Goal: Task Accomplishment & Management: Manage account settings

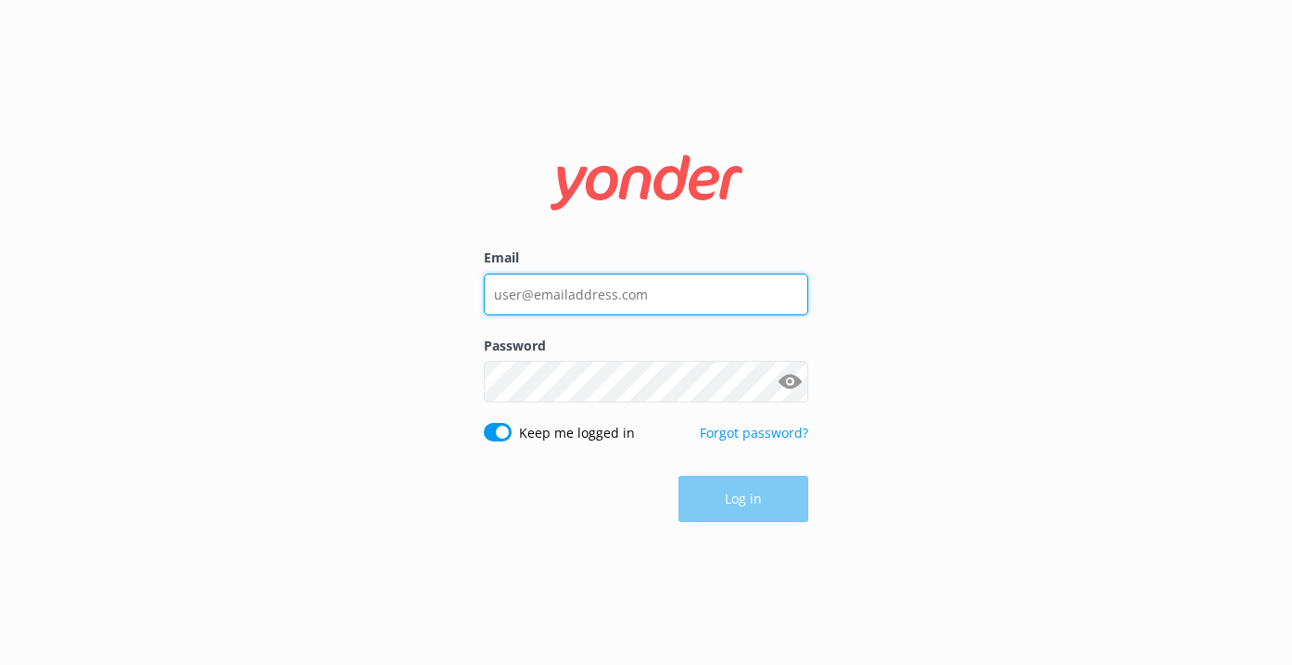
click at [674, 282] on input "Email" at bounding box center [646, 294] width 324 height 42
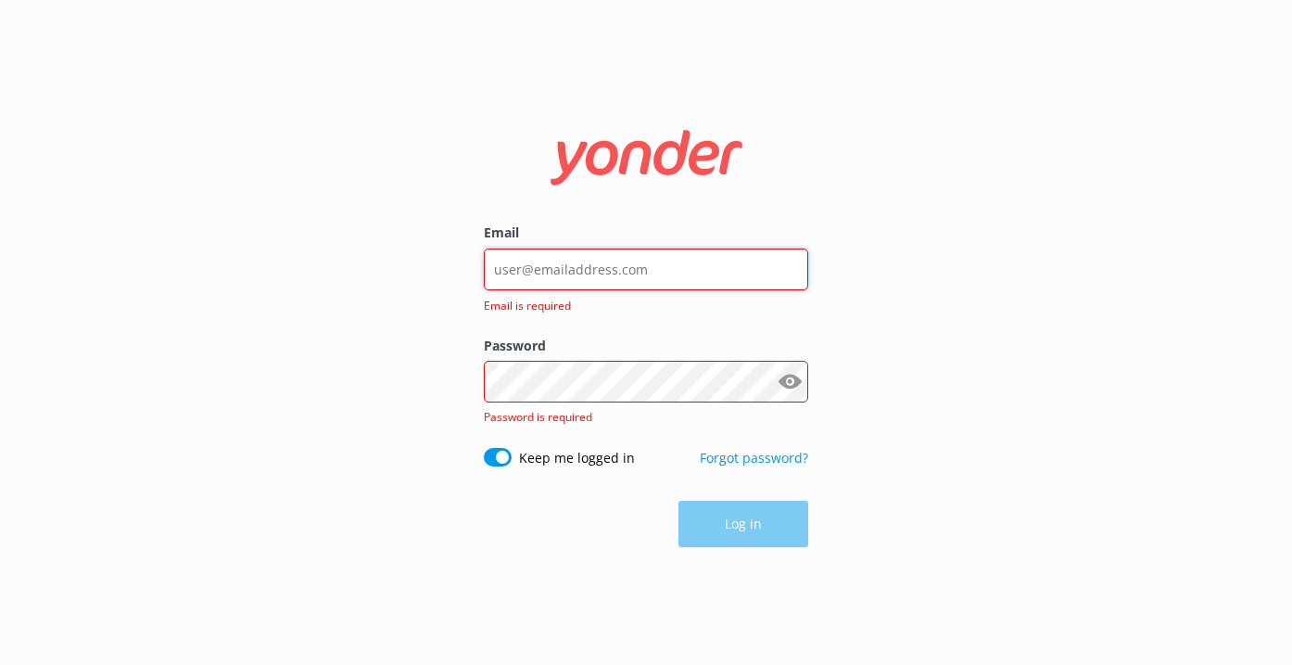
type input "kendall@yonderhq.com"
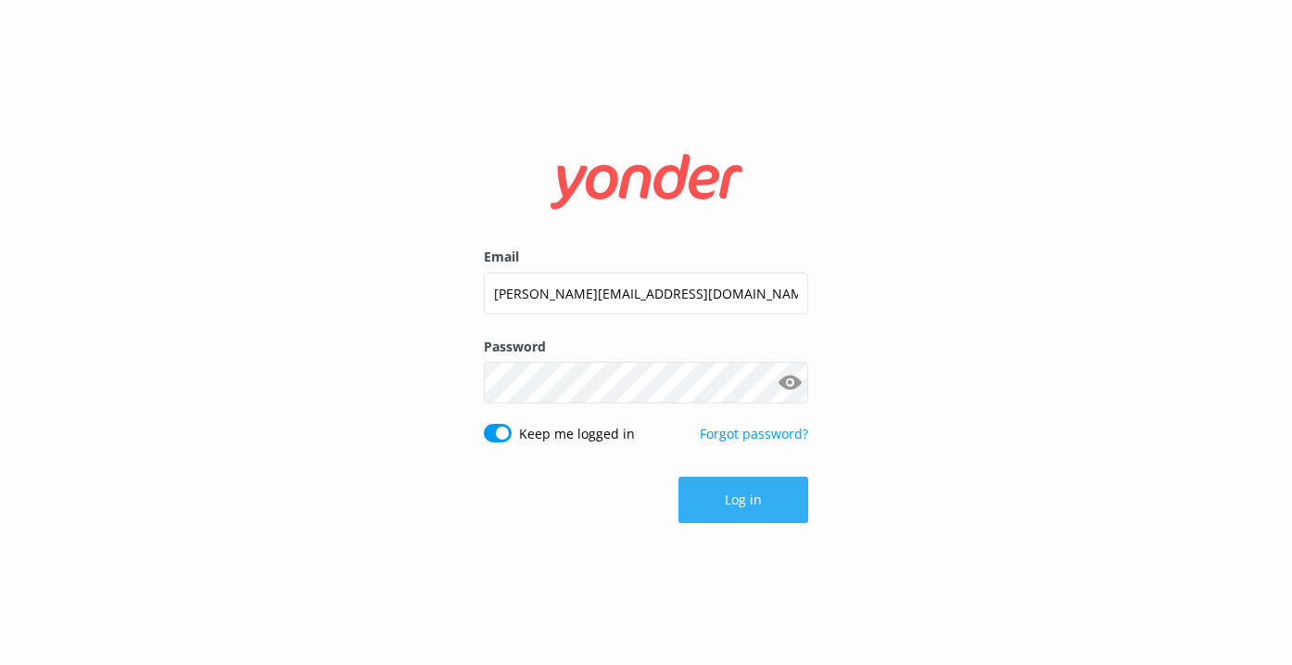
click at [739, 500] on button "Log in" at bounding box center [744, 499] width 130 height 46
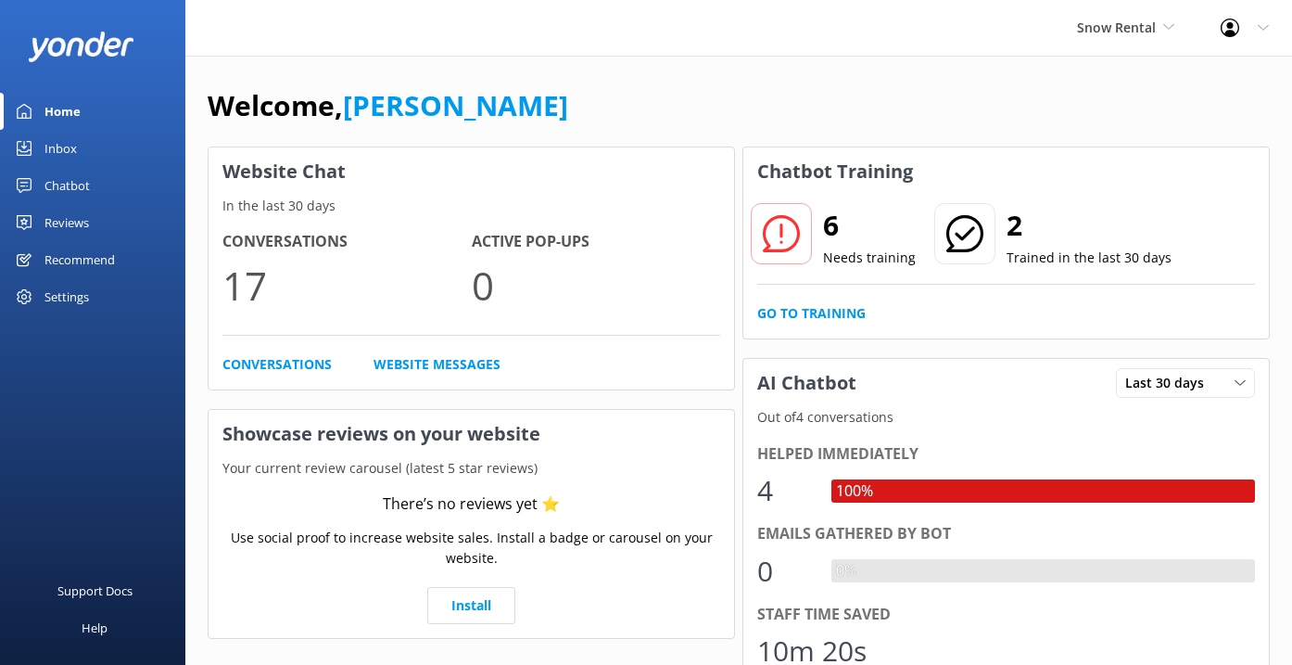
click at [1149, 49] on div "Snow Rental Kendall's Adventure Co Cool Tours Inc Tongariro River Rafting Yonde…" at bounding box center [1126, 28] width 144 height 56
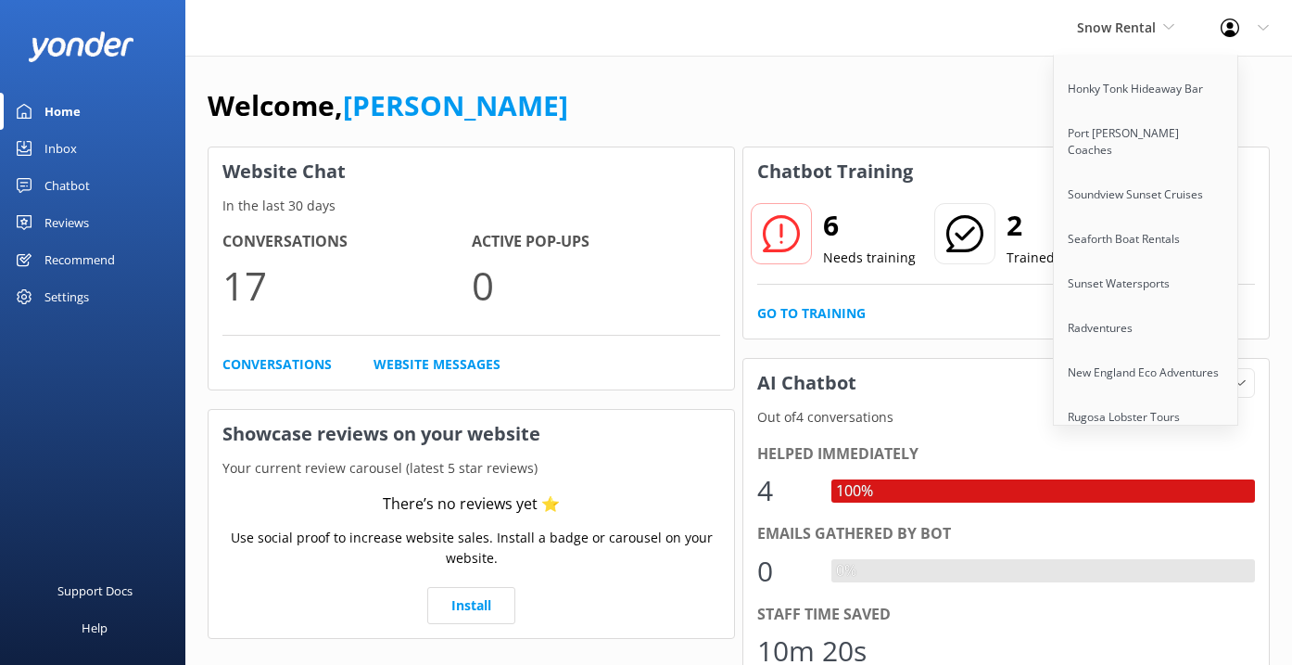
scroll to position [1444, 0]
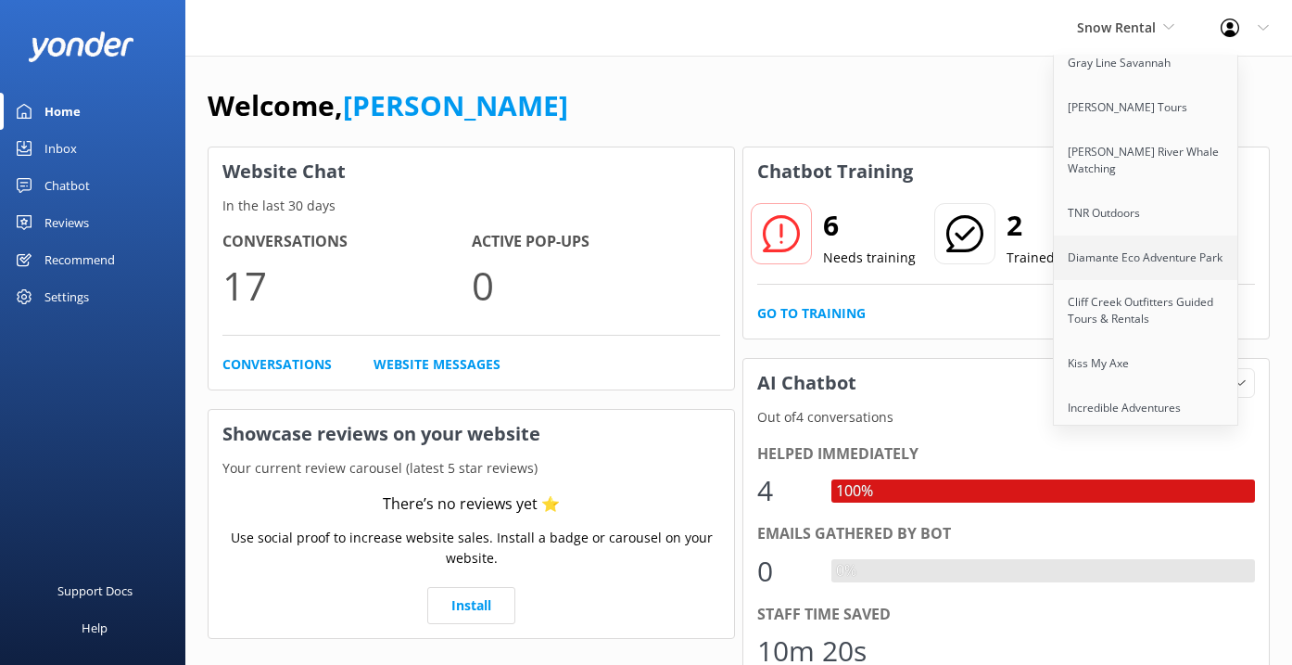
click at [1125, 235] on link "Diamante Eco Adventure Park" at bounding box center [1146, 257] width 185 height 44
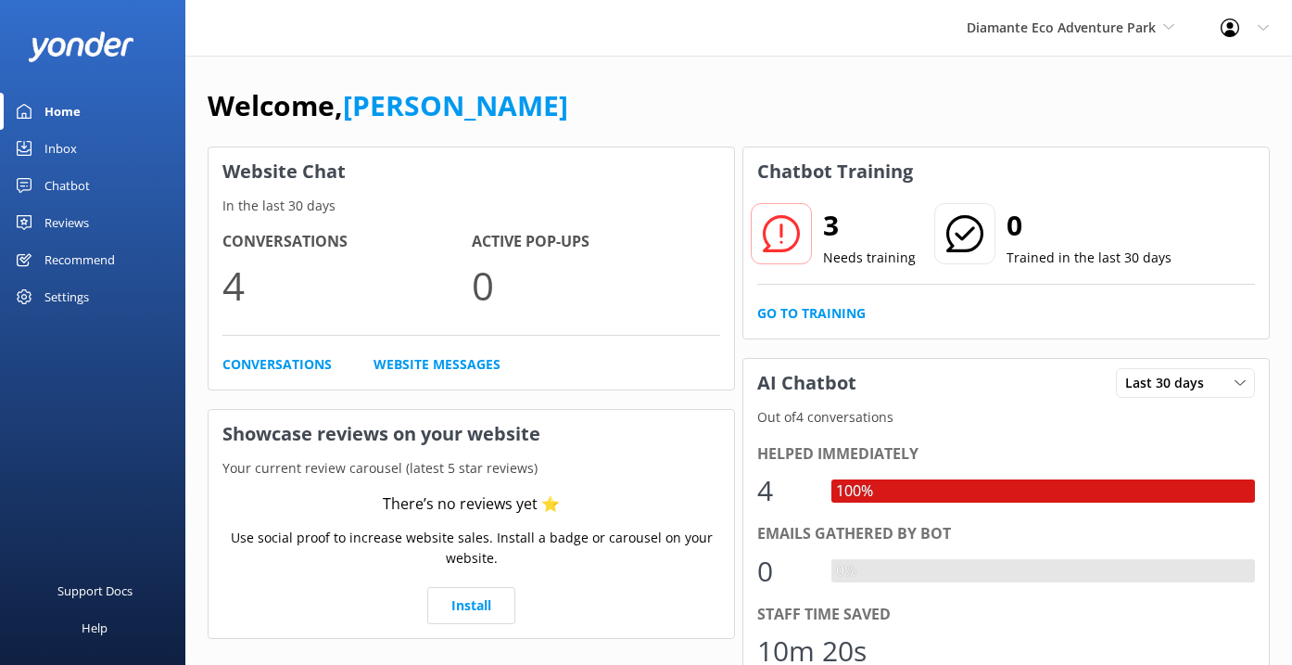
click at [93, 288] on div "Settings" at bounding box center [92, 296] width 185 height 37
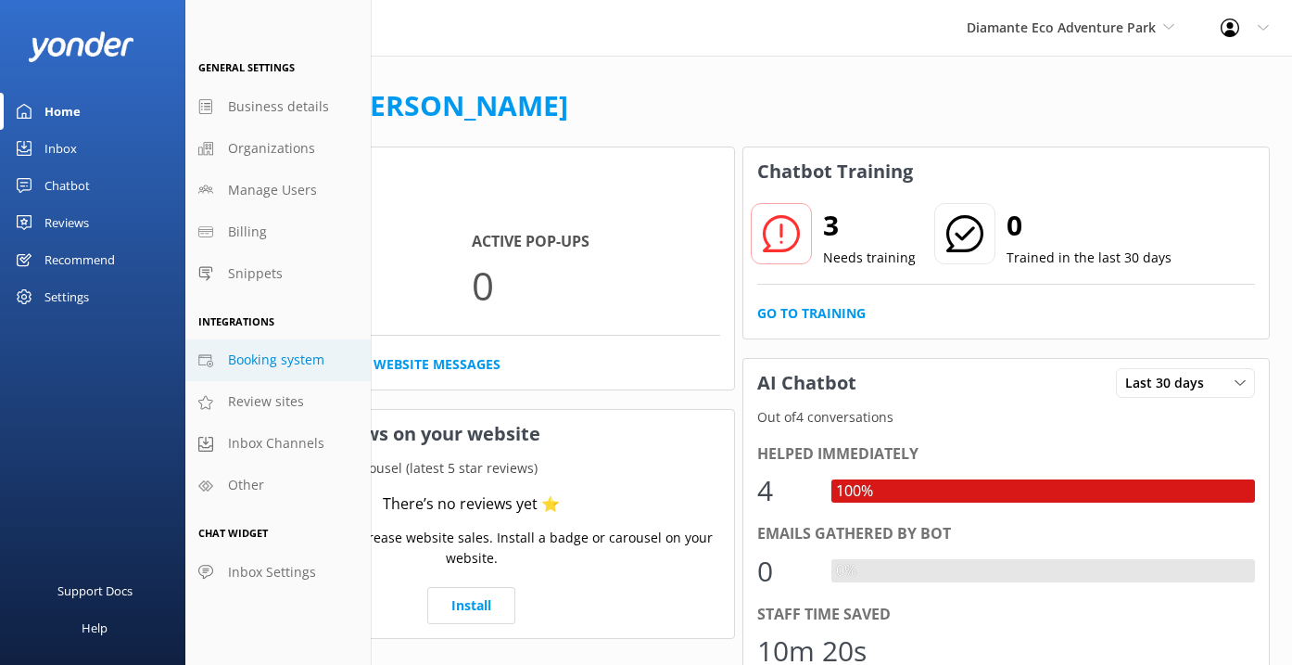
click at [304, 359] on span "Booking system" at bounding box center [276, 359] width 96 height 20
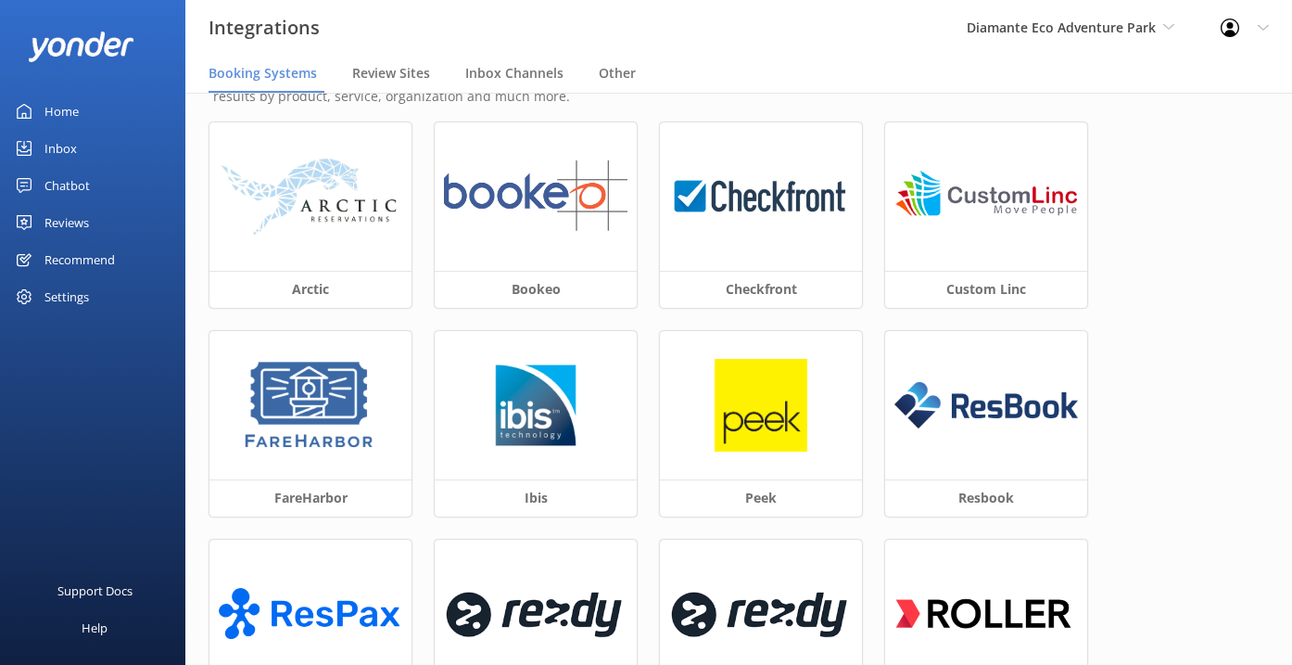
scroll to position [69, 0]
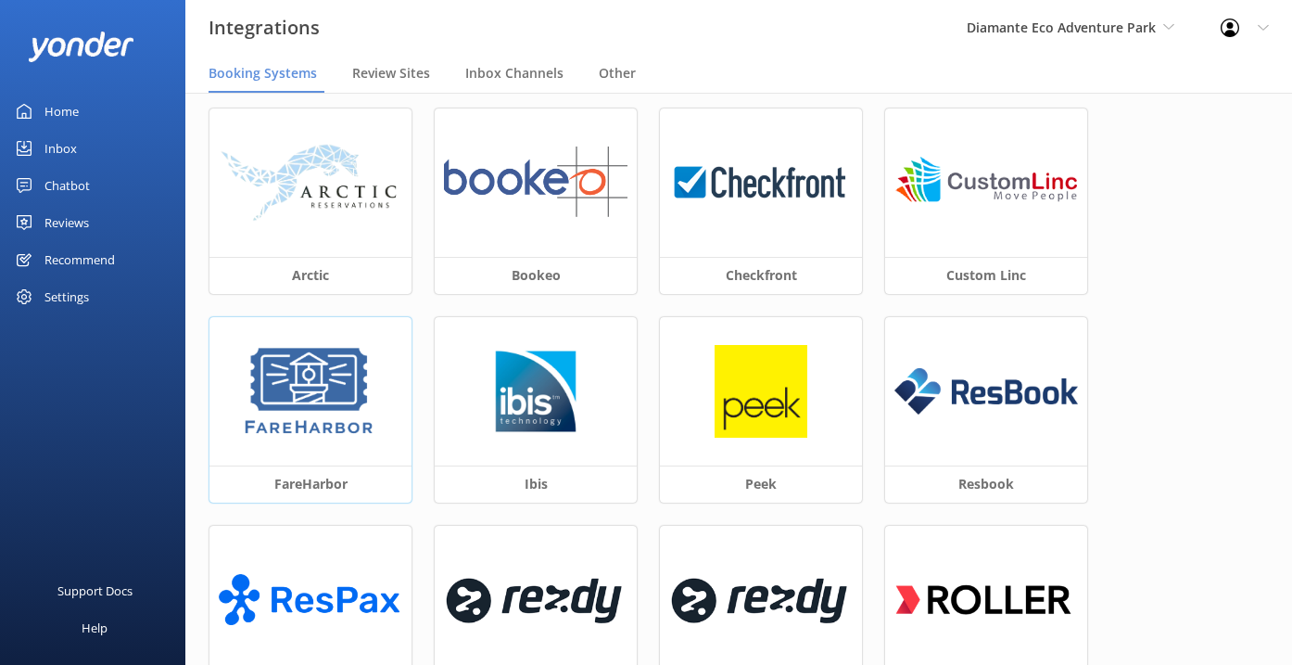
click at [404, 394] on div at bounding box center [310, 391] width 202 height 148
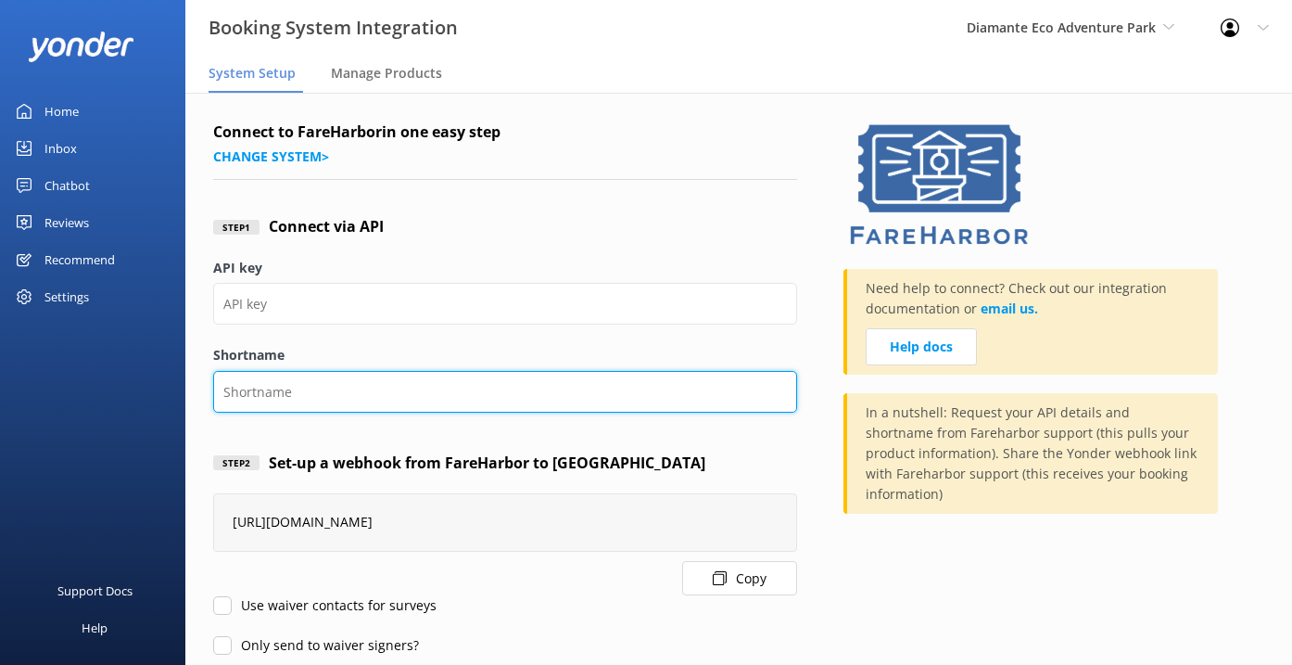
click at [338, 386] on input "Shortname" at bounding box center [505, 392] width 584 height 42
paste input "diamanteecoadventurepark"
type input "diamanteecoadventurepark"
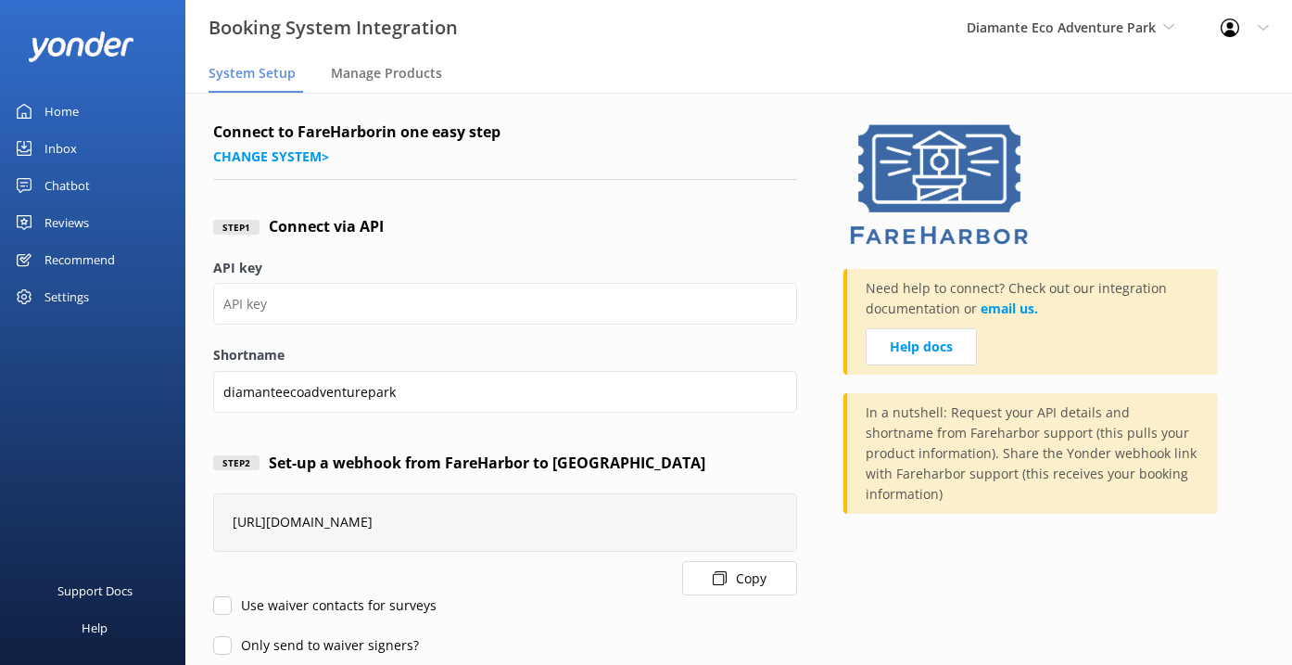
click at [398, 342] on div "API key" at bounding box center [505, 301] width 584 height 87
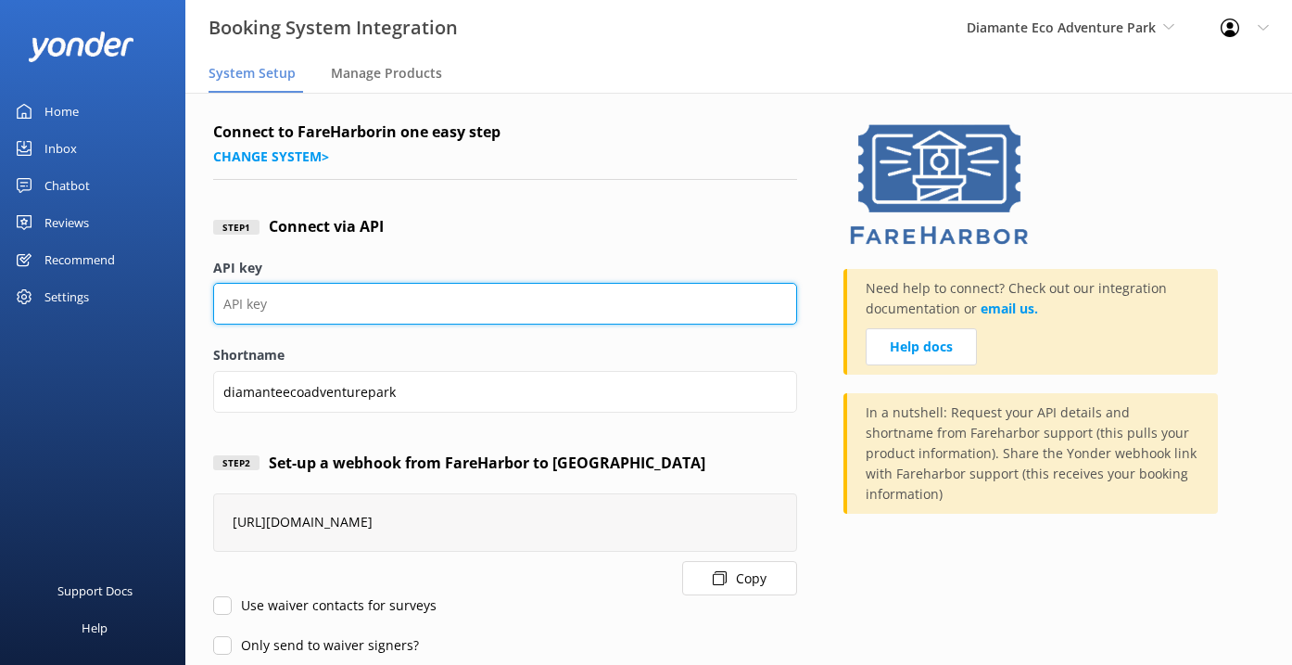
click at [398, 292] on input "API key" at bounding box center [505, 304] width 584 height 42
paste input "89a4338e-7cfd-4577-a045-3953f20fb3ca"
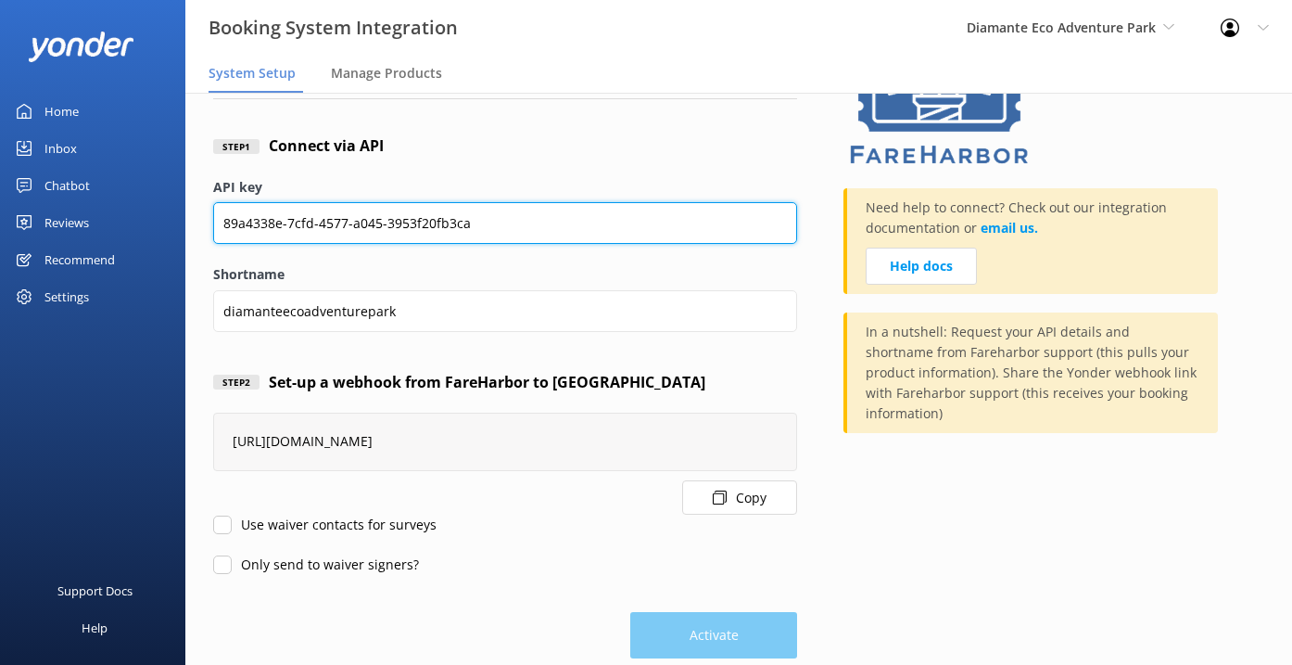
scroll to position [111, 0]
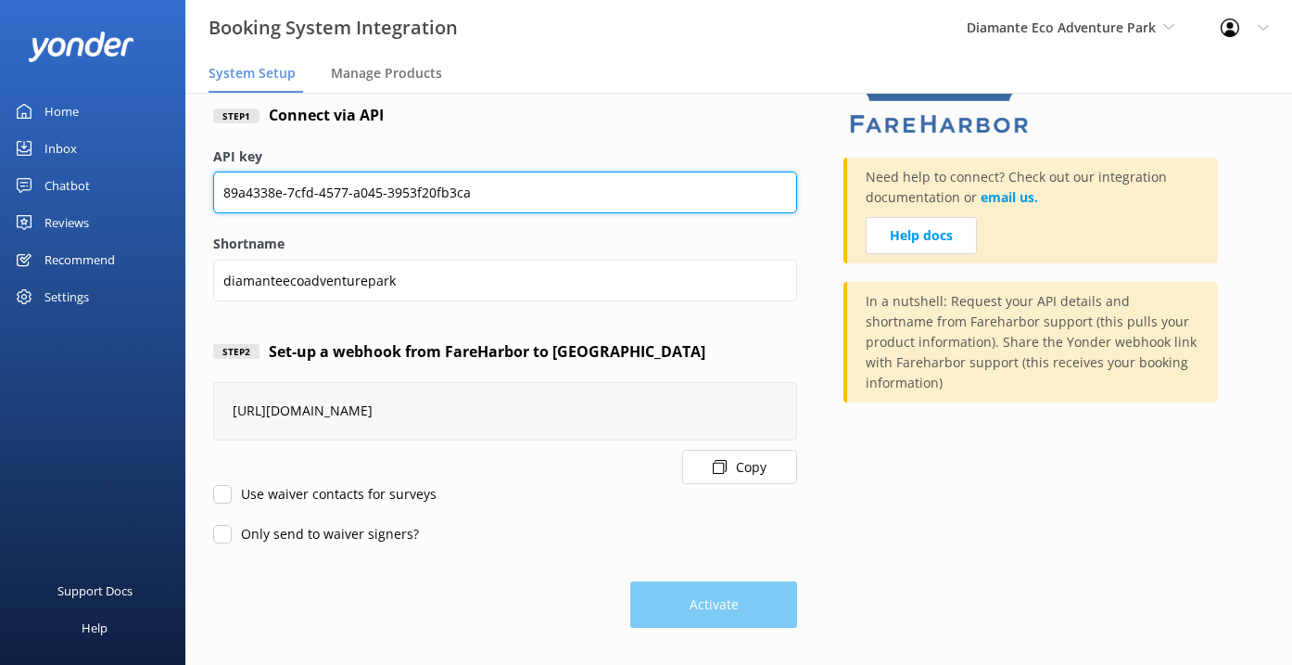
type input "89a4338e-7cfd-4577-a045-3953f20fb3ca"
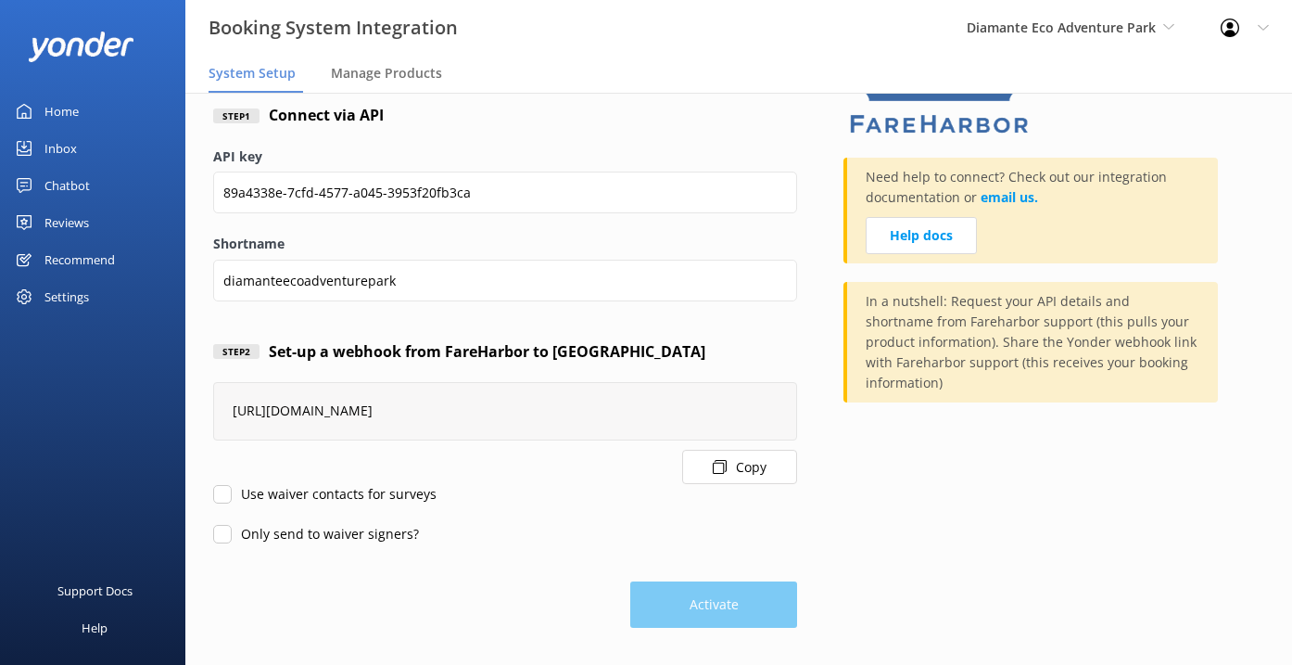
click at [224, 491] on input "Use waiver contacts for surveys" at bounding box center [222, 494] width 19 height 19
checkbox input "true"
click at [224, 530] on input "Only send to waiver signers?" at bounding box center [222, 534] width 19 height 19
checkbox input "true"
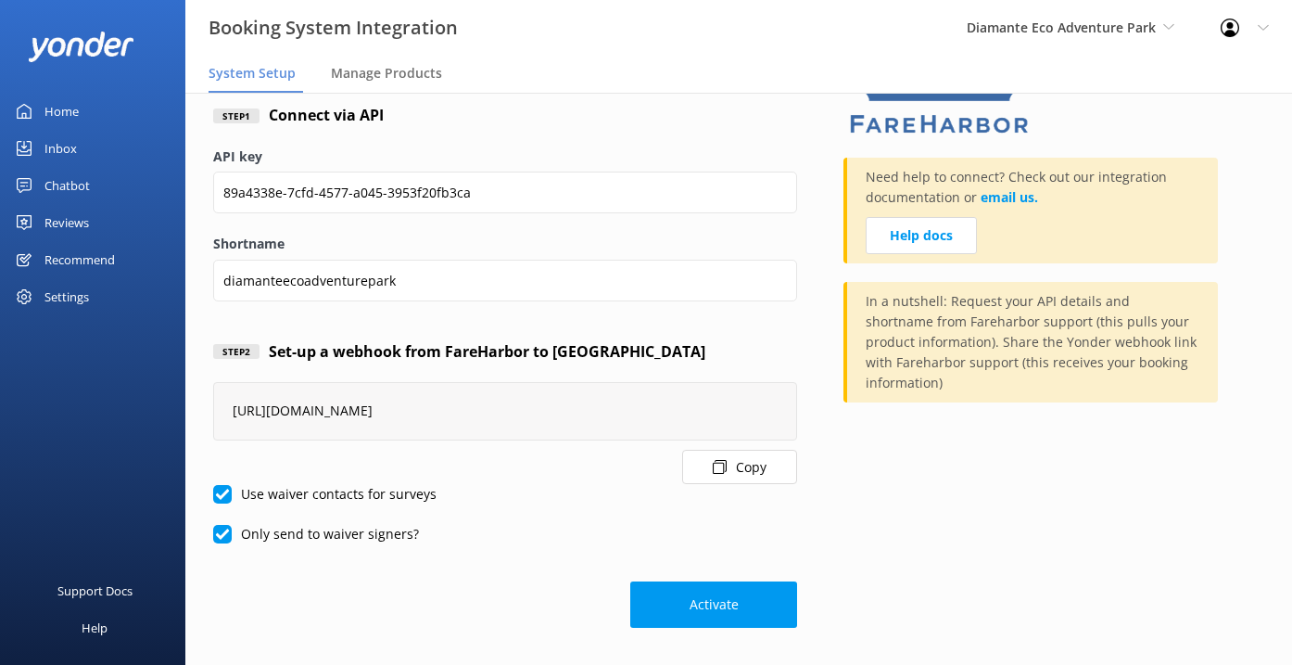
click at [224, 464] on div "https://api.yonderhq.com/booking-systems/fareharbor/webhook/831 Copy" at bounding box center [505, 433] width 584 height 102
click at [224, 486] on input "Use waiver contacts for surveys" at bounding box center [222, 494] width 19 height 19
checkbox input "false"
click at [227, 525] on input "Only send to waiver signers?" at bounding box center [222, 534] width 19 height 19
checkbox input "false"
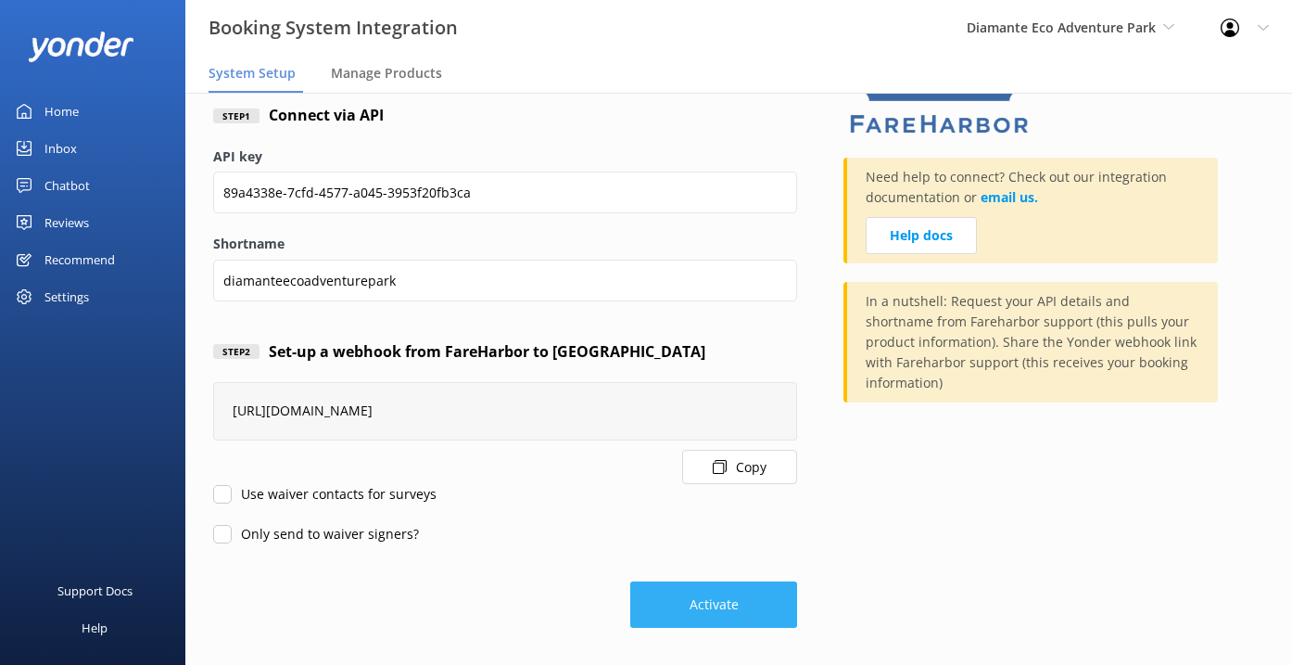
click at [689, 607] on button "Activate" at bounding box center [713, 604] width 167 height 46
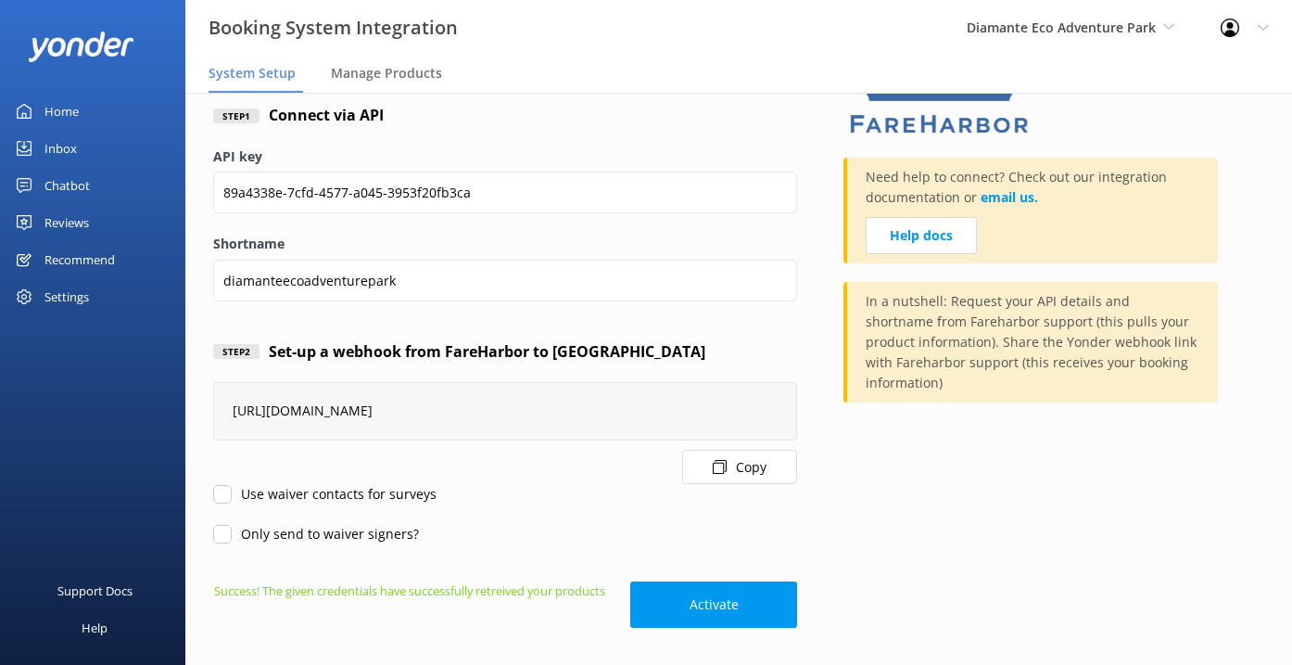
scroll to position [0, 0]
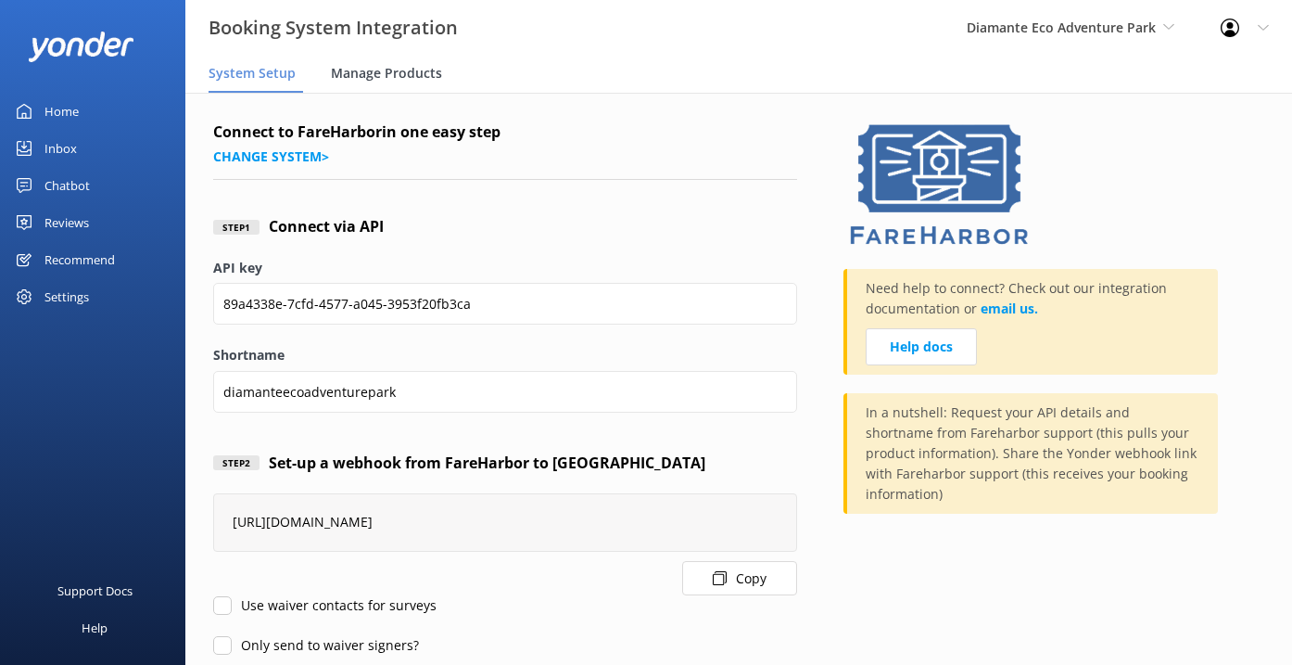
click at [389, 72] on span "Manage Products" at bounding box center [386, 73] width 111 height 19
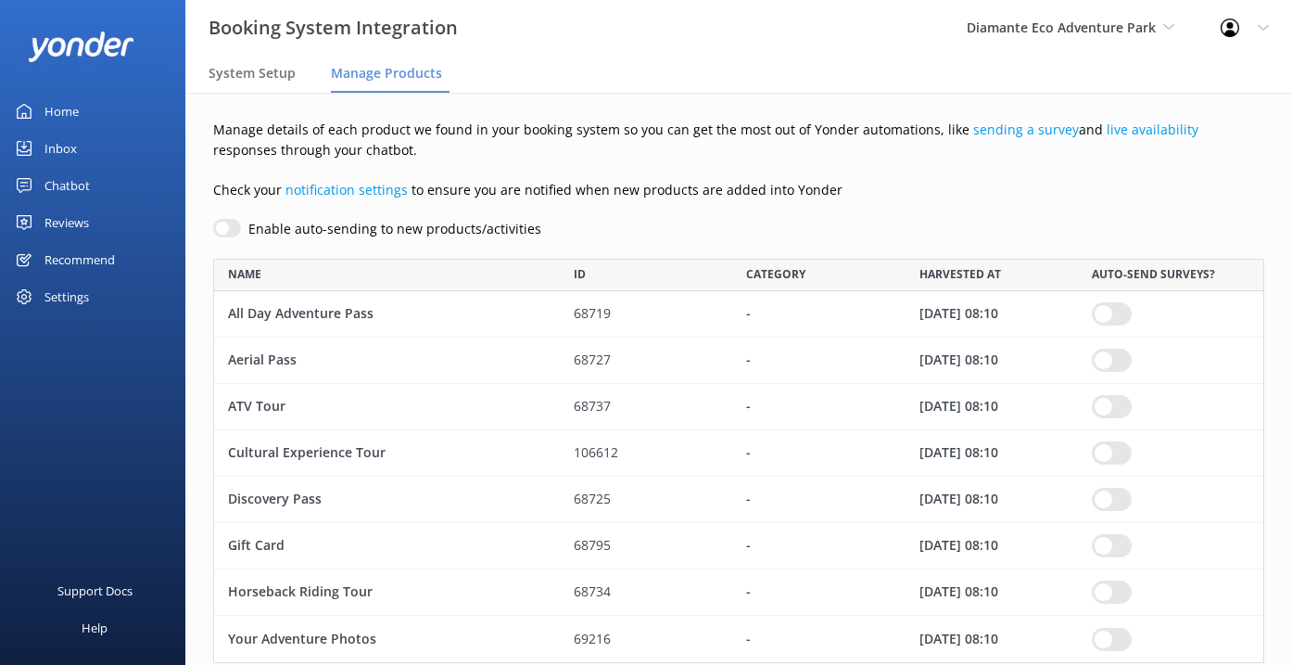
scroll to position [56, 0]
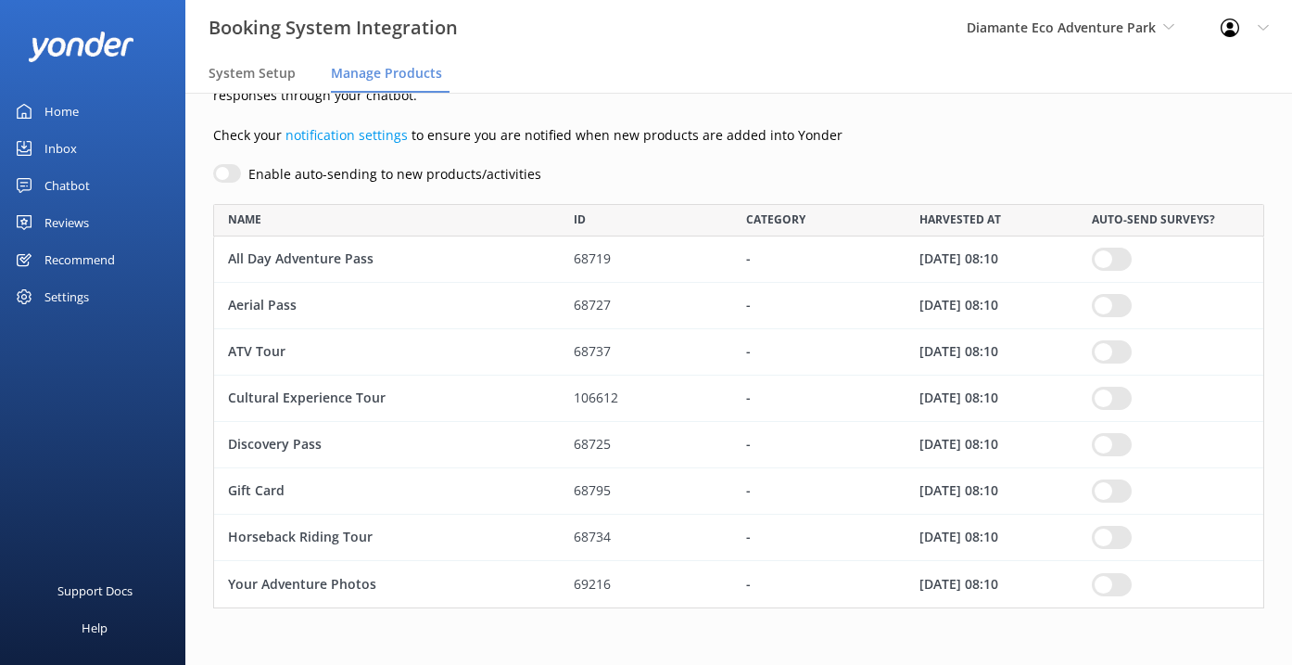
click at [53, 98] on div "Home" at bounding box center [61, 111] width 34 height 37
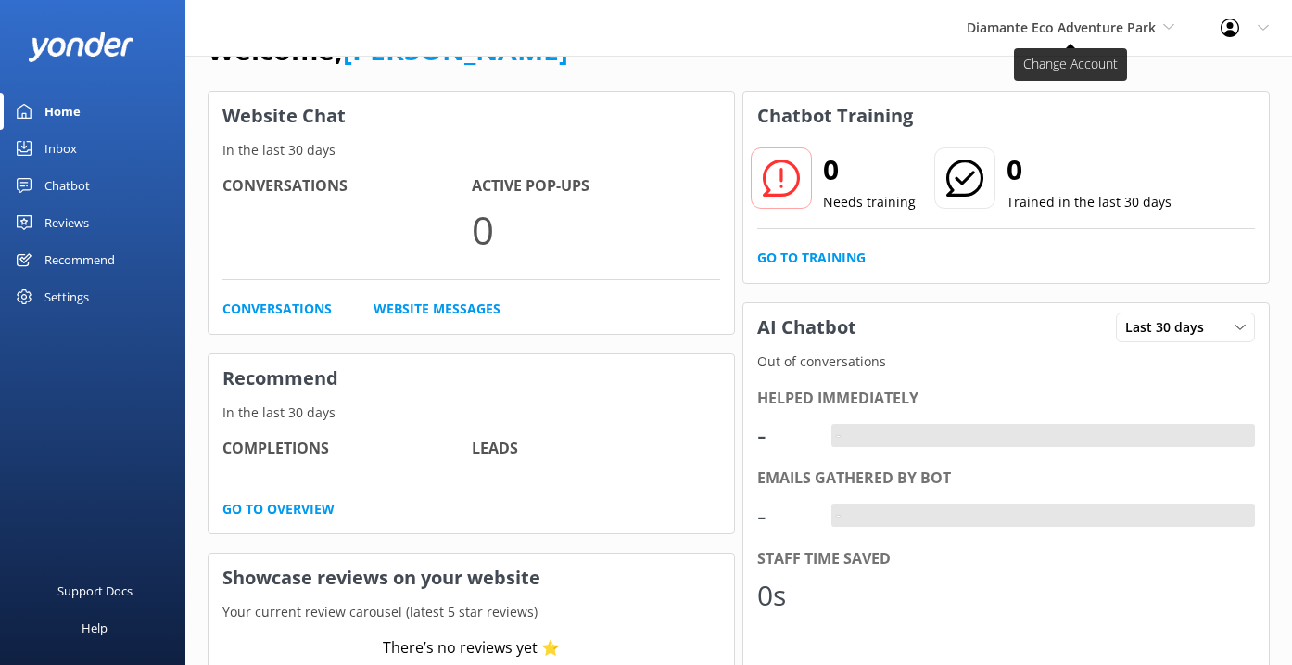
click at [1124, 31] on span "Diamante Eco Adventure Park" at bounding box center [1061, 28] width 189 height 18
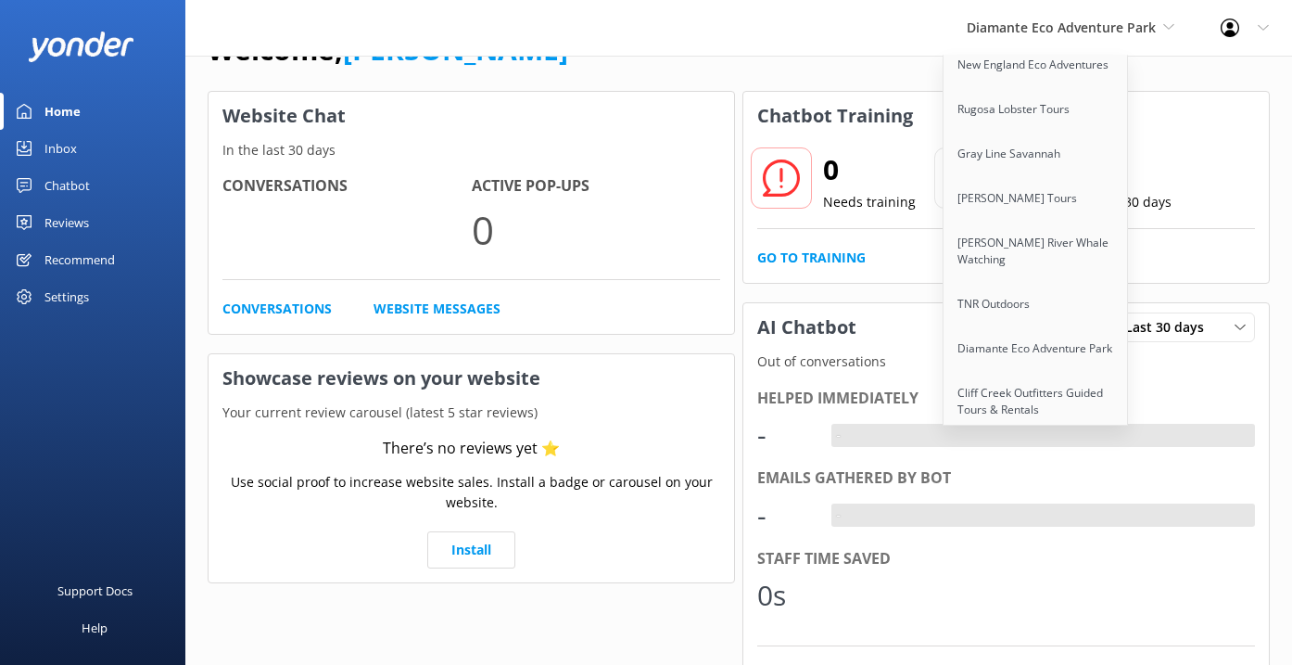
scroll to position [1444, 0]
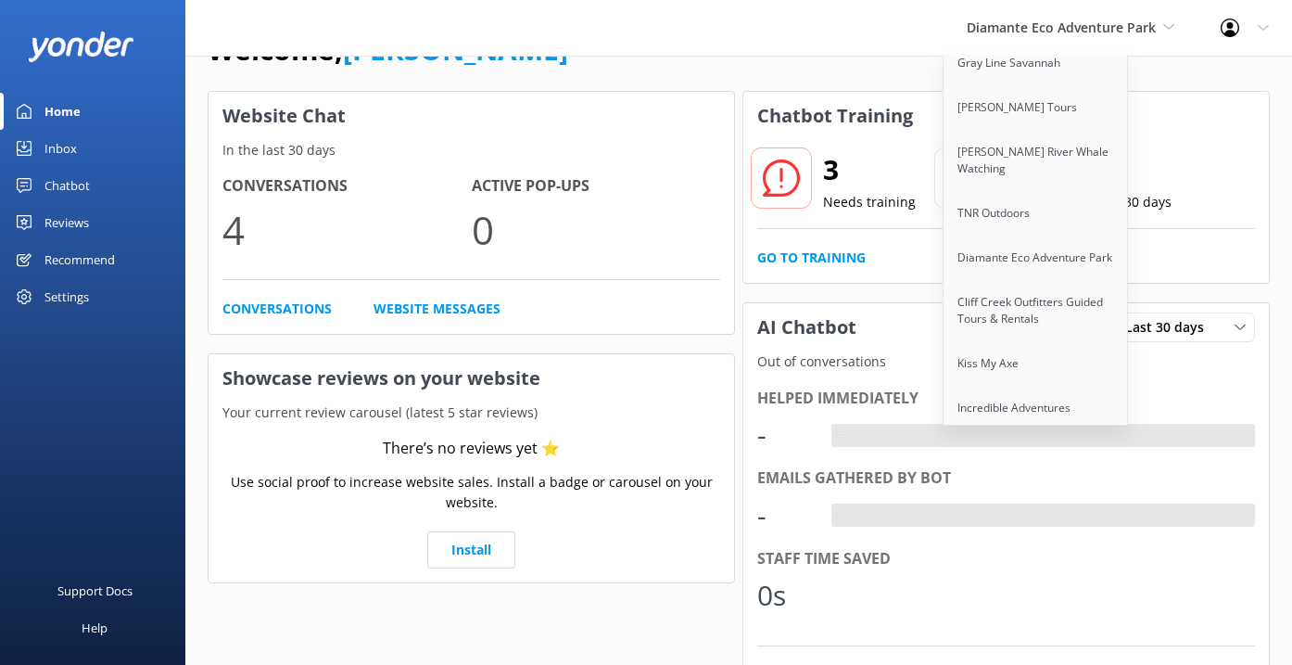
click at [1045, 341] on link "Kiss My Axe" at bounding box center [1036, 363] width 185 height 44
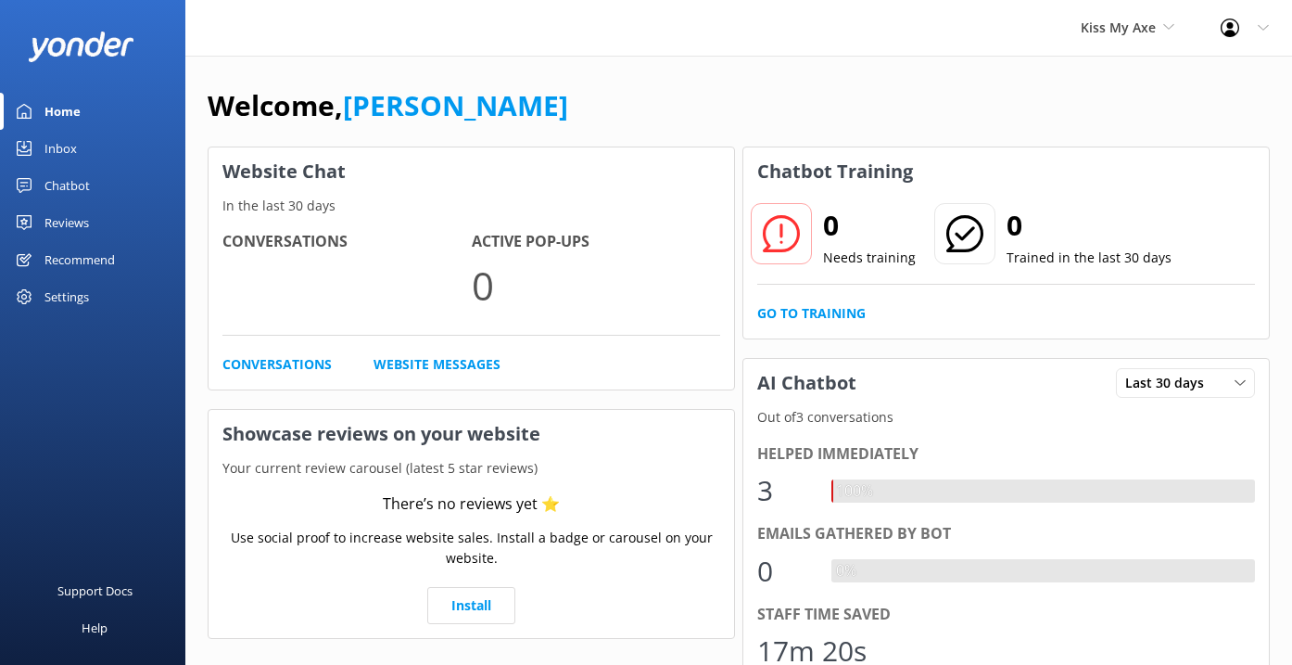
click at [69, 294] on div "Settings" at bounding box center [66, 296] width 44 height 37
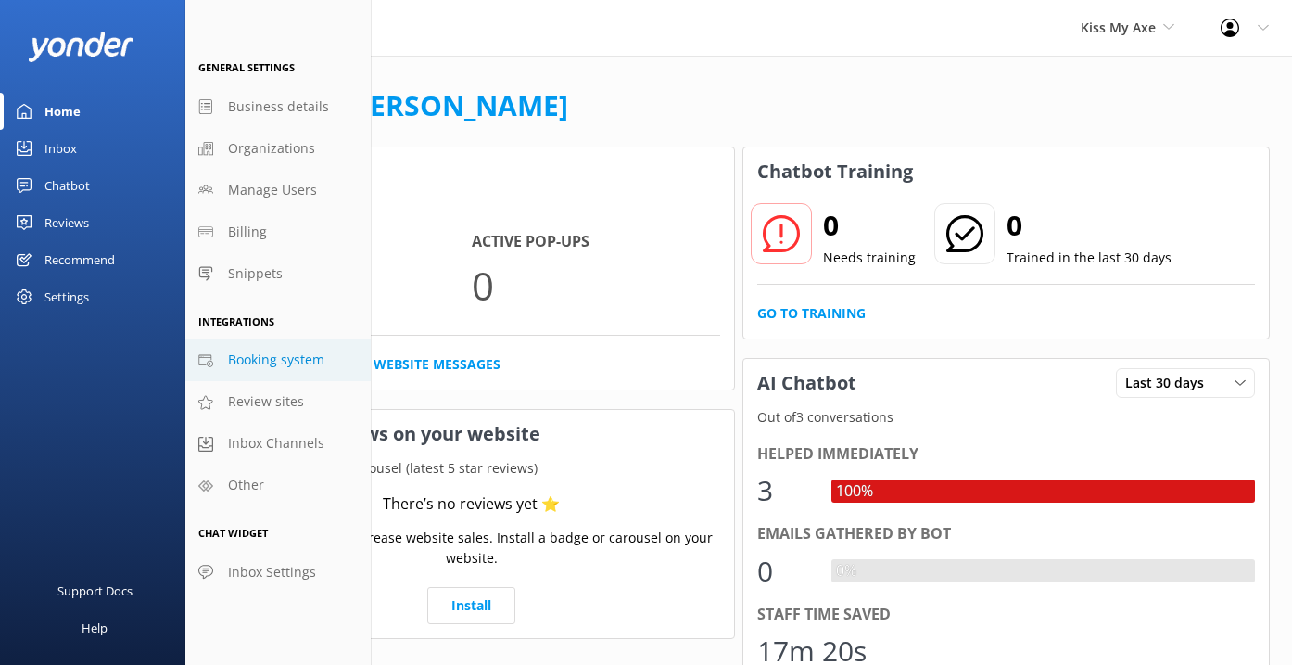
click at [288, 352] on span "Booking system" at bounding box center [276, 359] width 96 height 20
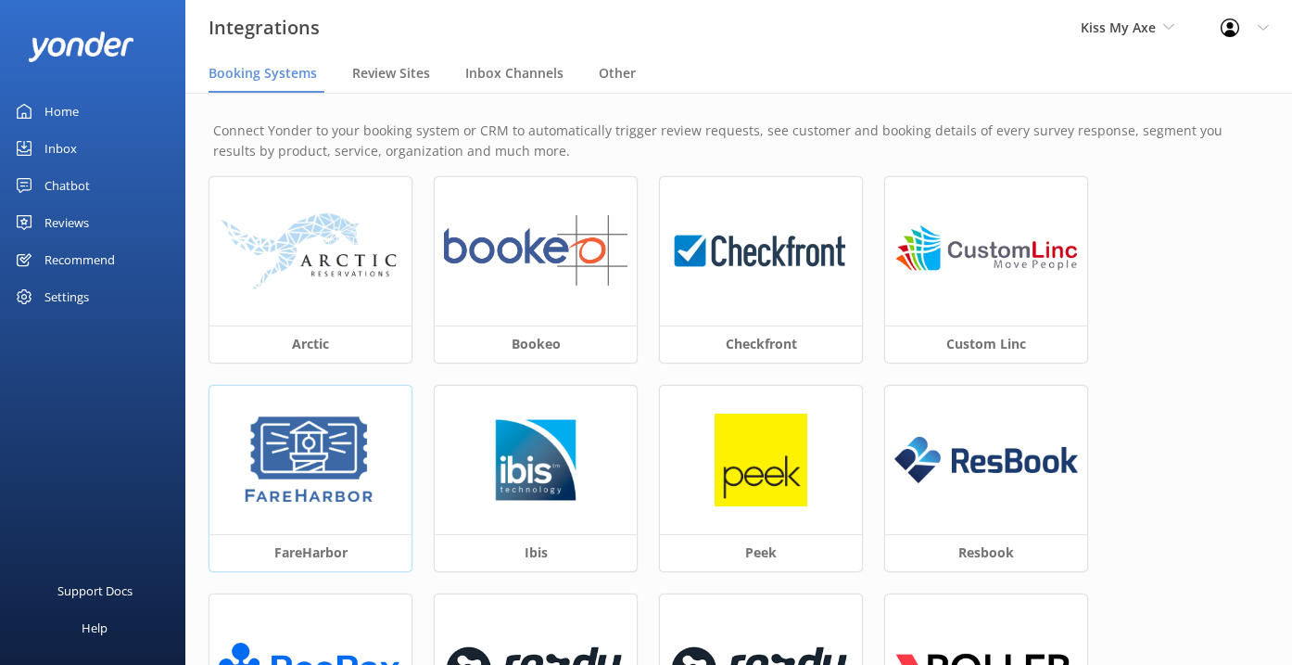
click at [324, 454] on img at bounding box center [310, 459] width 140 height 93
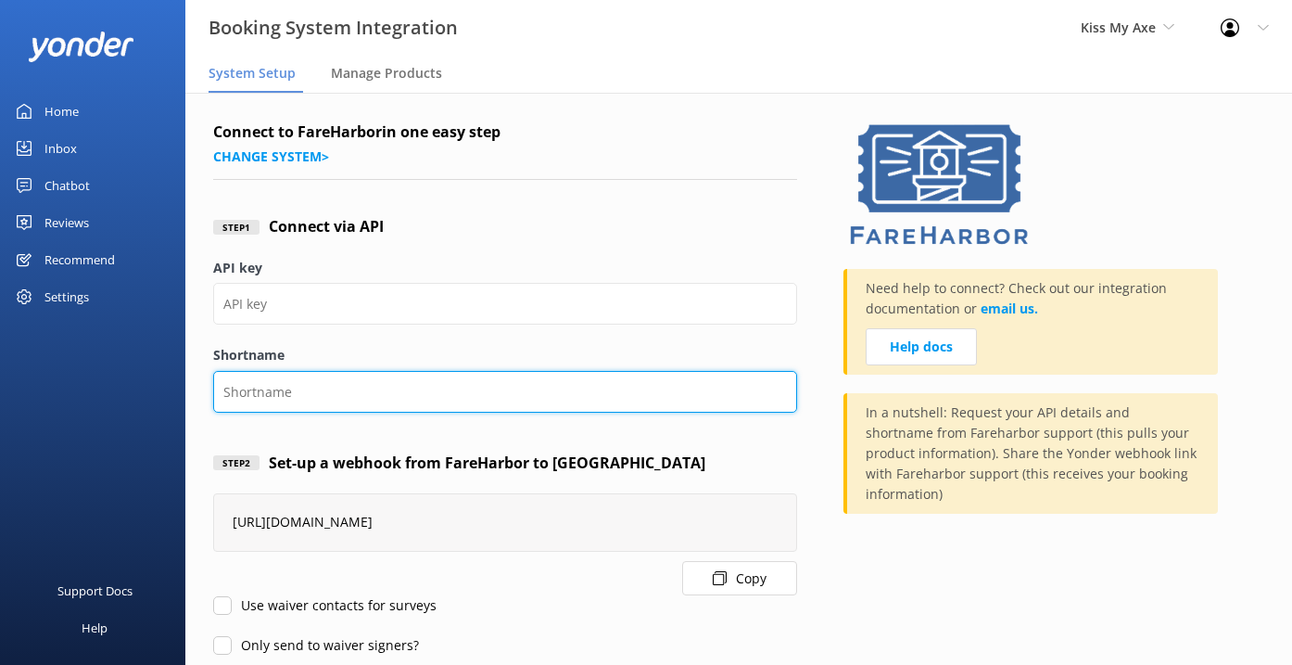
click at [359, 393] on input "Shortname" at bounding box center [505, 392] width 584 height 42
paste input "kissmyaxe"
type input "kissmyaxe"
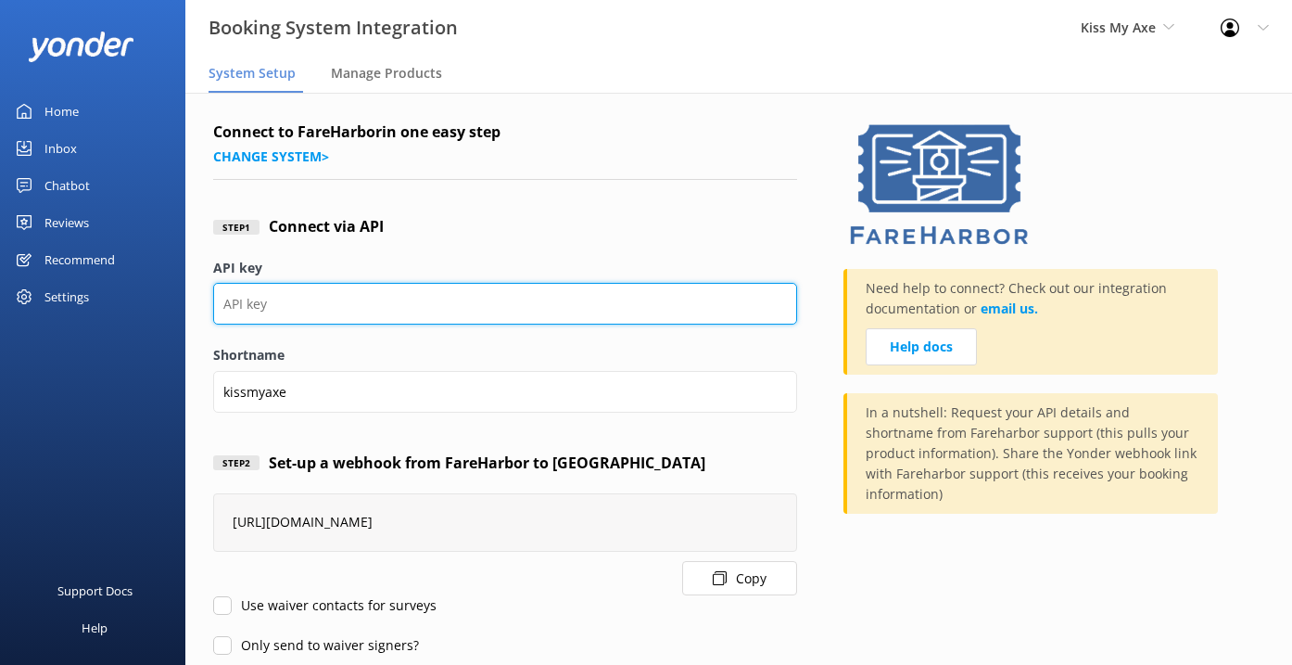
click at [345, 306] on input "API key" at bounding box center [505, 304] width 584 height 42
paste input "82743c2f-3761-472f-86b3-71013dd420bc"
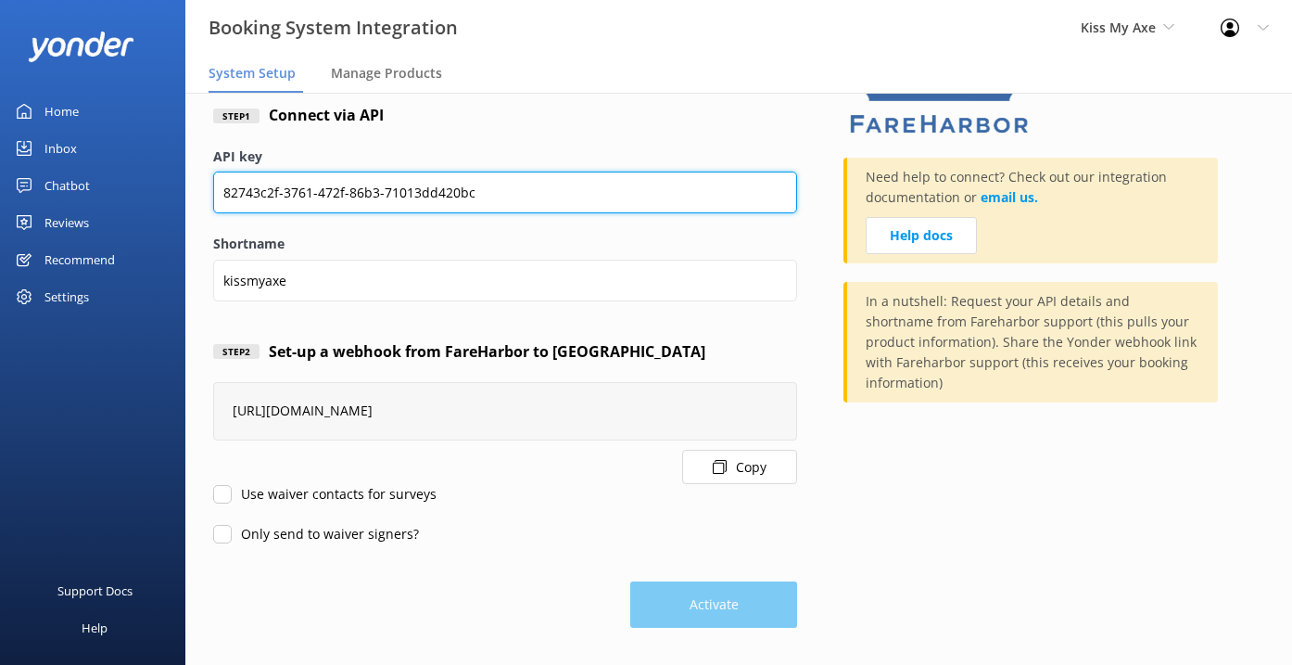
type input "82743c2f-3761-472f-86b3-71013dd420bc"
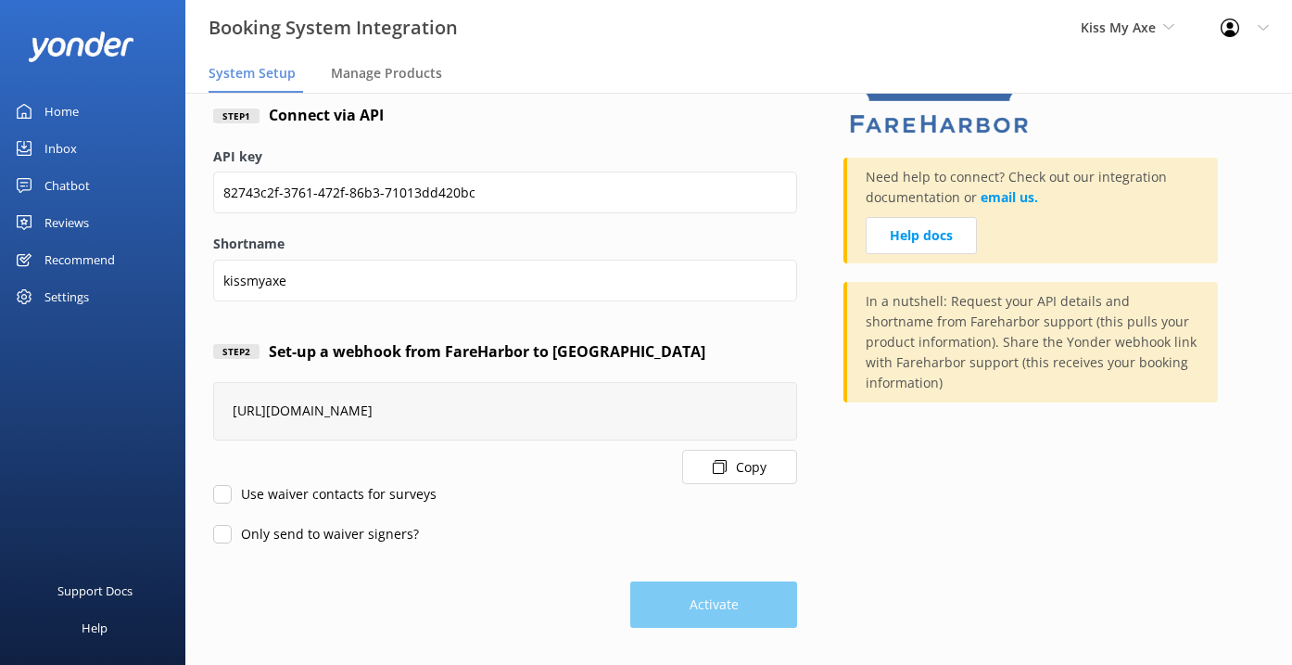
click at [207, 495] on div "Connect to FareHarbor in one easy step Change system > Step 1 Connect via API A…" at bounding box center [738, 322] width 1107 height 683
click at [230, 499] on input "Use waiver contacts for surveys" at bounding box center [222, 494] width 19 height 19
checkbox input "true"
click at [227, 534] on input "Only send to waiver signers?" at bounding box center [222, 534] width 19 height 19
checkbox input "true"
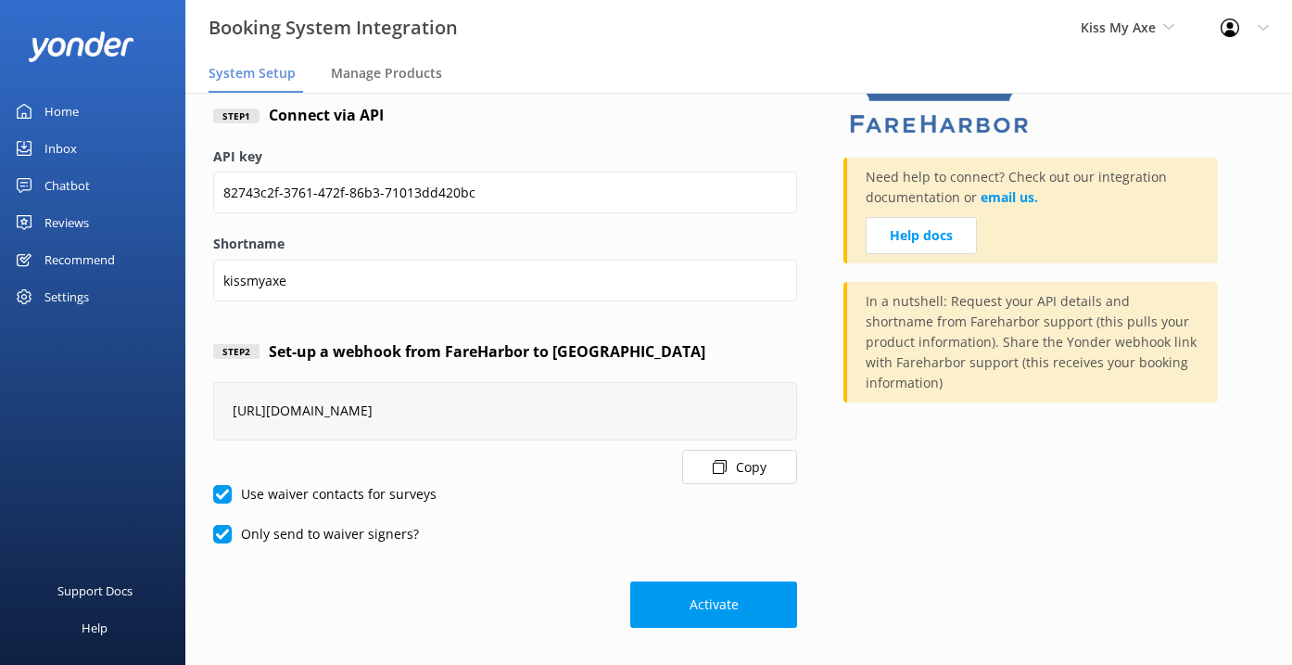
click at [236, 484] on label "Use waiver contacts for surveys" at bounding box center [324, 494] width 223 height 20
click at [232, 485] on input "Use waiver contacts for surveys" at bounding box center [222, 494] width 19 height 19
click at [228, 487] on input "Use waiver contacts for surveys" at bounding box center [222, 494] width 19 height 19
checkbox input "true"
click at [228, 530] on input "Only send to waiver signers?" at bounding box center [222, 534] width 19 height 19
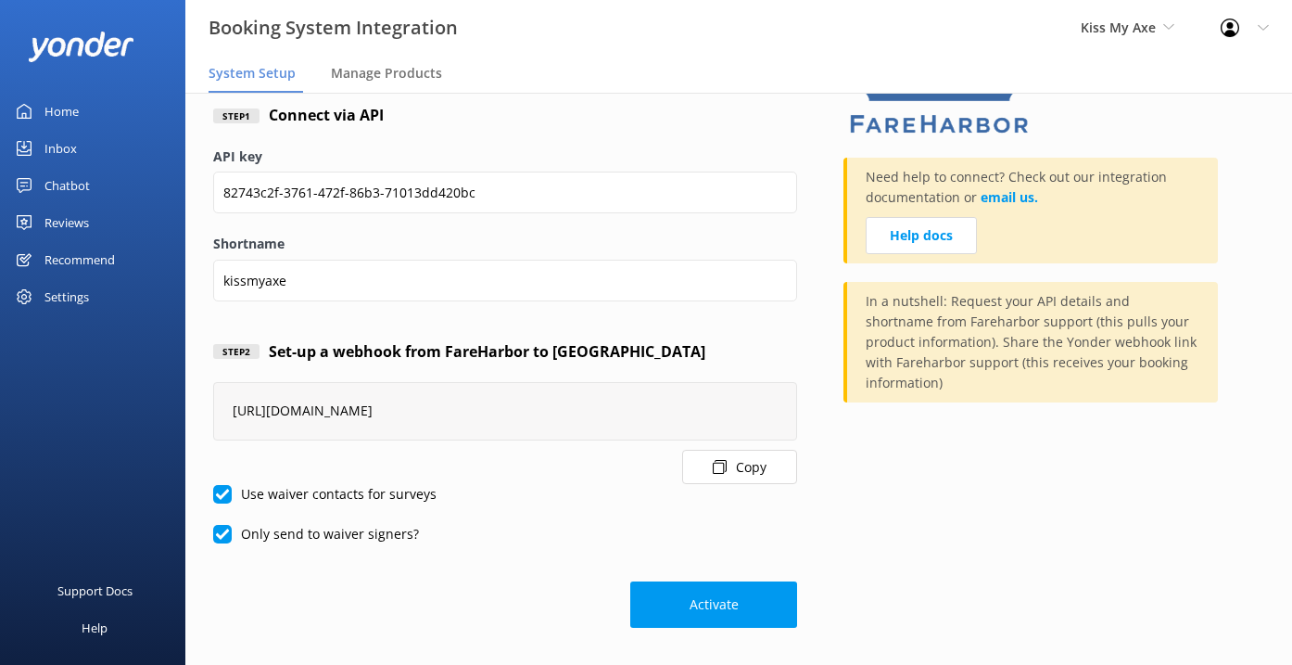
checkbox input "false"
click at [227, 510] on form "Connect to FareHarbor in one easy step Change system > Step 1 Connect via API A…" at bounding box center [505, 318] width 584 height 618
click at [222, 487] on input "Use waiver contacts for surveys" at bounding box center [222, 494] width 19 height 19
checkbox input "false"
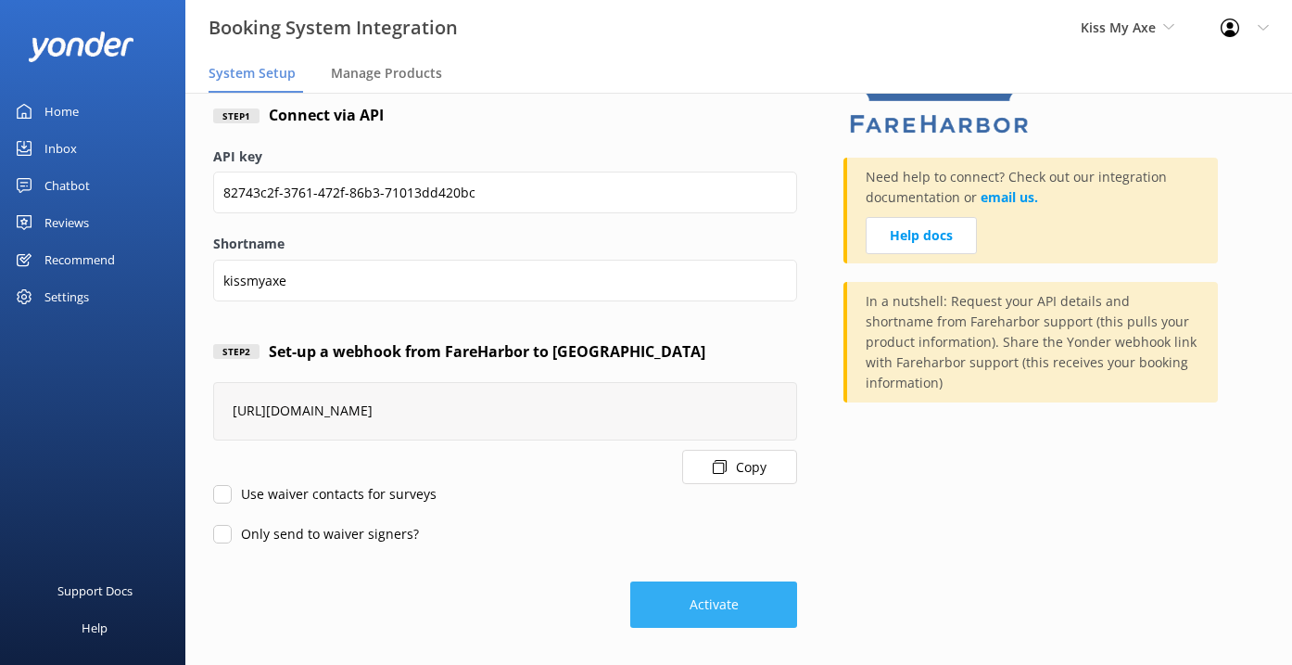
click at [728, 603] on button "Activate" at bounding box center [713, 604] width 167 height 46
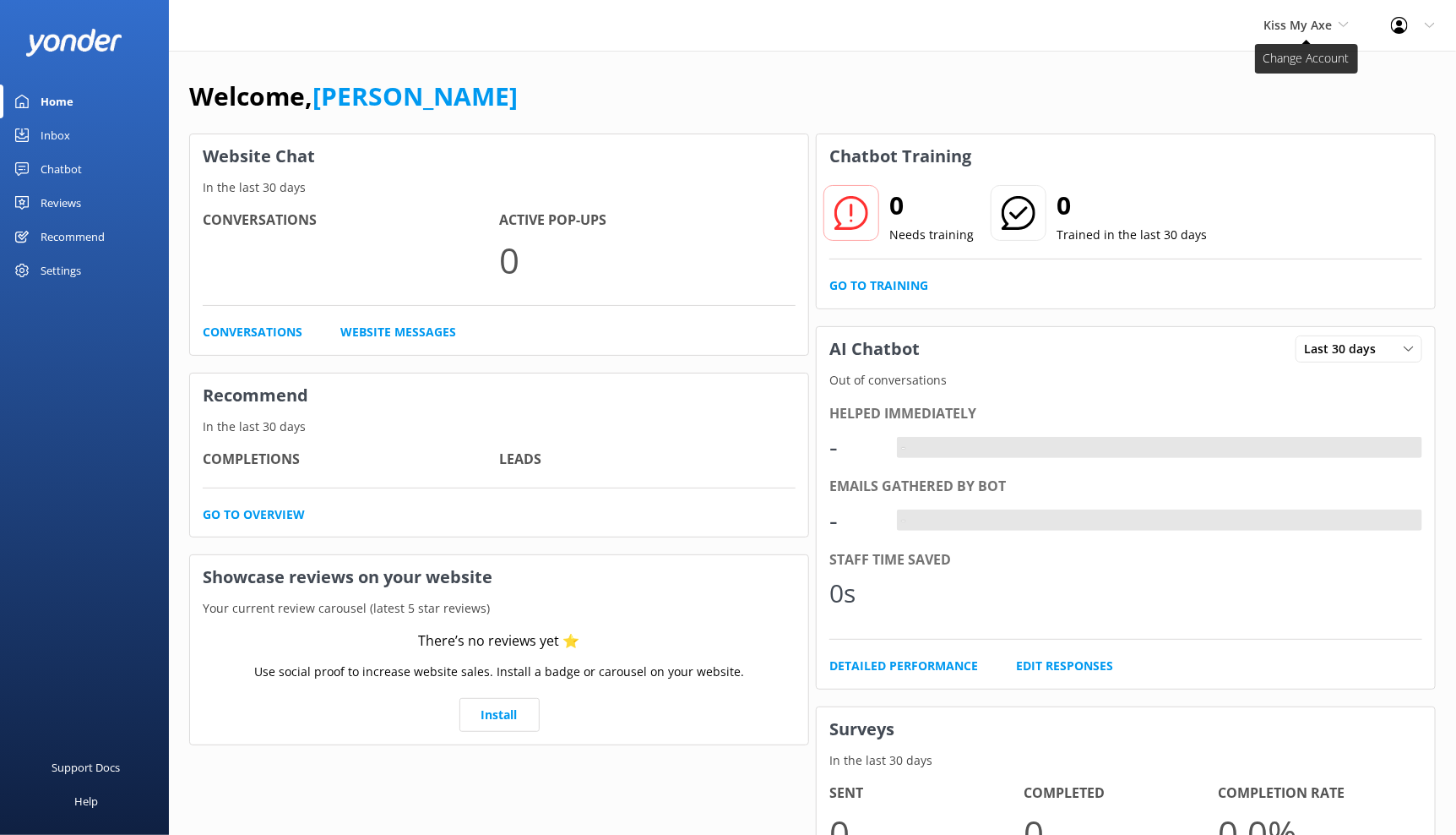
click at [1314, 29] on span "Kiss My Axe" at bounding box center [1297, 26] width 68 height 16
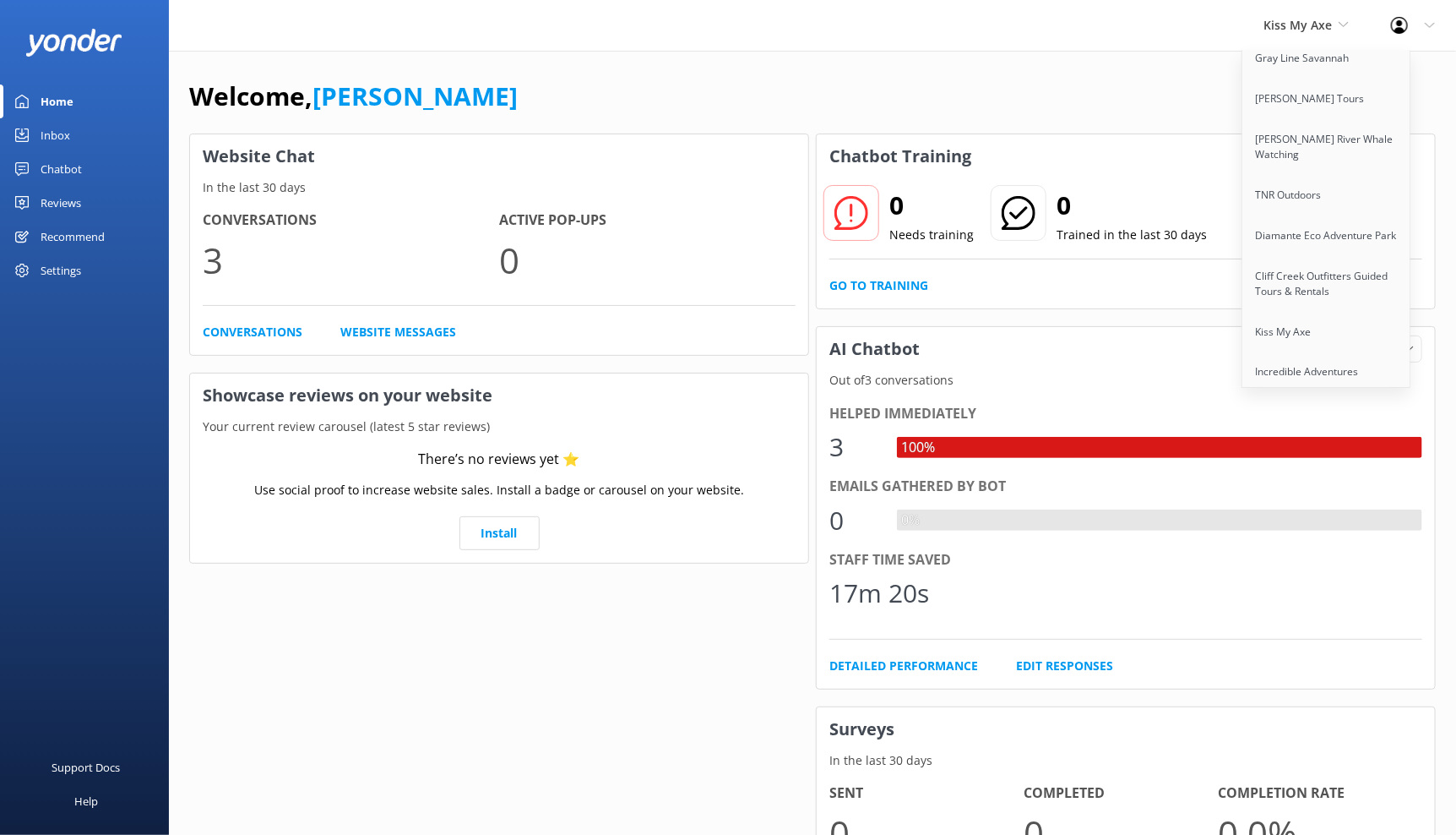
scroll to position [338, 0]
click at [1310, 255] on link "Prestige Helicopters" at bounding box center [1327, 275] width 169 height 40
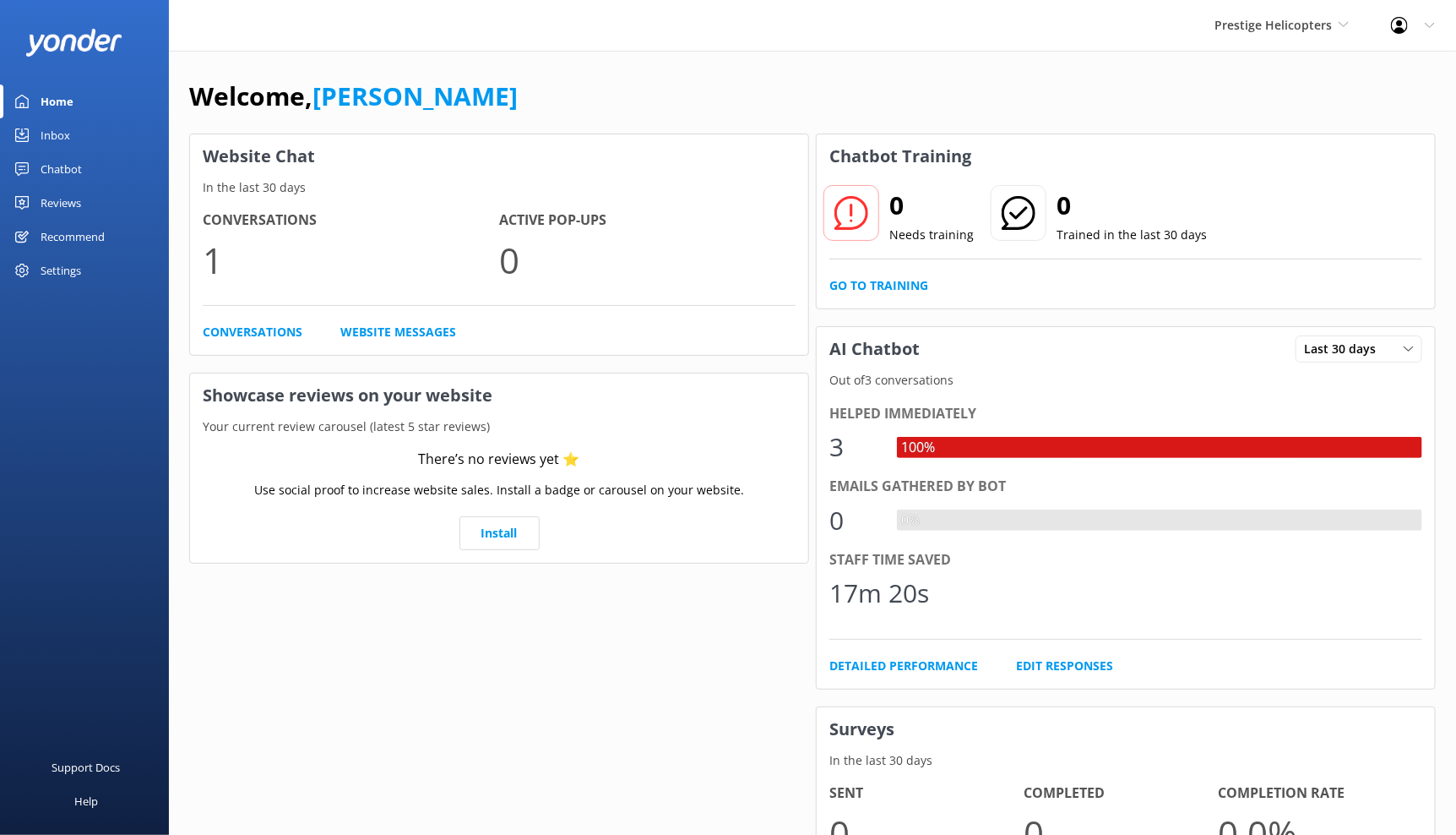
click at [67, 160] on div "Chatbot" at bounding box center [60, 169] width 41 height 34
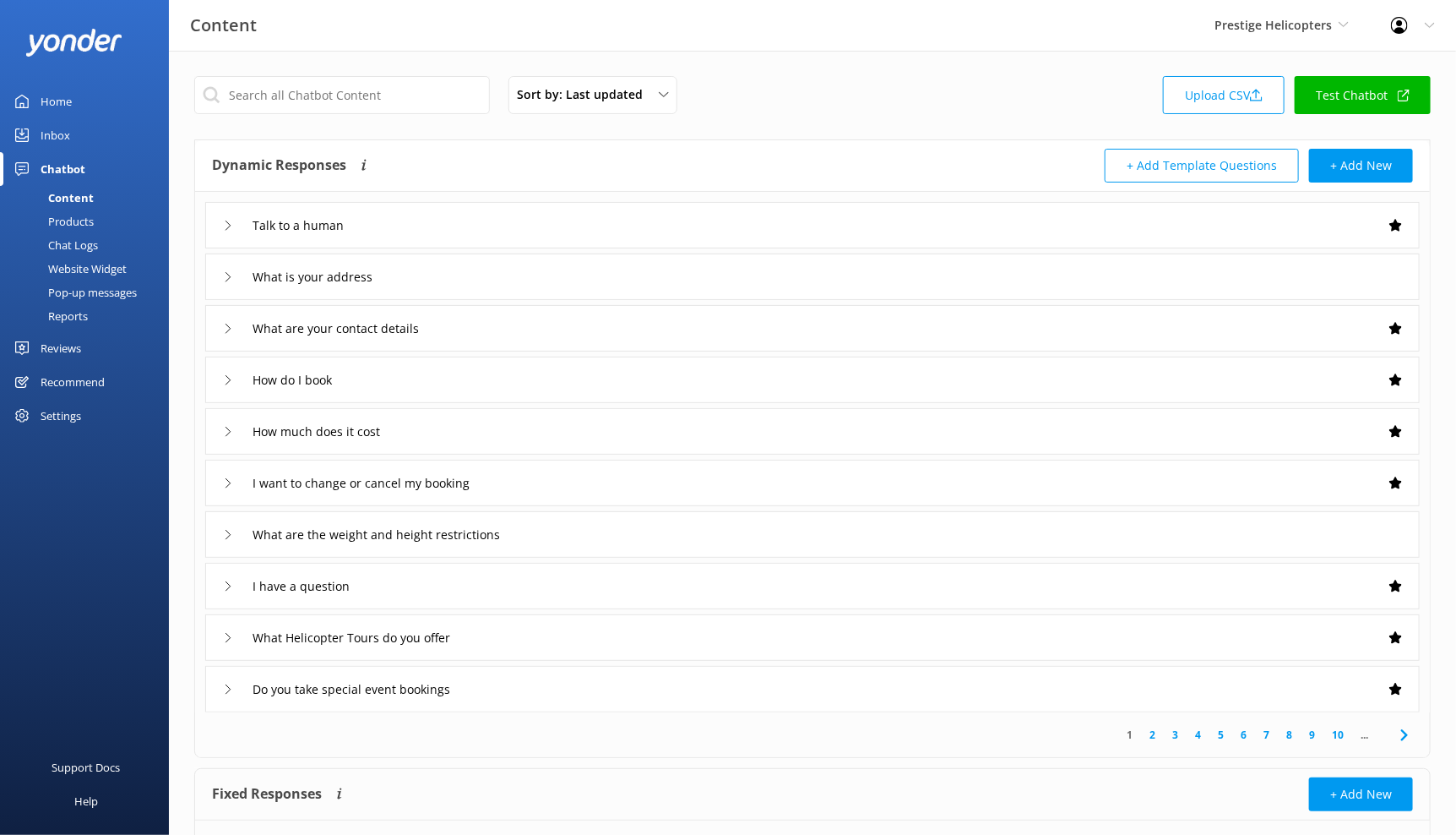
click at [76, 219] on div "Products" at bounding box center [52, 222] width 84 height 24
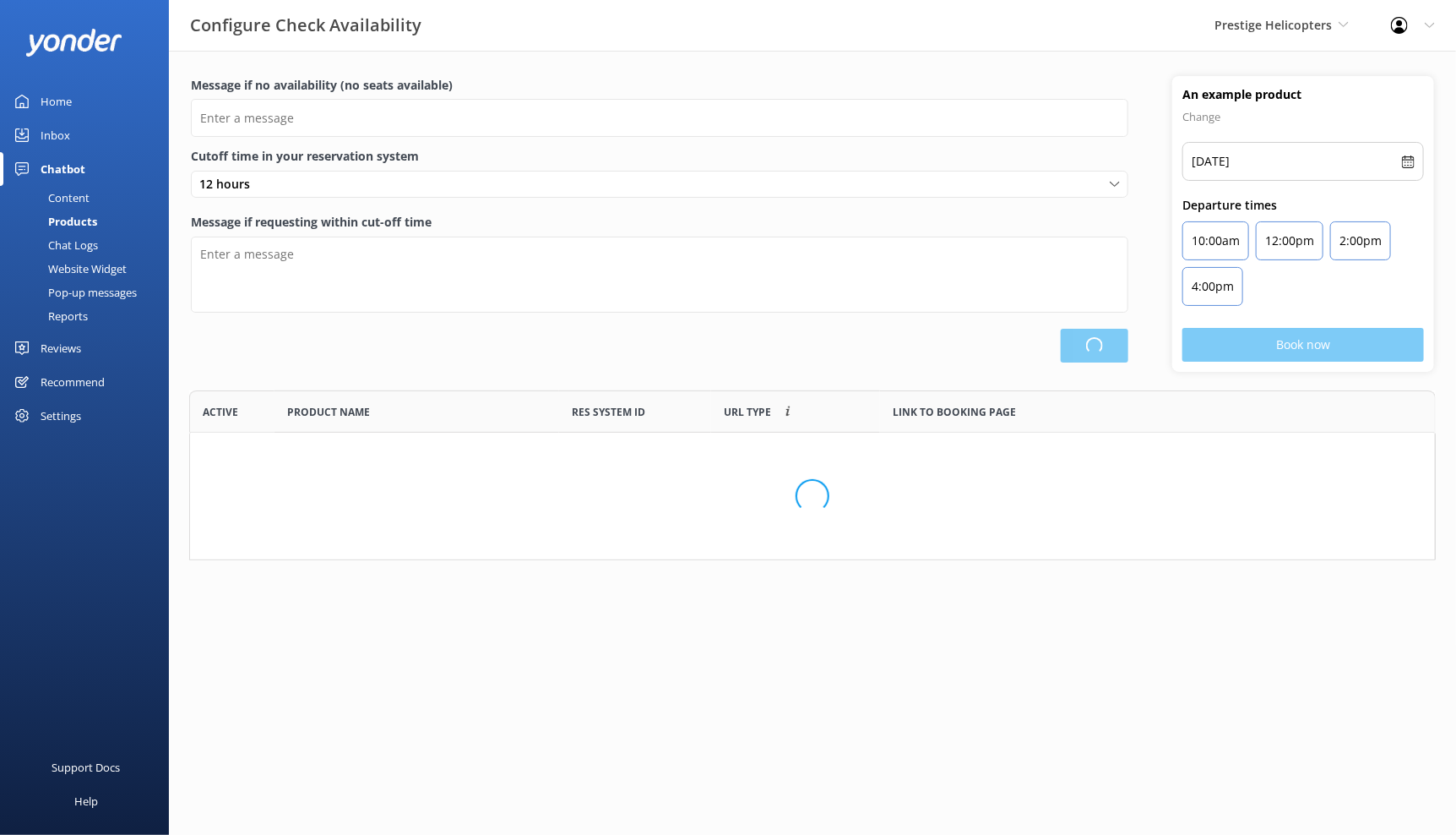
scroll to position [156, 1233]
type input "There are no seats available, please check an alternative day"
type textarea "Our online booking system closes {hours} prior to departure. Please contact us …"
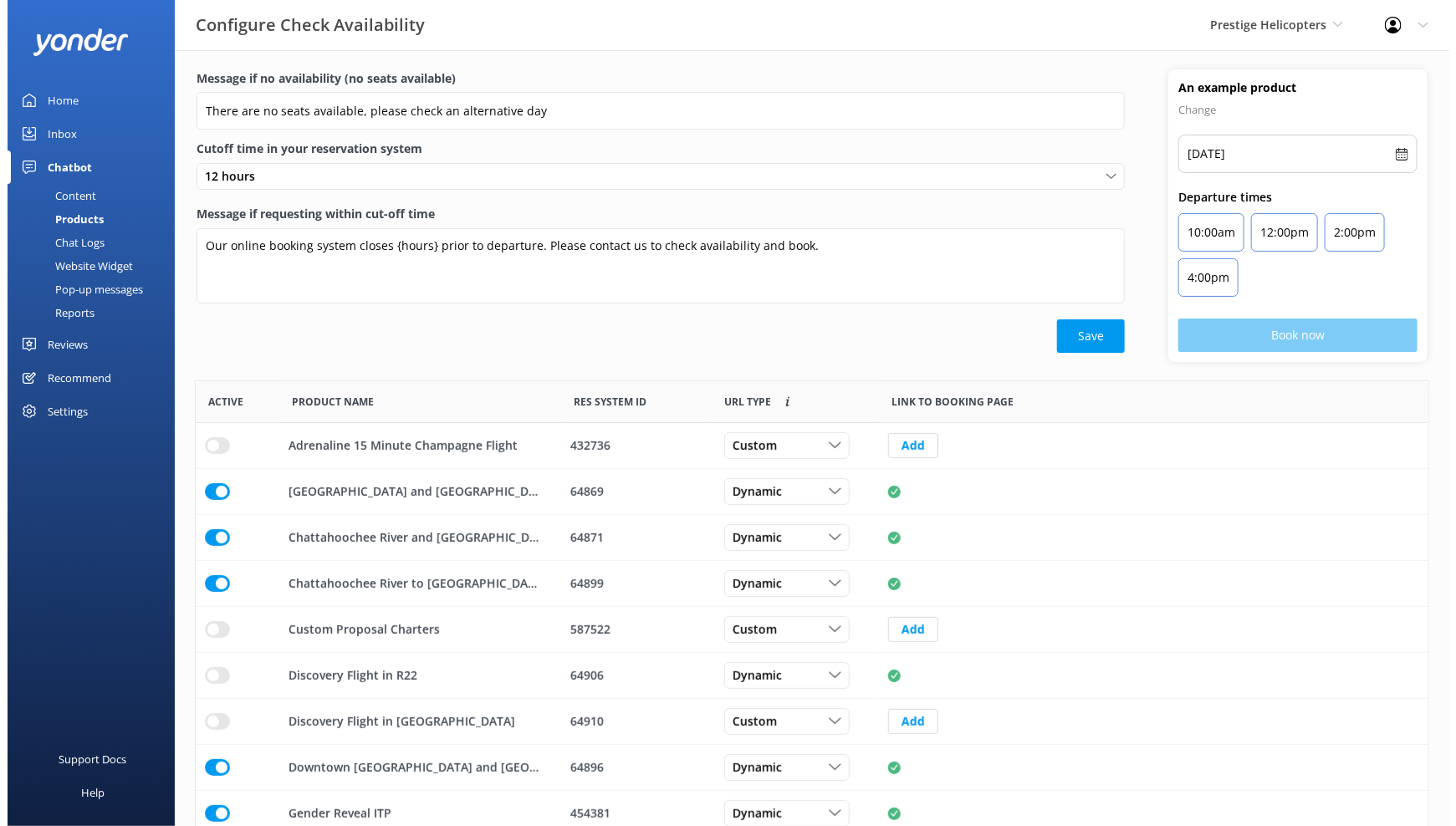
scroll to position [0, 0]
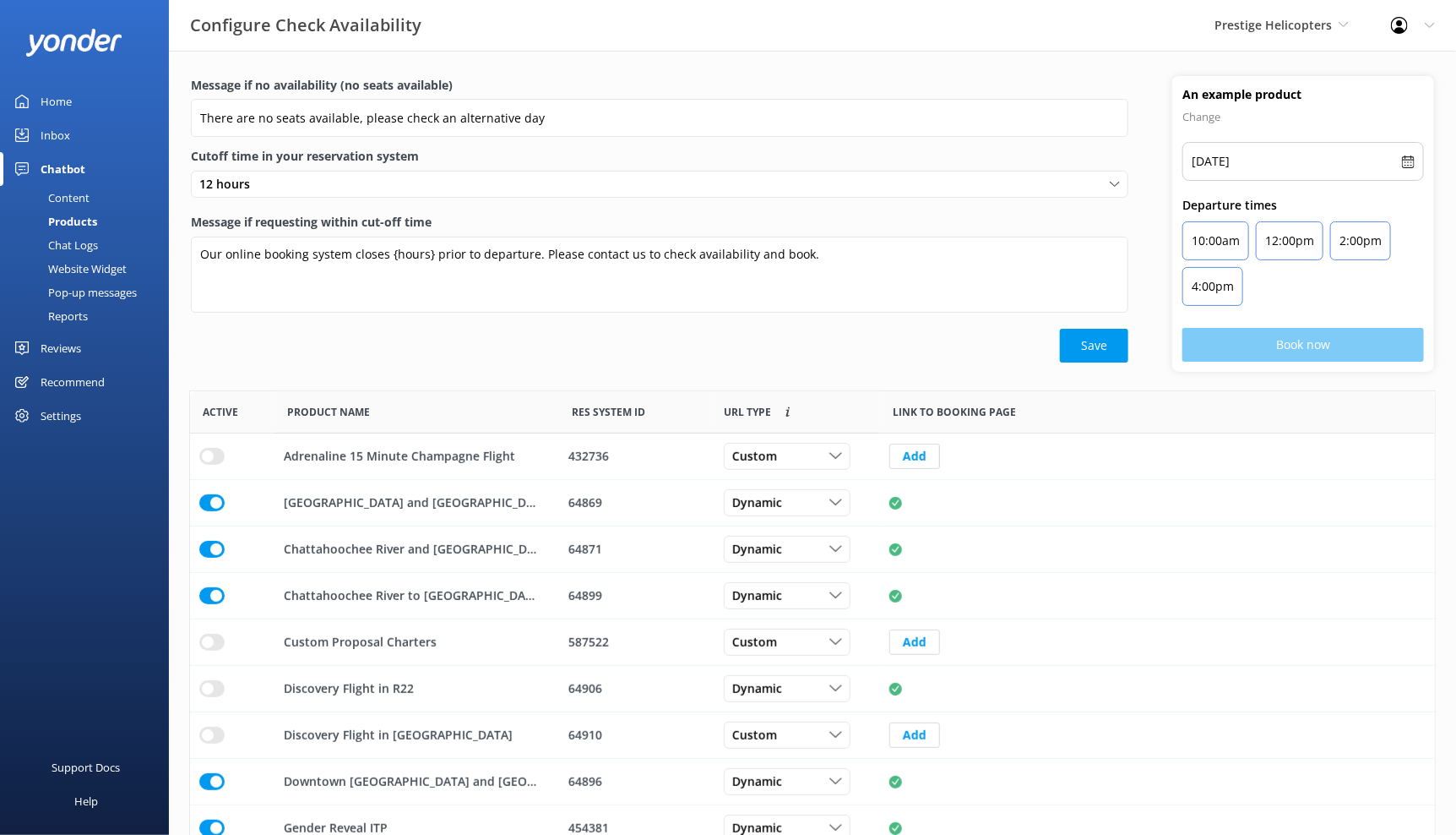
click at [98, 249] on link "Chat Logs" at bounding box center [89, 245] width 159 height 24
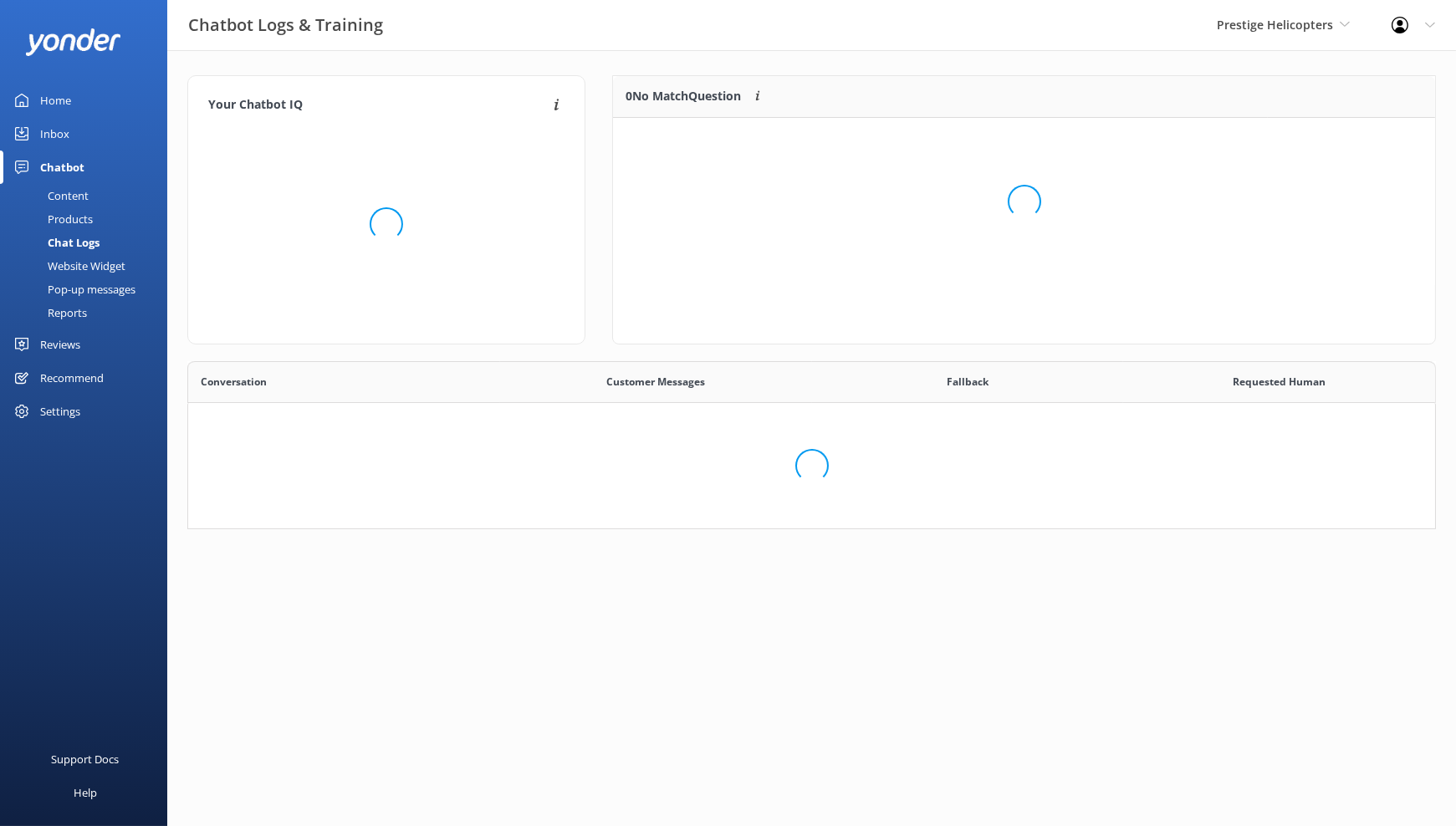
scroll to position [14, 14]
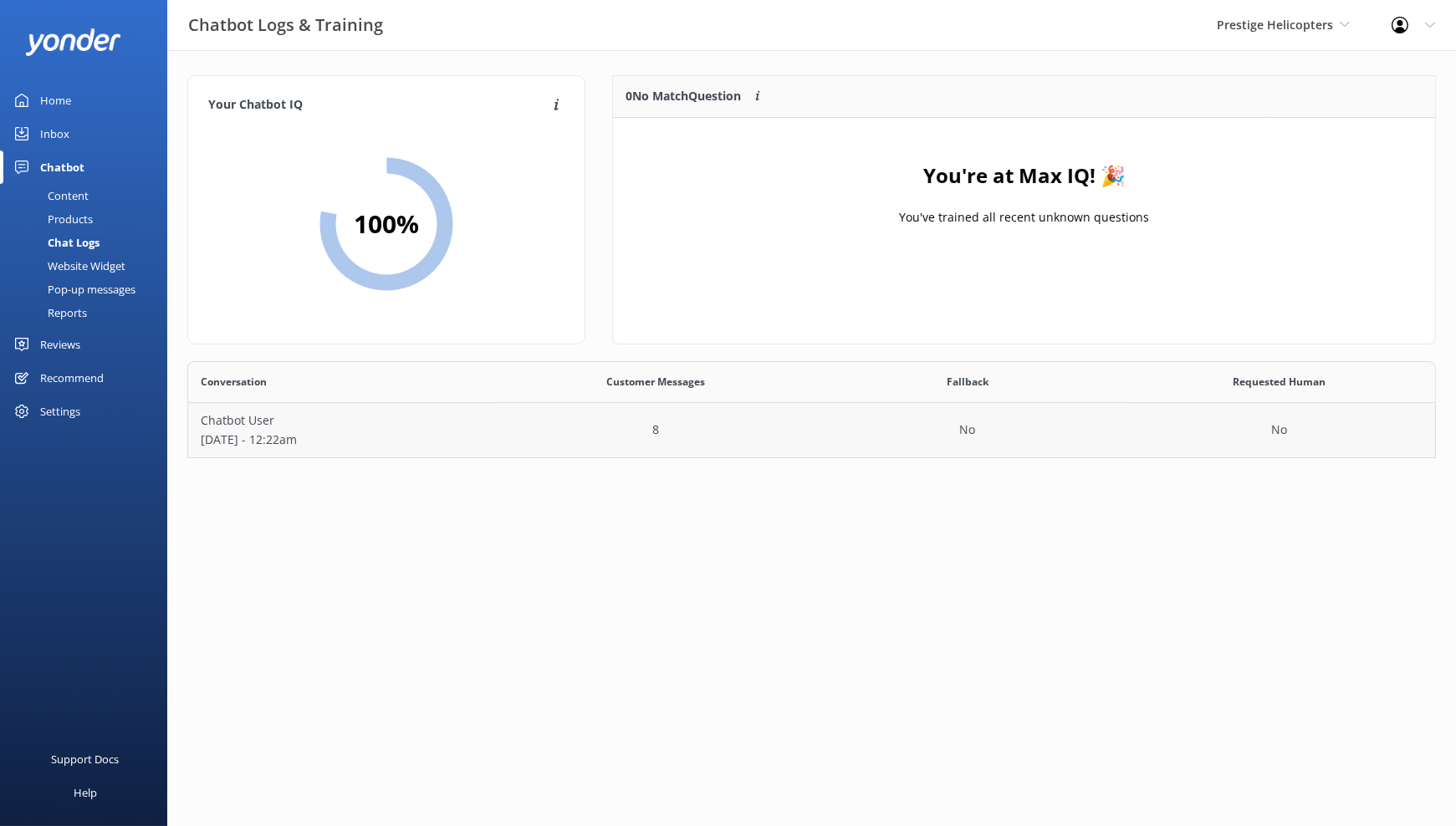
click at [450, 419] on p "Chatbot User" at bounding box center [344, 420] width 287 height 18
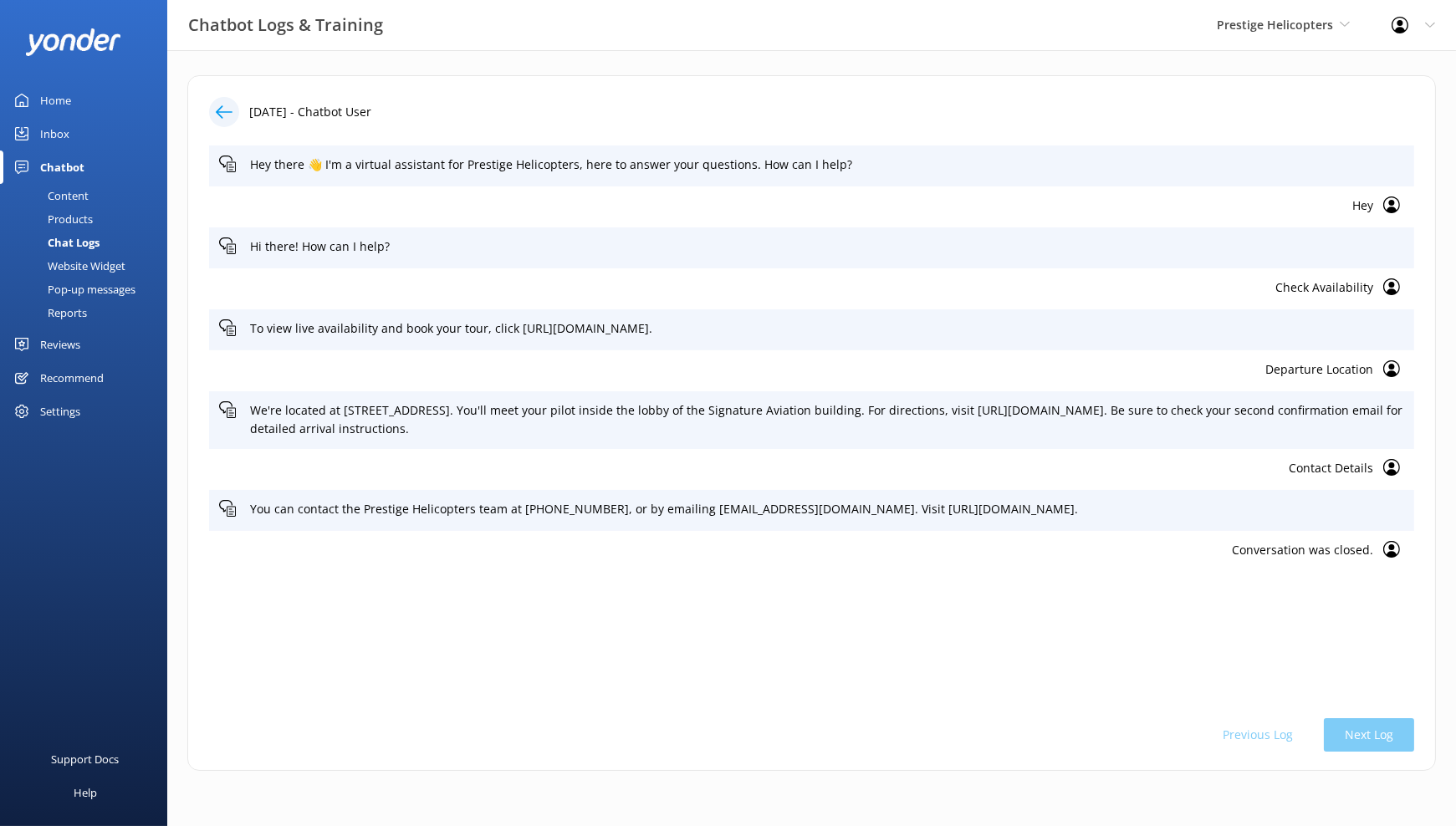
click at [103, 262] on div "Website Widget" at bounding box center [68, 266] width 115 height 23
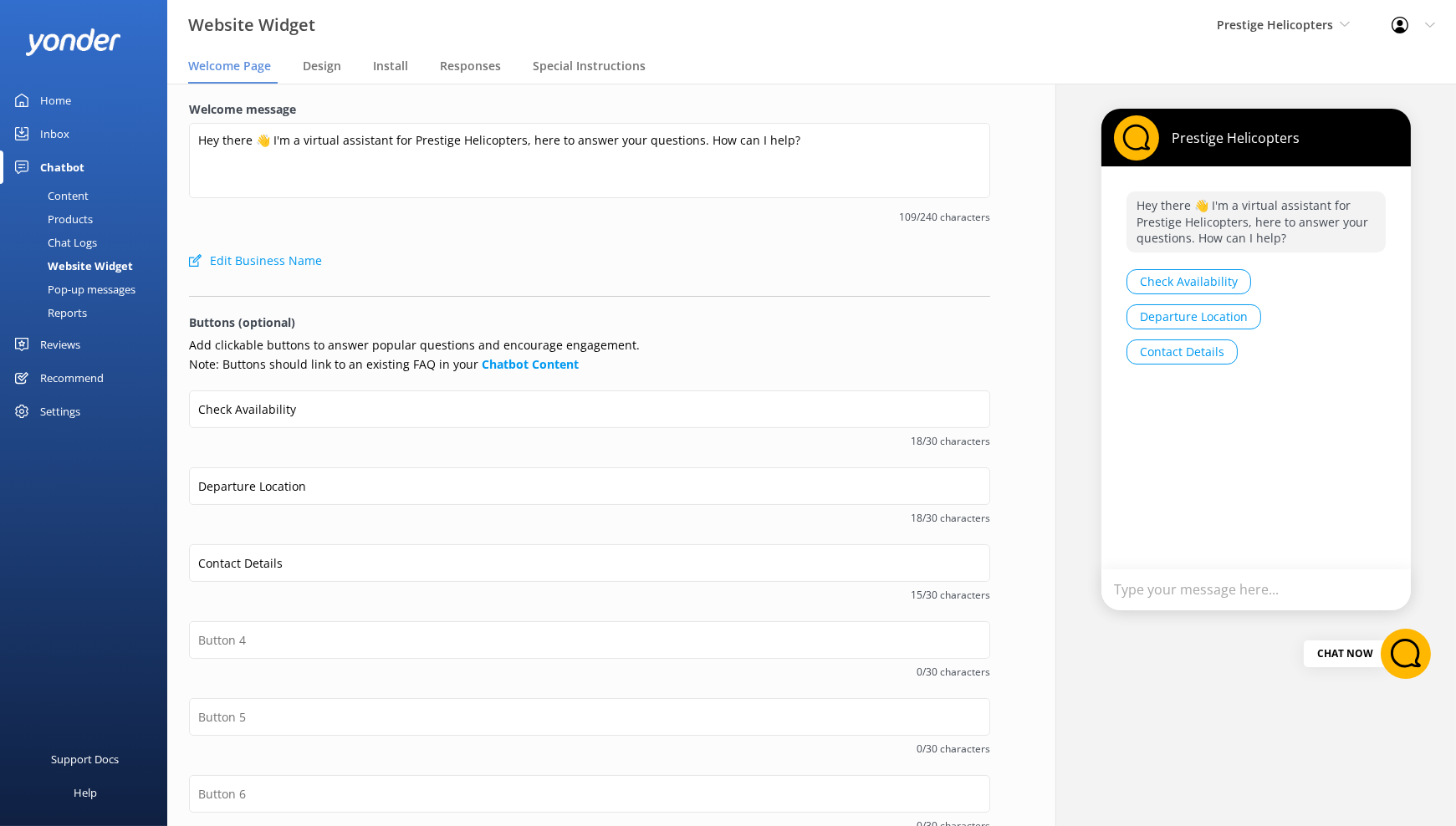
click at [109, 287] on div "Pop-up messages" at bounding box center [72, 289] width 125 height 23
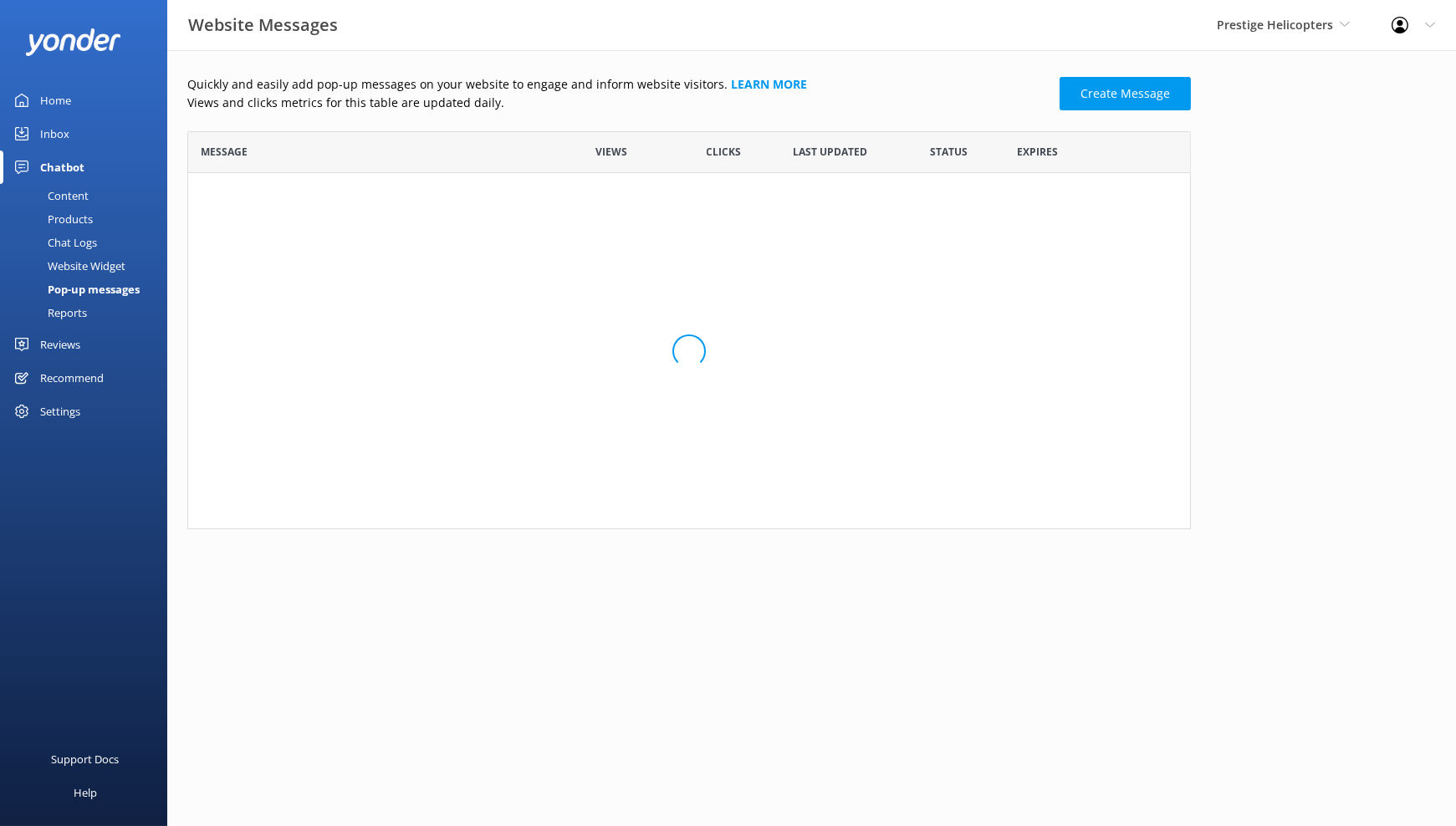
scroll to position [383, 990]
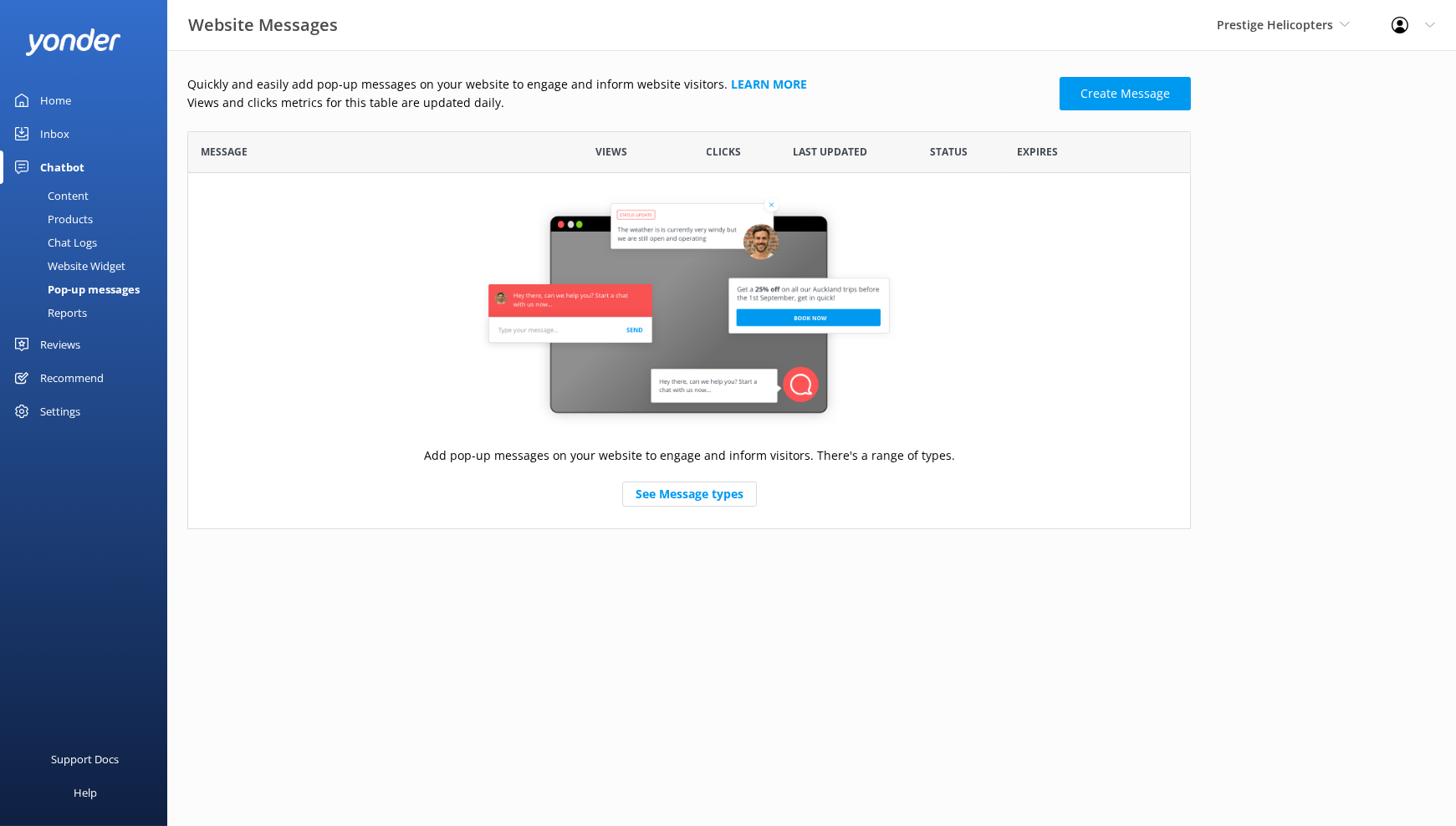
click at [86, 193] on div "Content" at bounding box center [49, 196] width 78 height 23
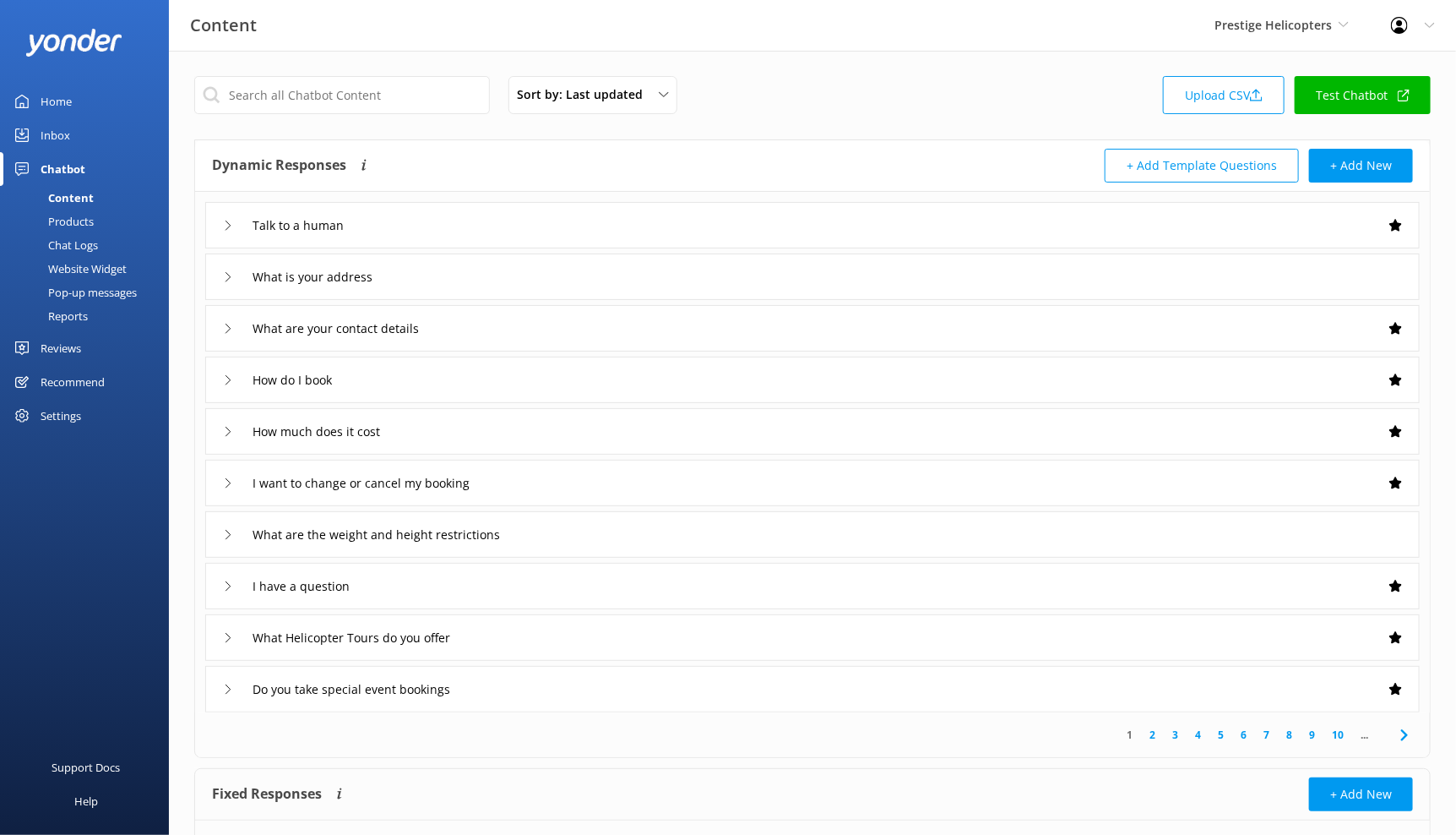
click at [63, 102] on div "Home" at bounding box center [56, 101] width 31 height 34
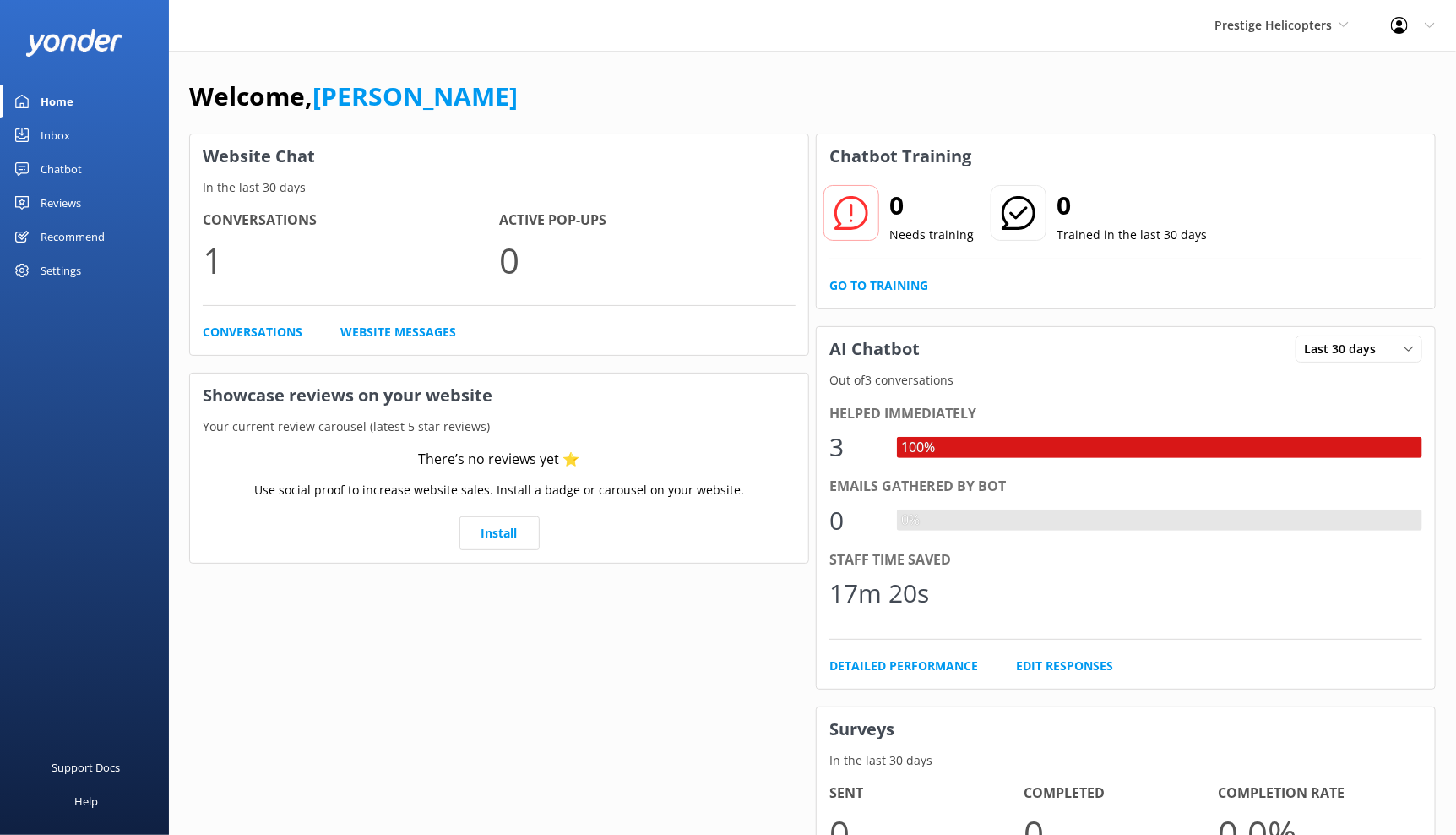
click at [57, 136] on div "Inbox" at bounding box center [55, 135] width 29 height 34
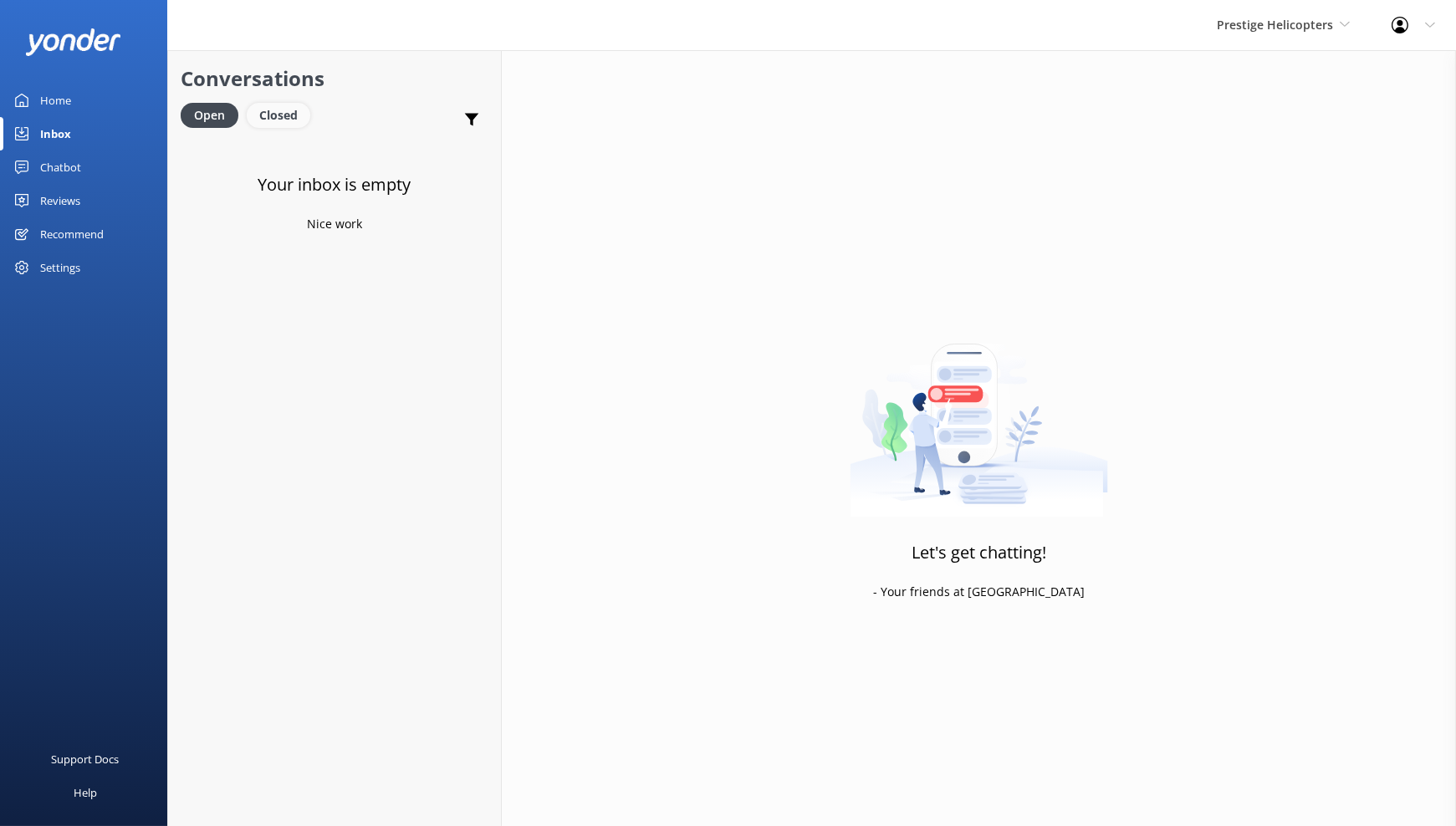
click at [263, 119] on div "Closed" at bounding box center [278, 115] width 63 height 25
click at [361, 188] on link "Website Visitor Bot: You can contact the Prestige Helicopters team at 770-458-6…" at bounding box center [334, 170] width 333 height 63
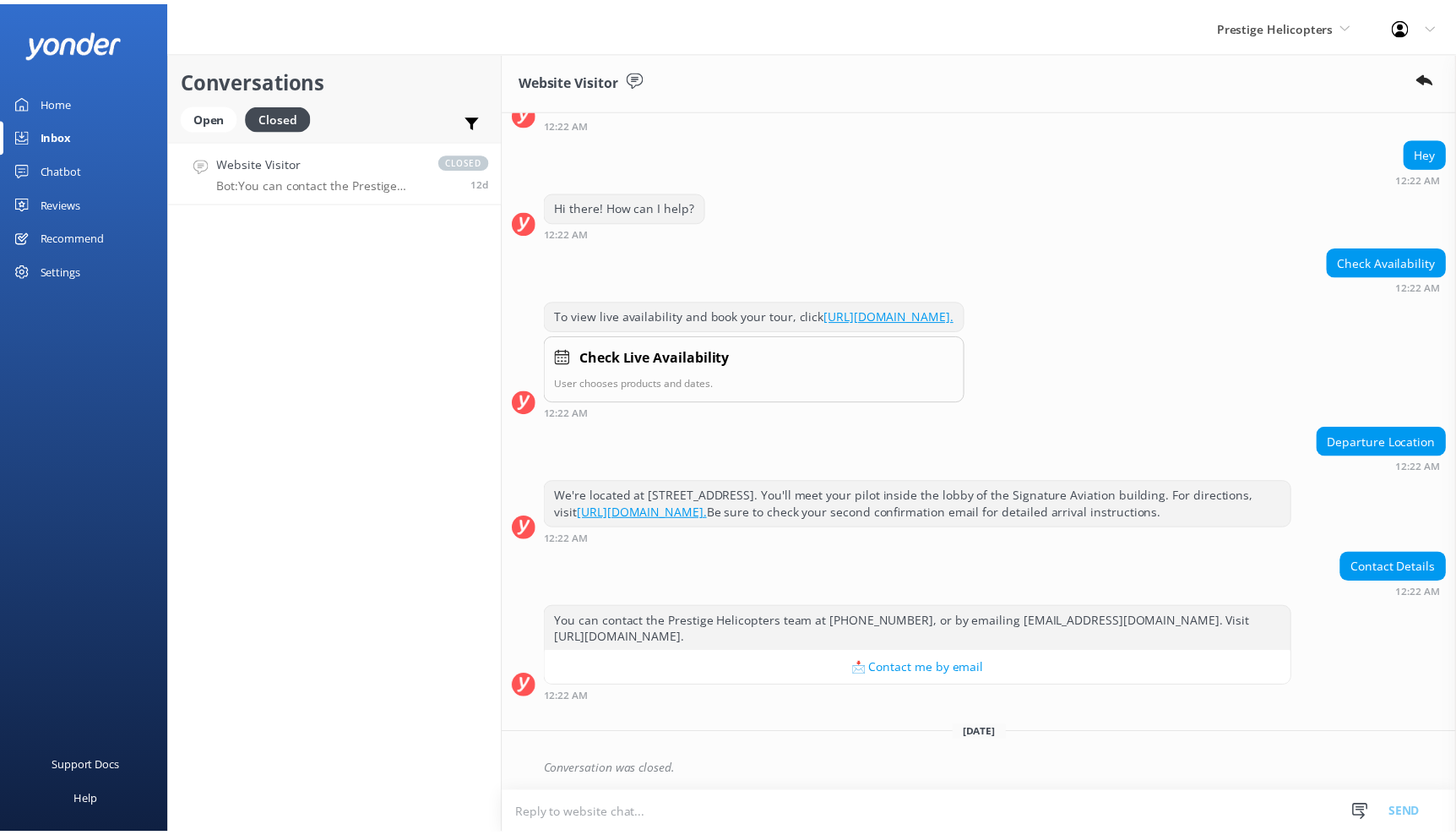
scroll to position [141, 0]
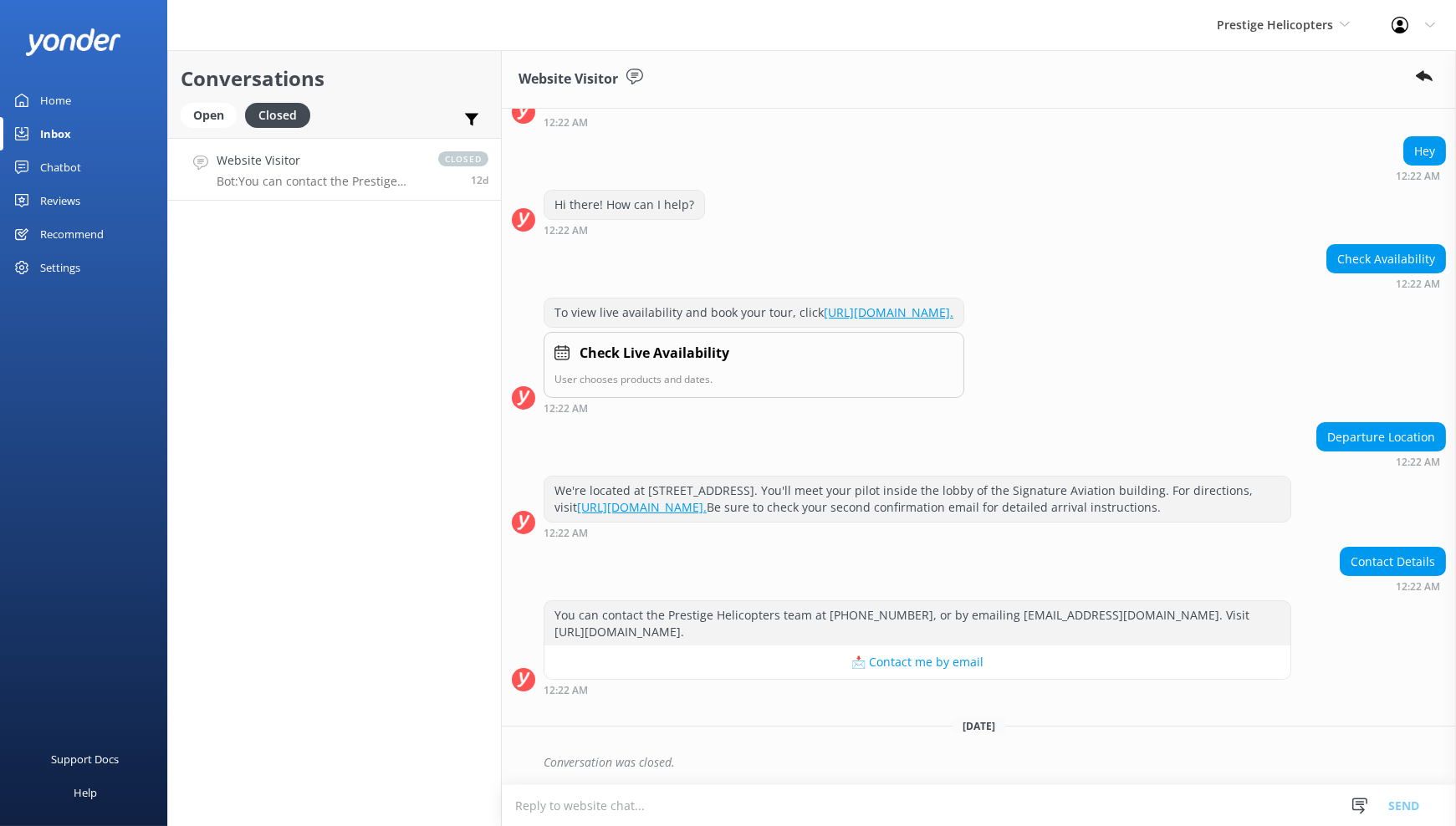
click at [72, 167] on div "Chatbot" at bounding box center [60, 167] width 41 height 33
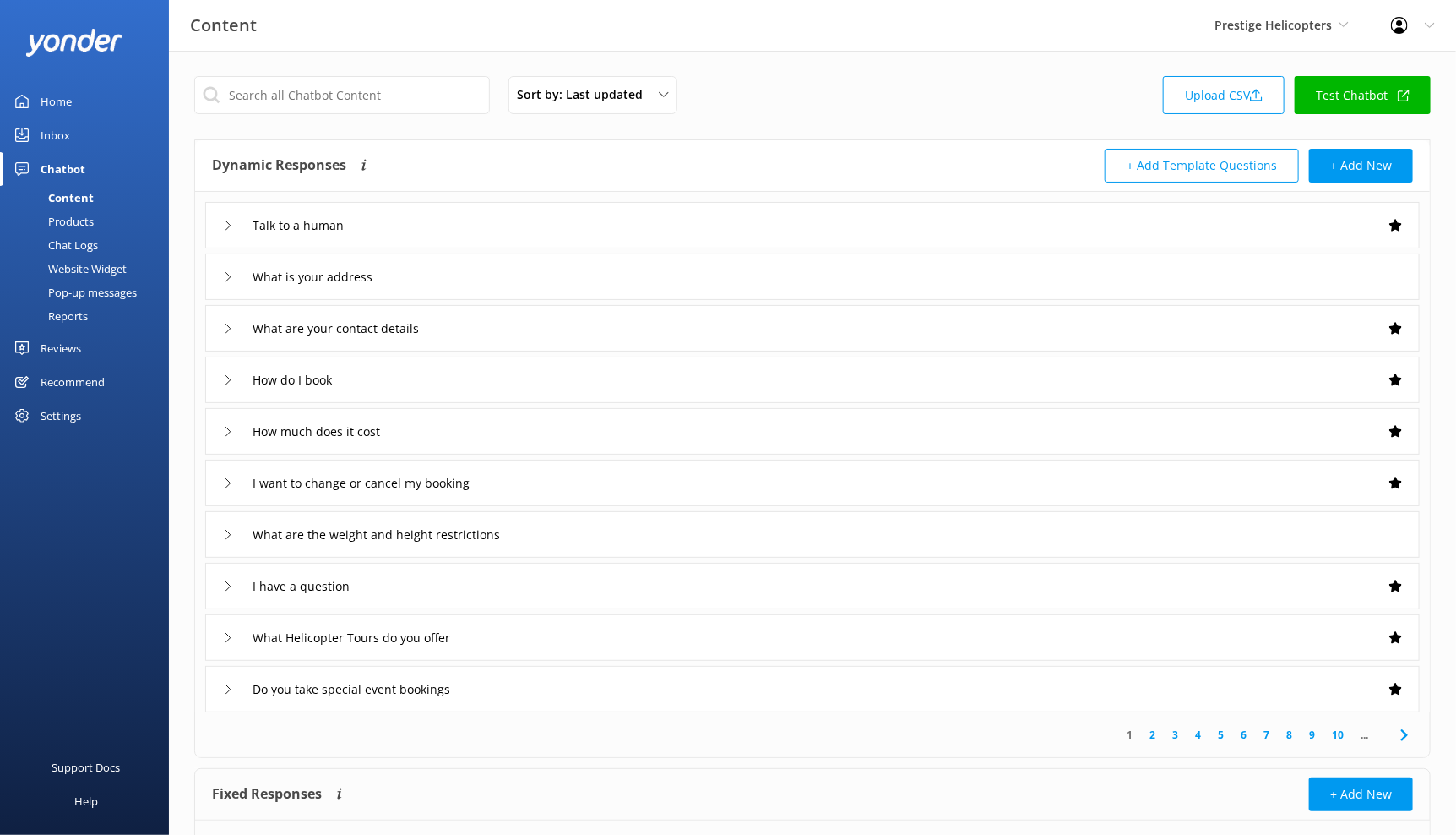
click at [1357, 95] on link "Test Chatbot" at bounding box center [1362, 95] width 136 height 38
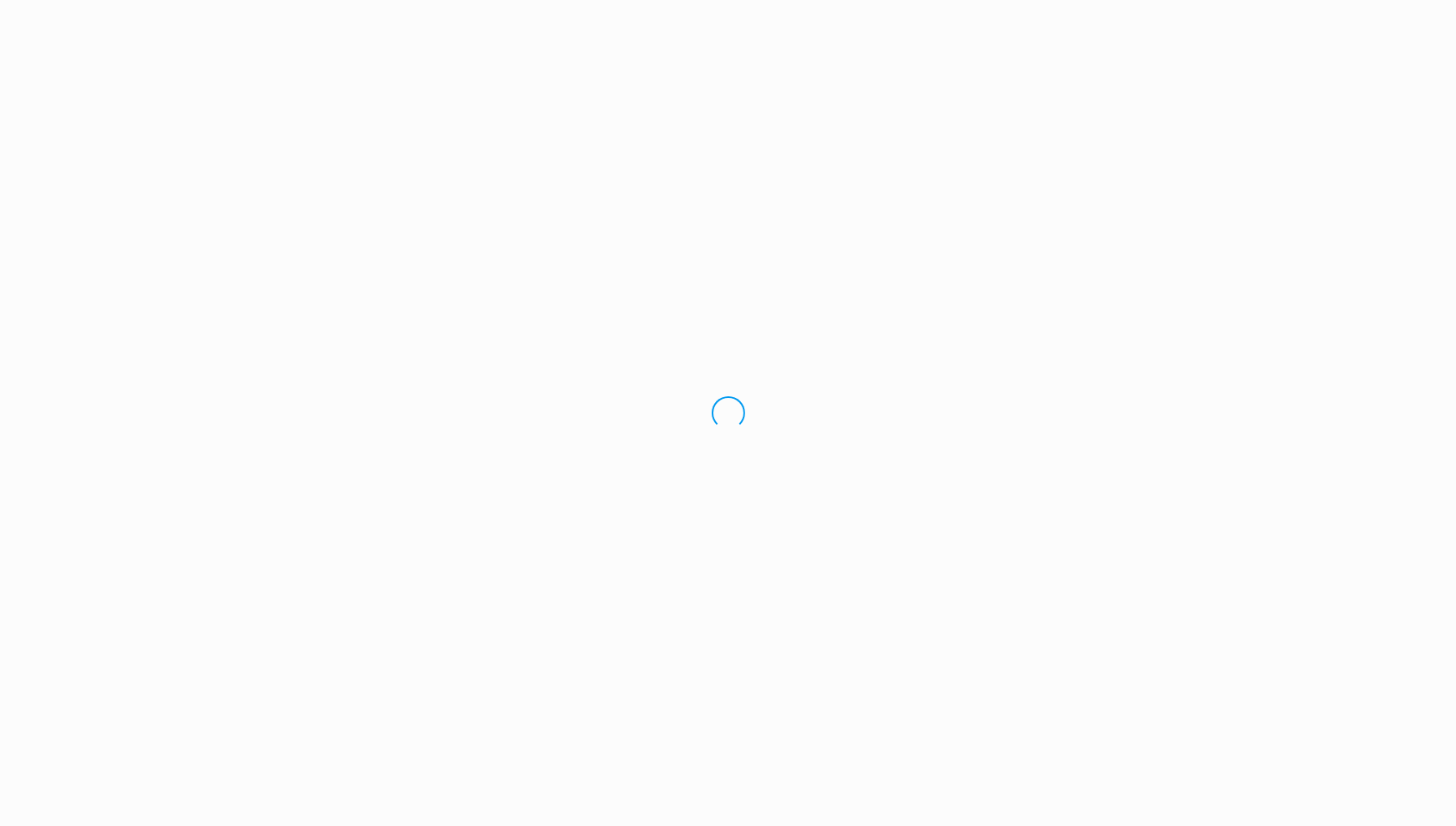
click at [356, 216] on div "Loading.." at bounding box center [728, 413] width 1456 height 826
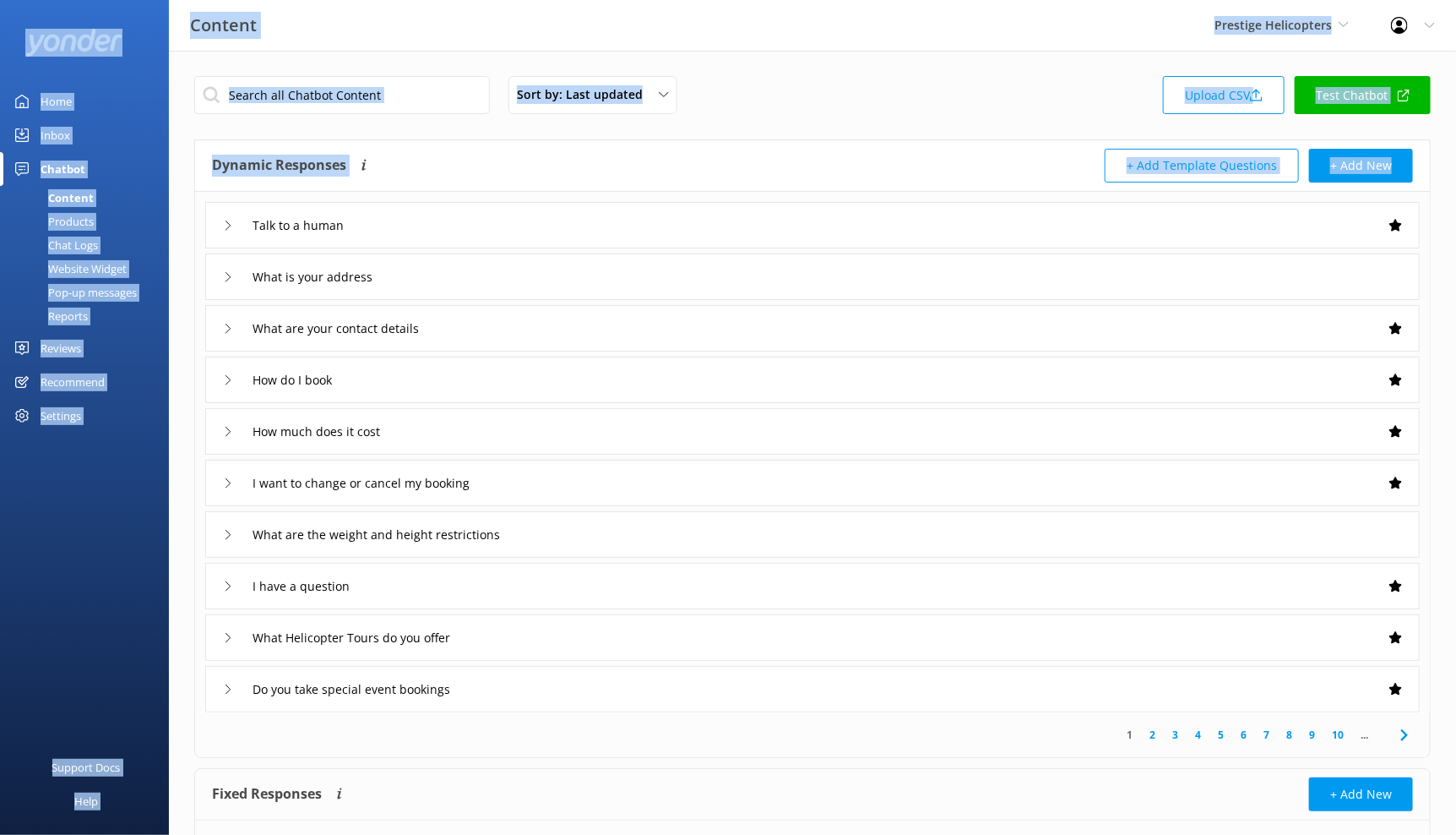
click at [487, 121] on div "Sort by: Last updated Title Last updated Upload CSV Test Chatbot" at bounding box center [812, 99] width 1236 height 48
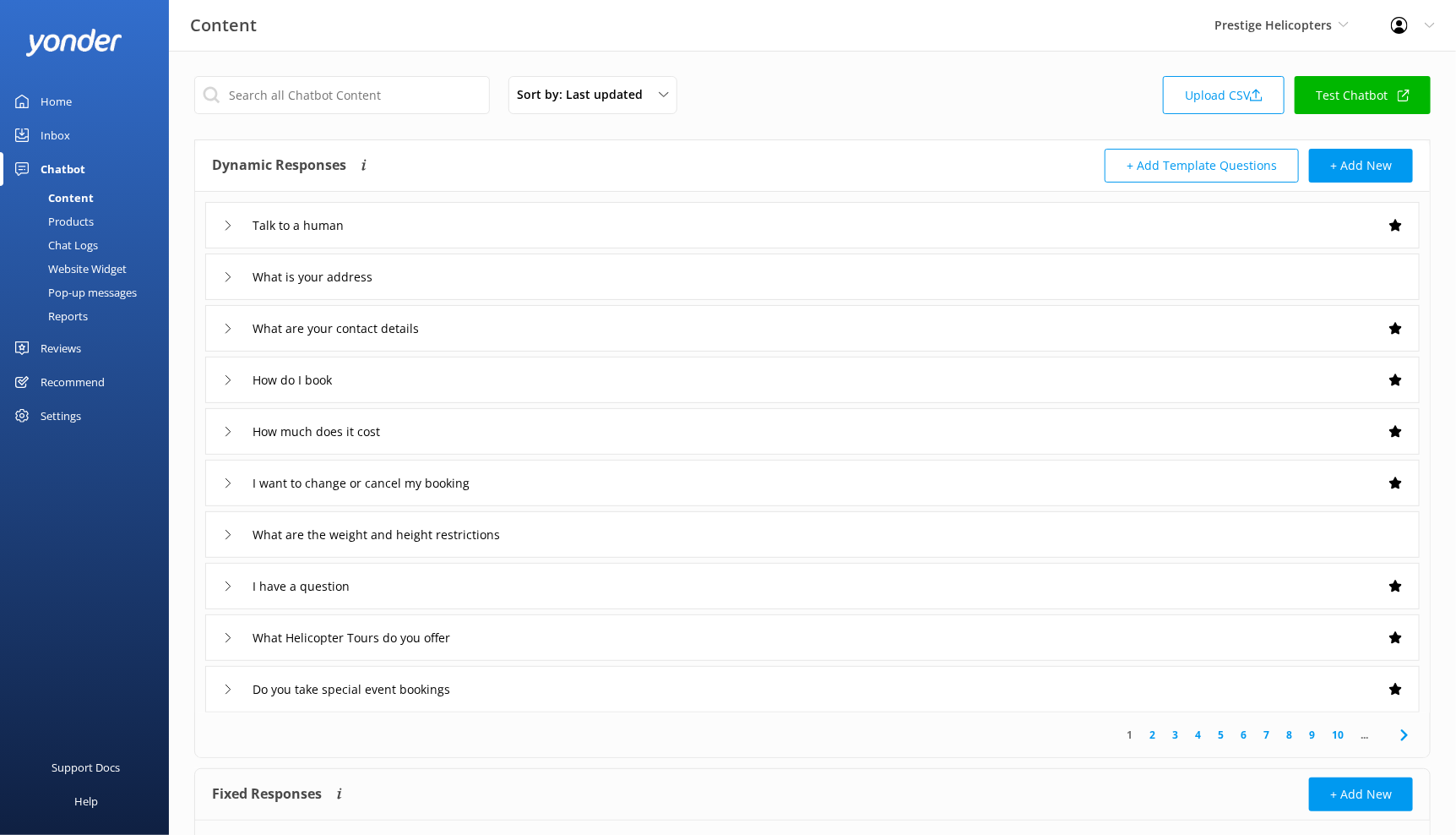
click at [235, 223] on div "Talk to a human" at bounding box center [287, 225] width 128 height 28
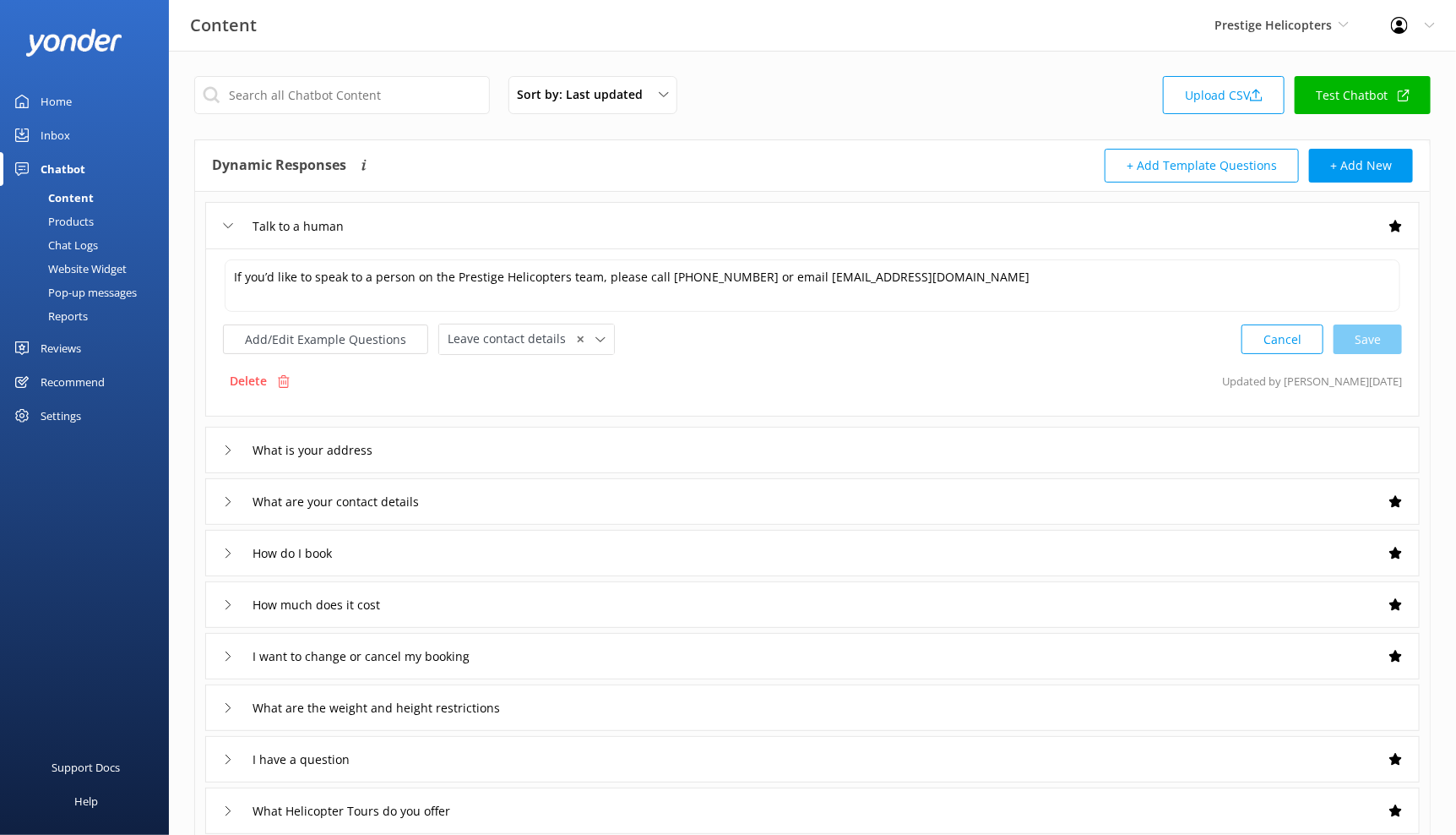
click at [235, 223] on div "Talk to a human" at bounding box center [287, 226] width 128 height 28
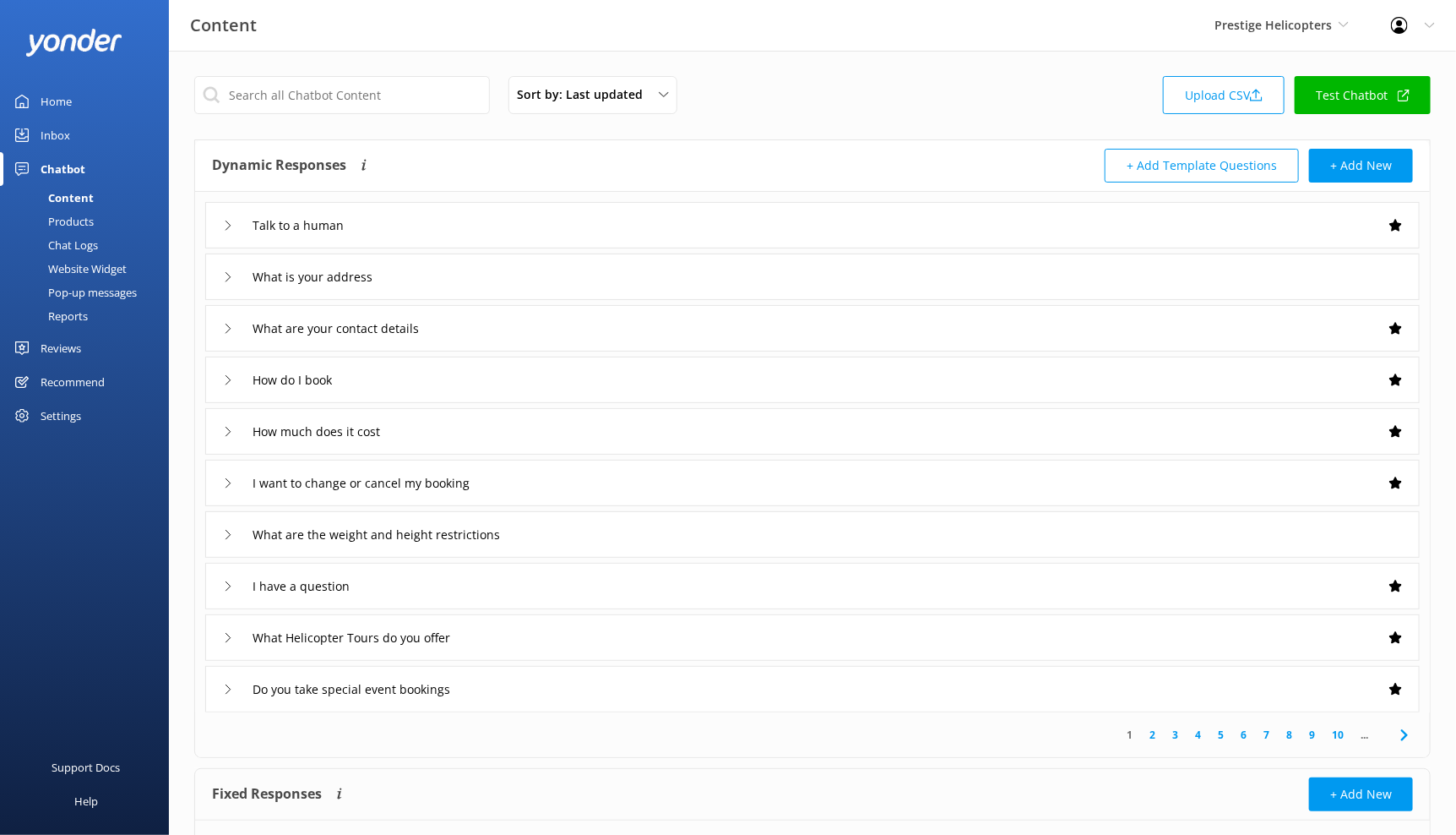
click at [88, 422] on div "Settings" at bounding box center [84, 416] width 169 height 34
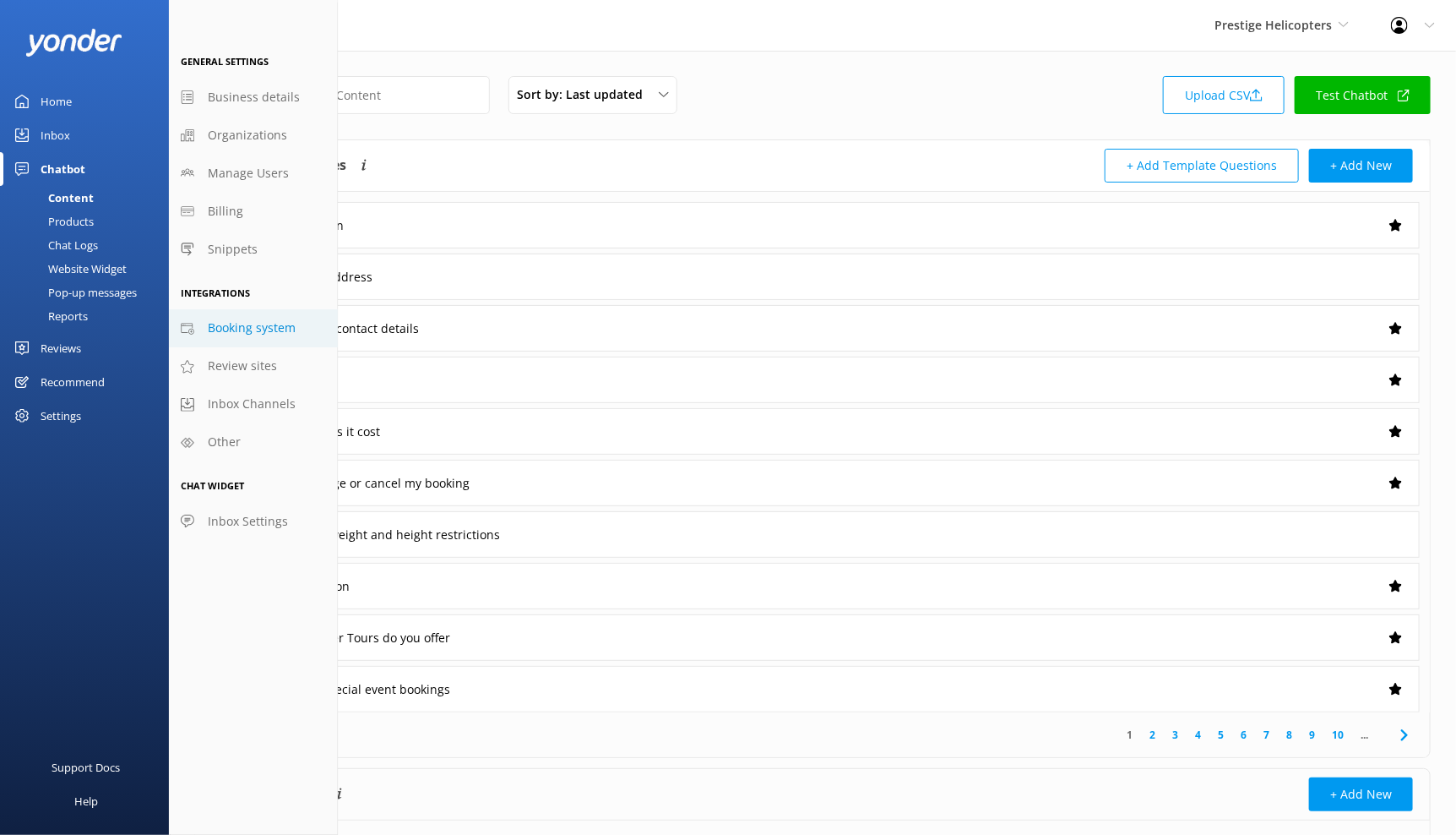
click at [252, 327] on span "Booking system" at bounding box center [251, 327] width 87 height 18
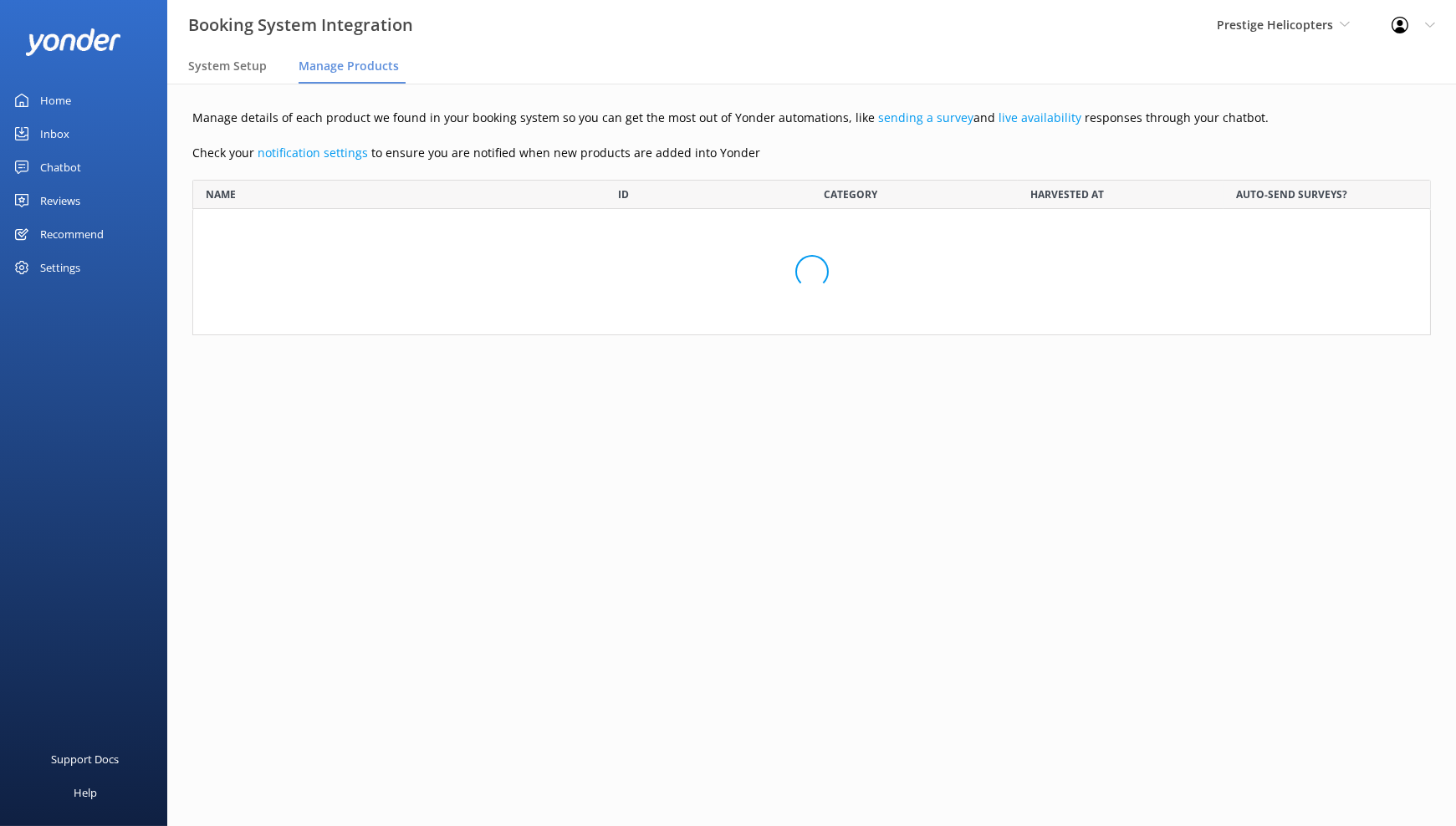
scroll to position [809, 1210]
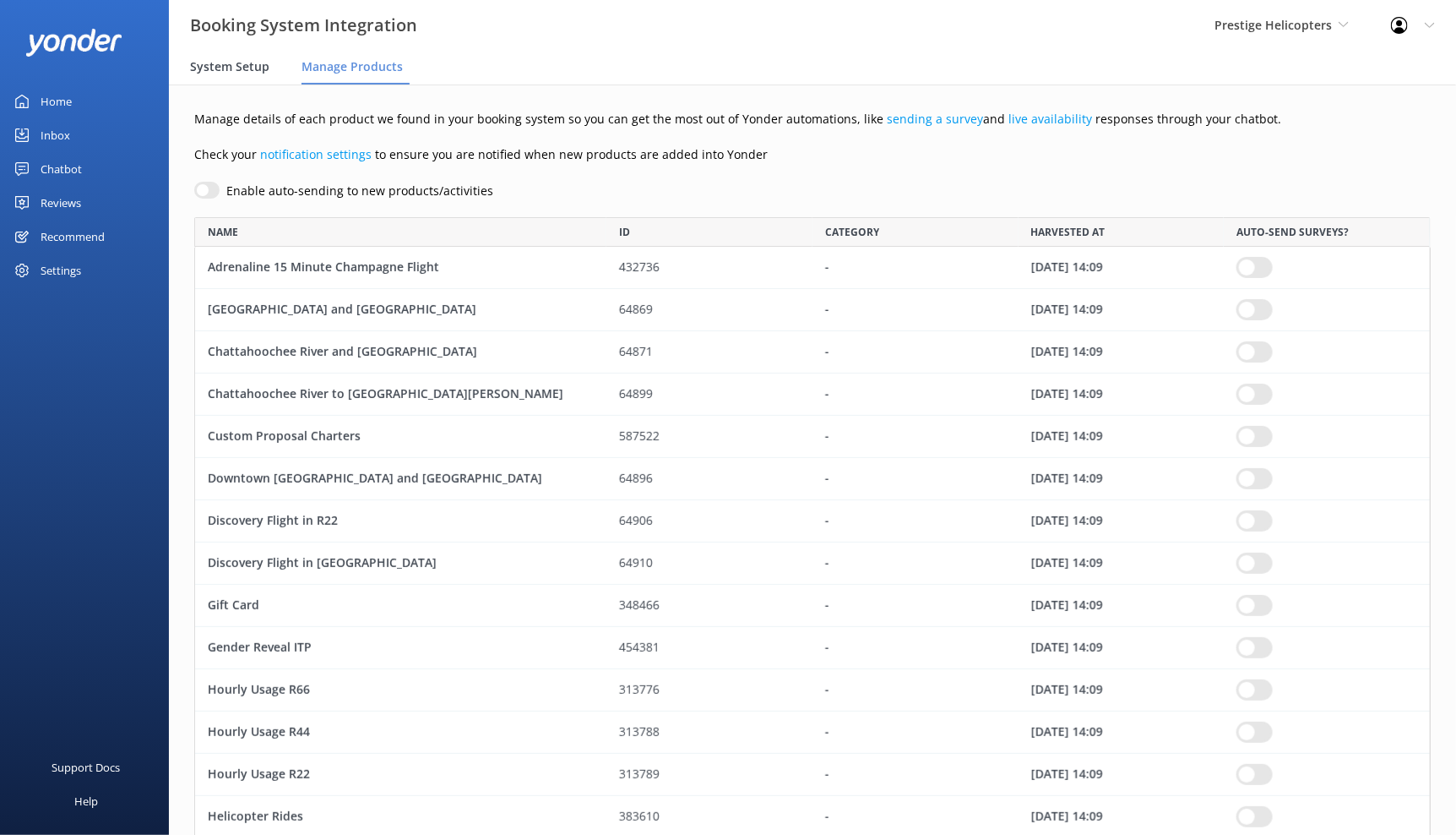
click at [235, 61] on span "System Setup" at bounding box center [230, 67] width 79 height 17
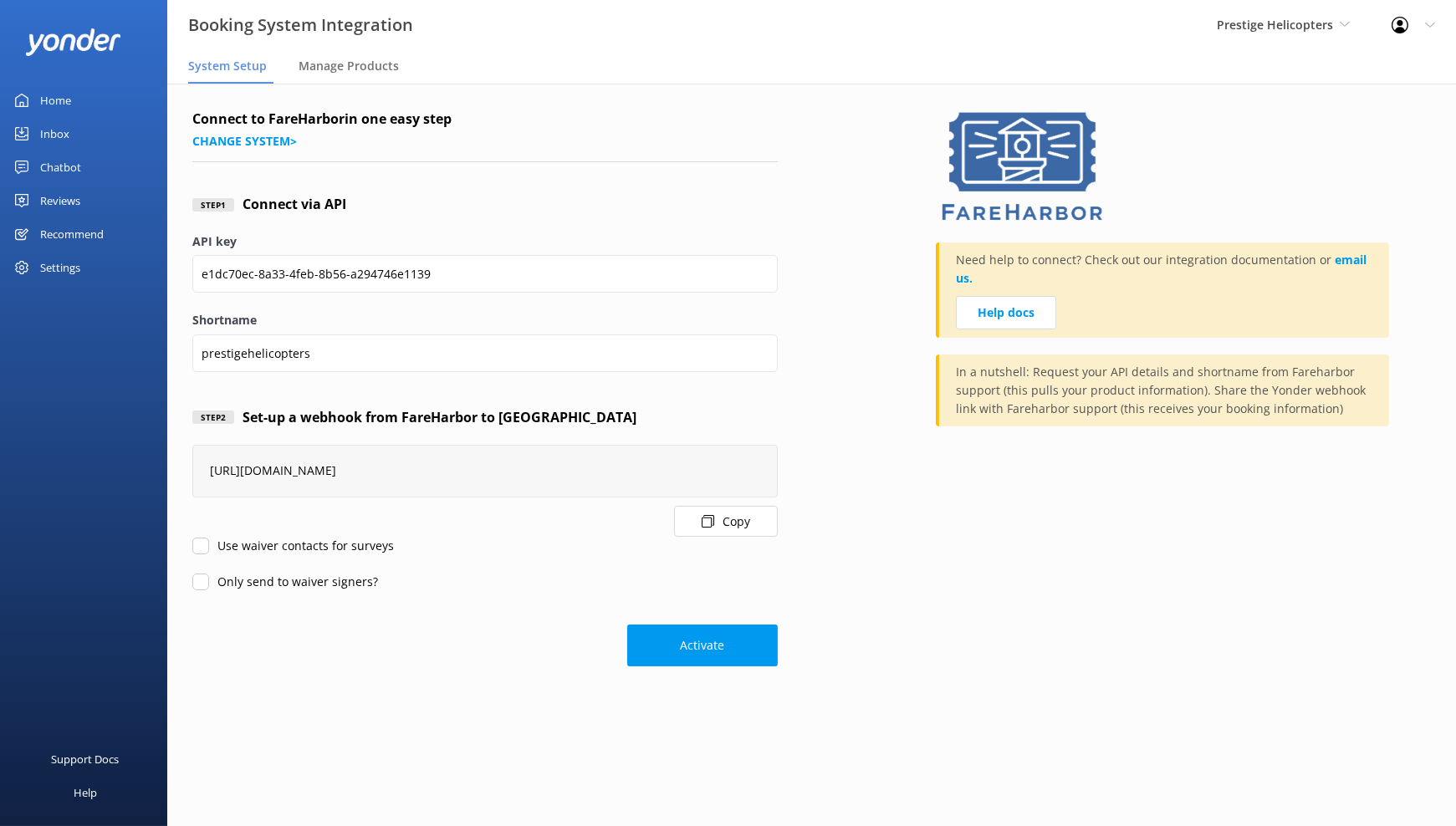
click at [46, 97] on div "Home" at bounding box center [55, 100] width 31 height 33
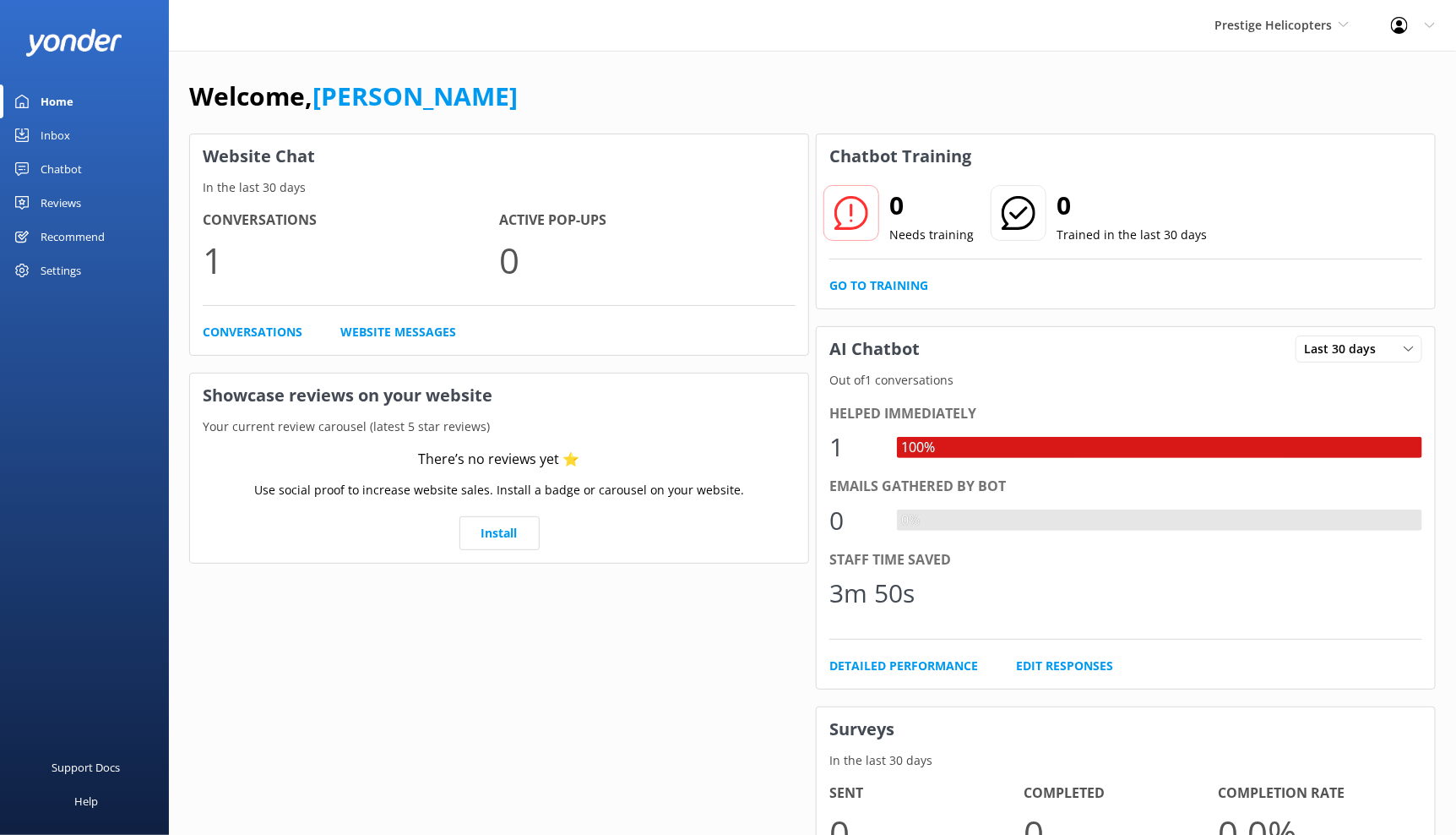
click at [64, 170] on div "Chatbot" at bounding box center [60, 169] width 41 height 34
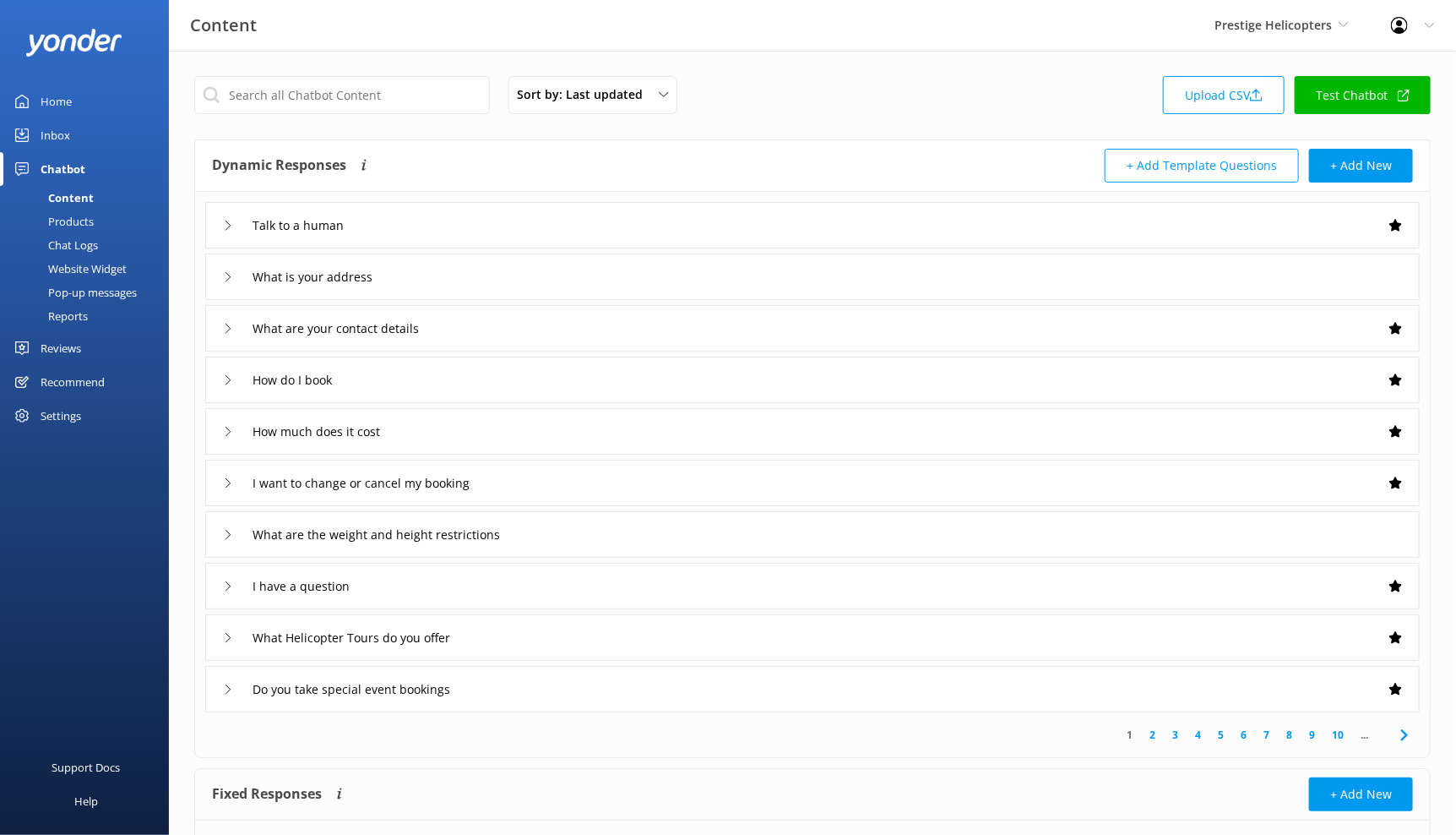
click at [1269, 734] on link "7" at bounding box center [1266, 735] width 23 height 16
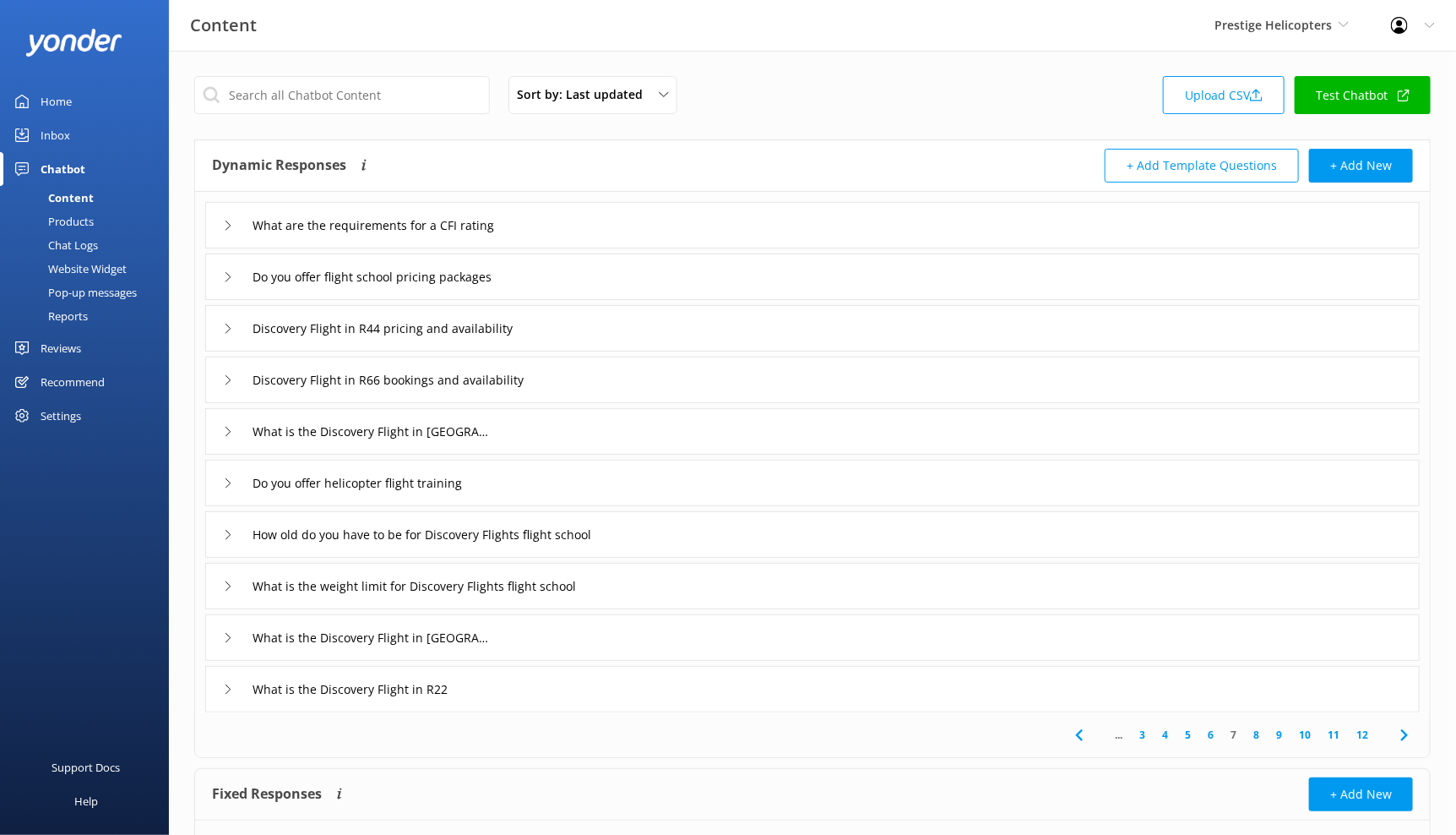
click at [549, 232] on div "What are the requirements for a CFI rating" at bounding box center [812, 225] width 1215 height 46
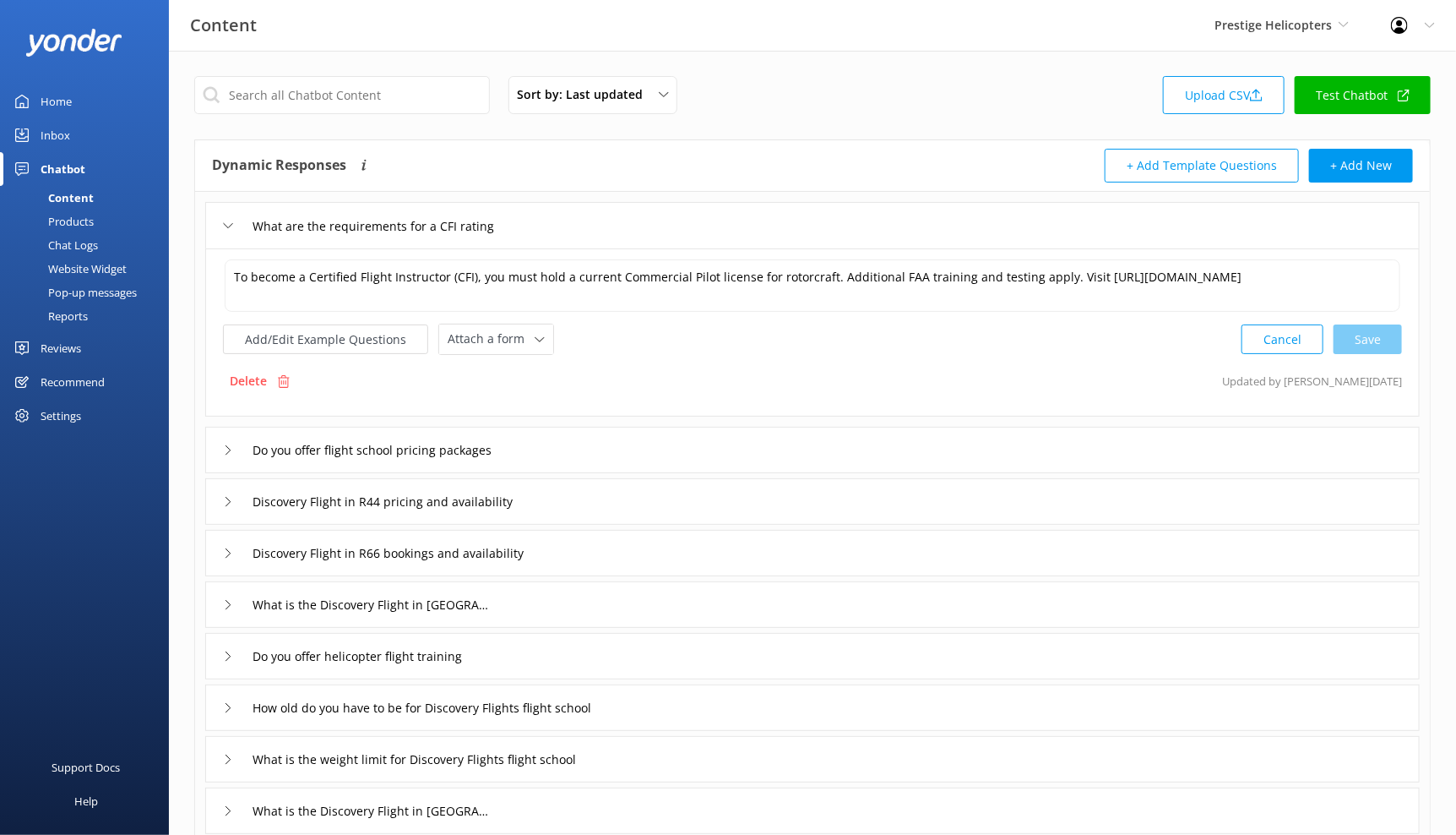
click at [564, 225] on div "What are the requirements for a CFI rating" at bounding box center [812, 225] width 1215 height 46
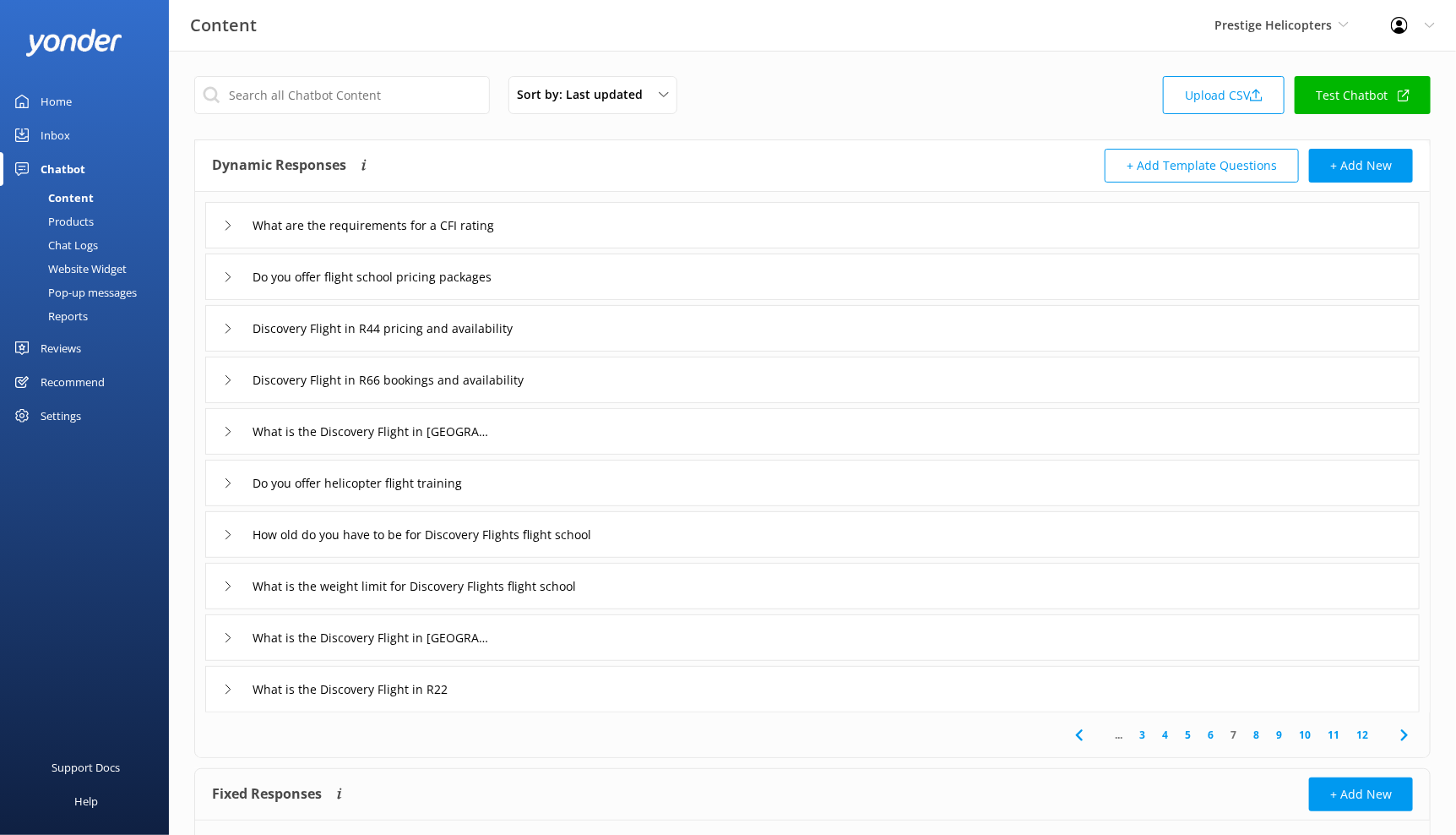
click at [1287, 735] on link "9" at bounding box center [1278, 735] width 23 height 16
click at [1336, 737] on link "11" at bounding box center [1334, 735] width 29 height 16
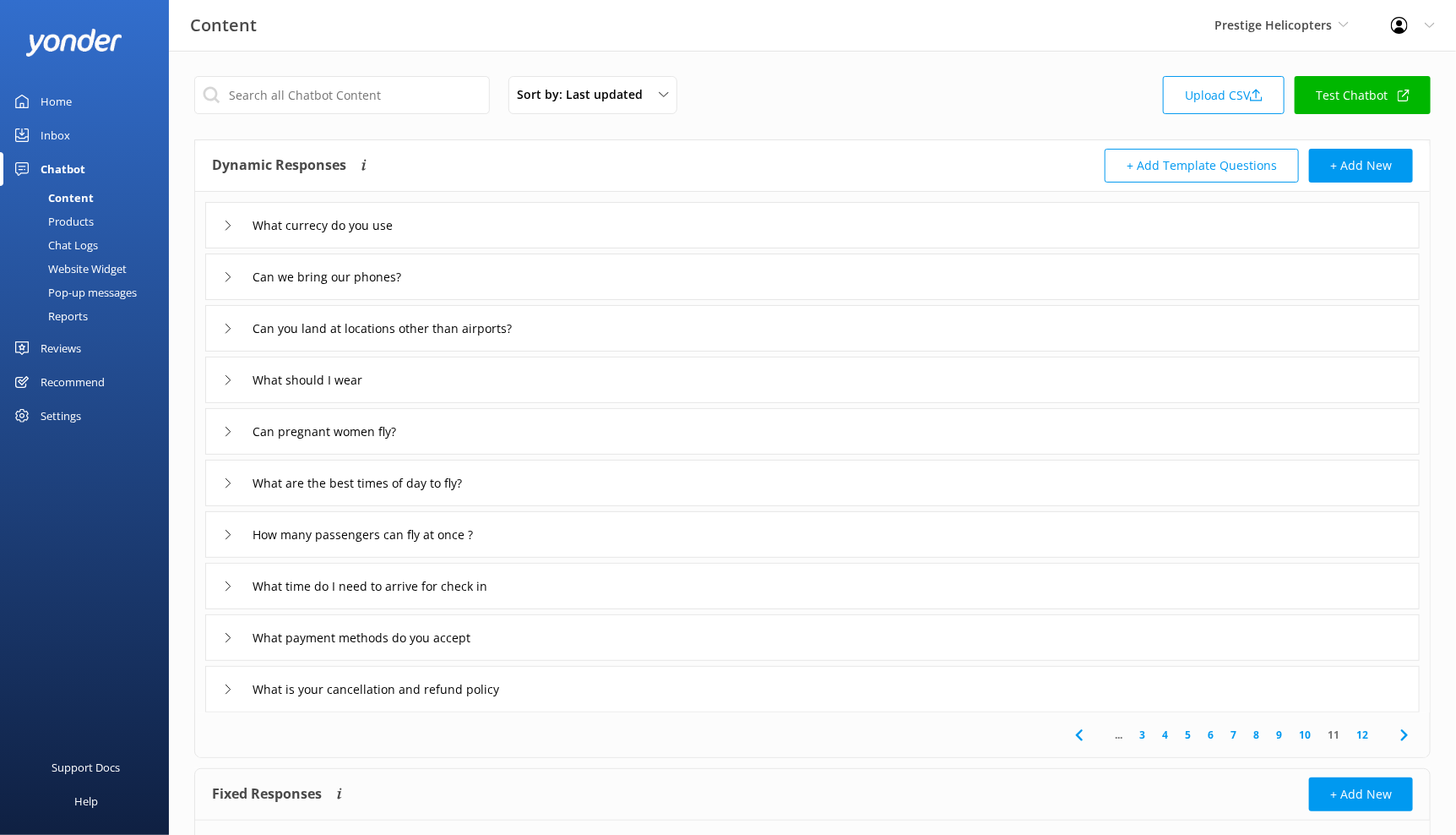
click at [76, 197] on div "Content" at bounding box center [52, 198] width 84 height 24
click at [55, 89] on div "Home" at bounding box center [56, 101] width 31 height 34
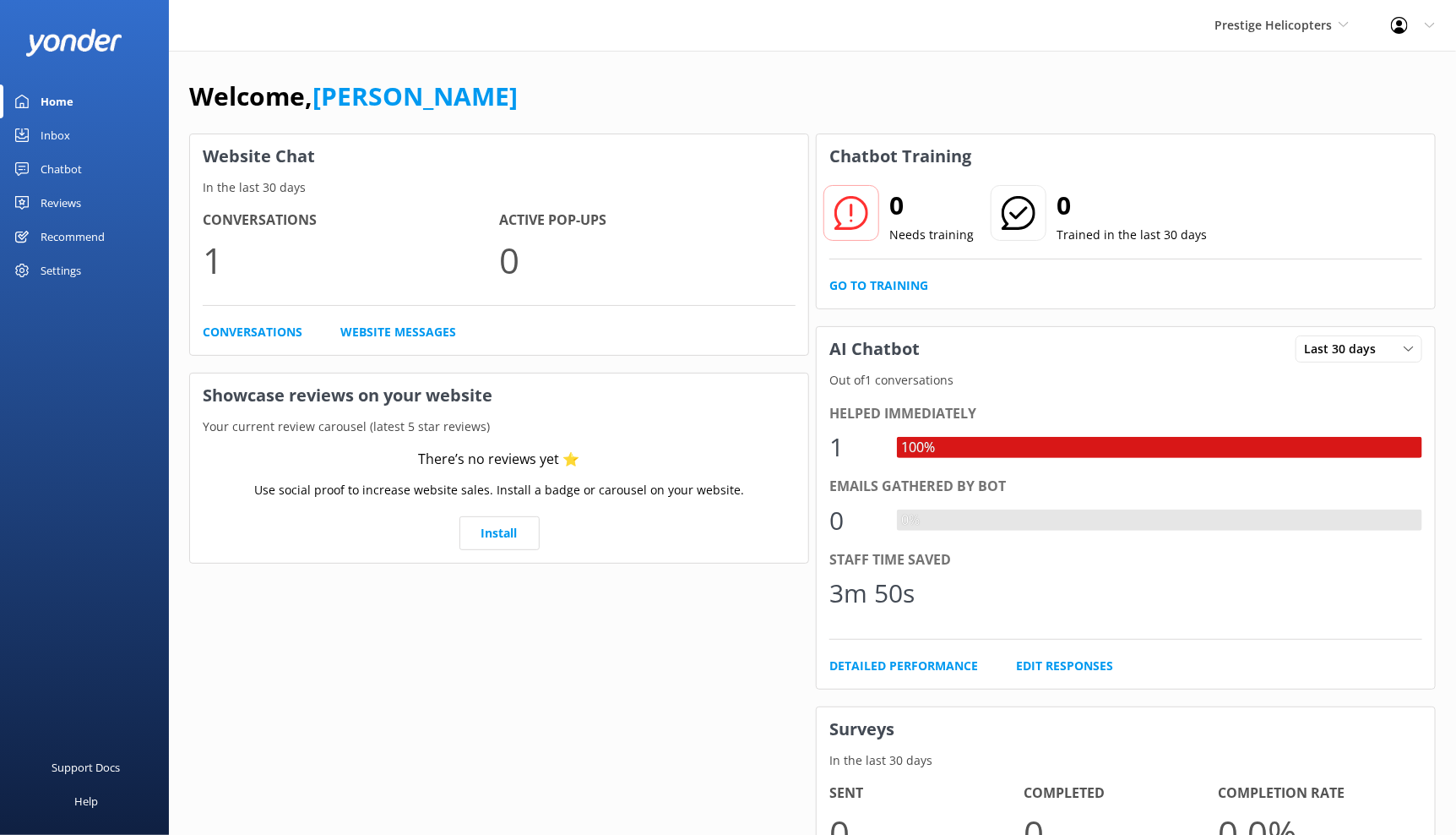
click at [76, 202] on div "Reviews" at bounding box center [60, 202] width 40 height 34
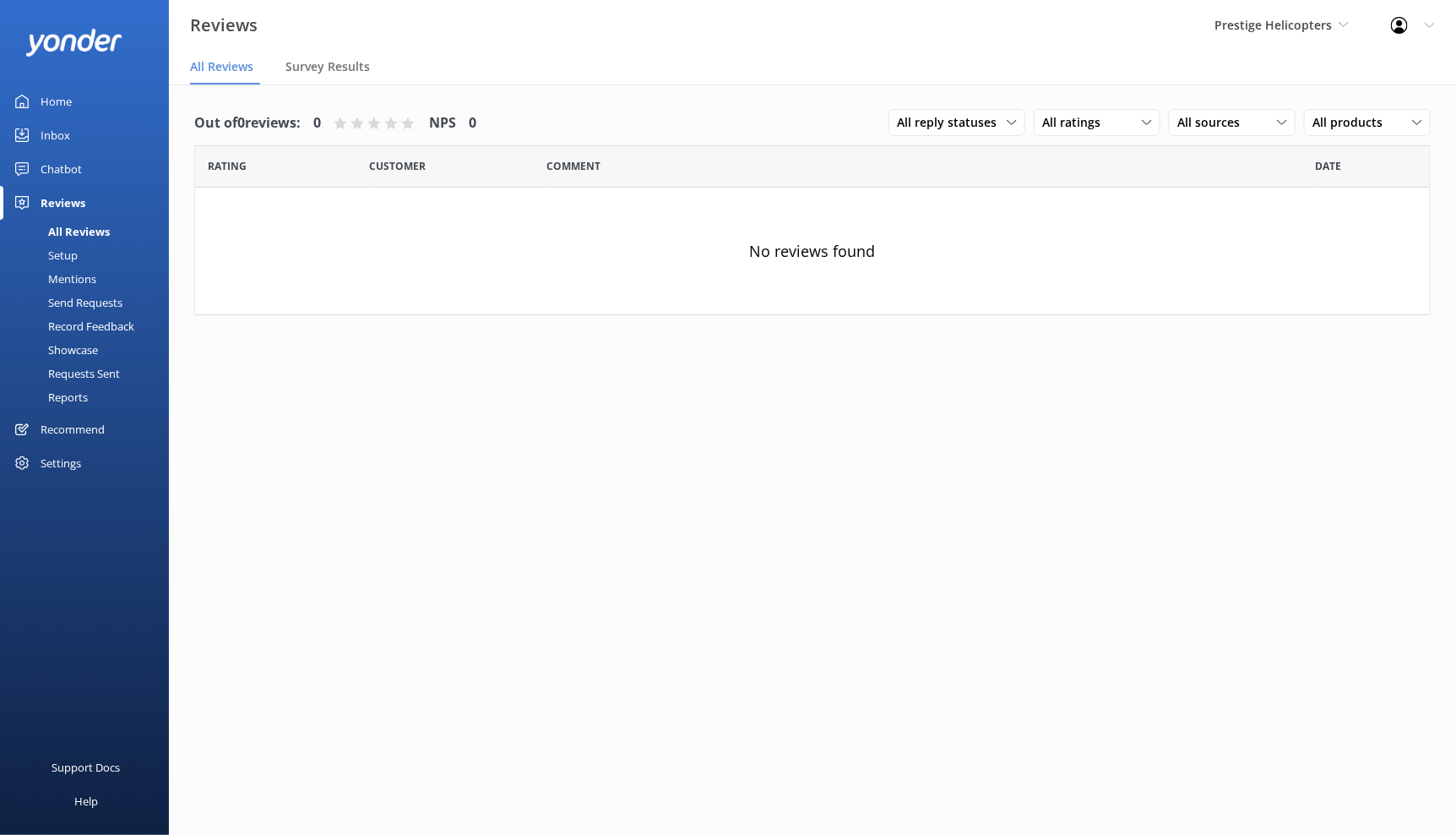
click at [74, 253] on div "Setup" at bounding box center [44, 255] width 67 height 24
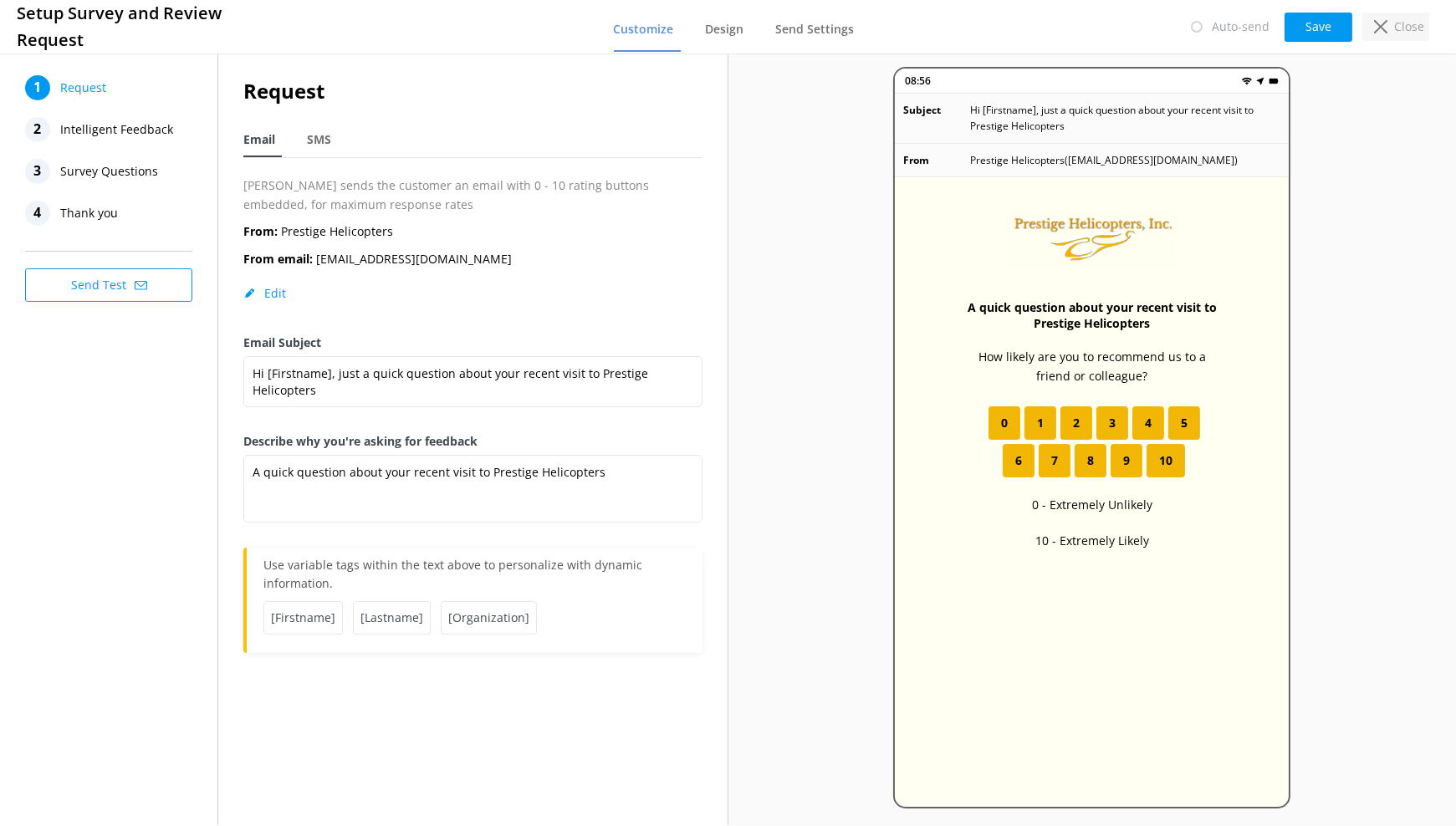
click at [1391, 28] on div "Close" at bounding box center [1396, 27] width 67 height 29
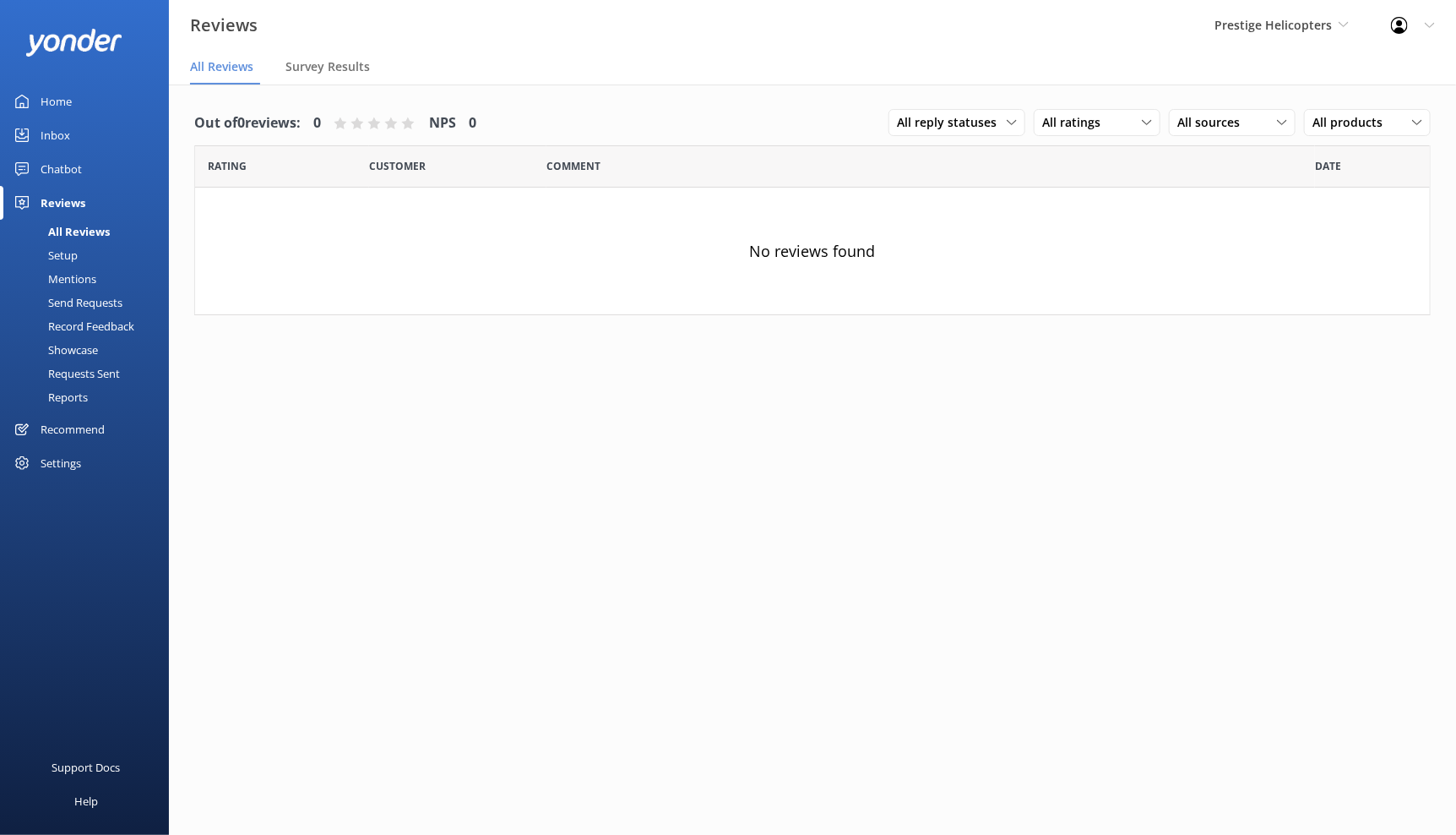
click at [70, 253] on div "Setup" at bounding box center [44, 255] width 67 height 24
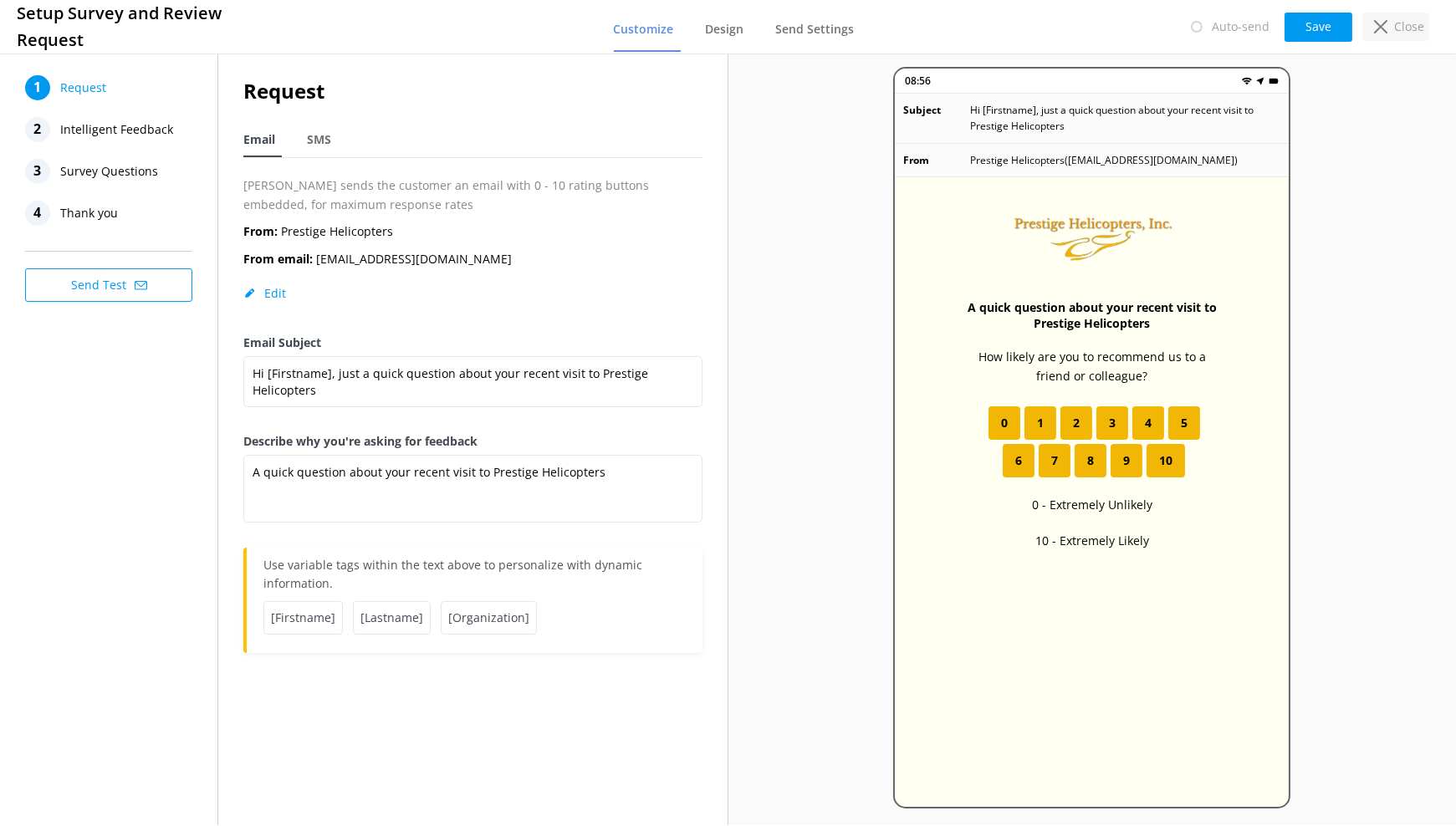
click at [1378, 20] on icon at bounding box center [1380, 26] width 14 height 14
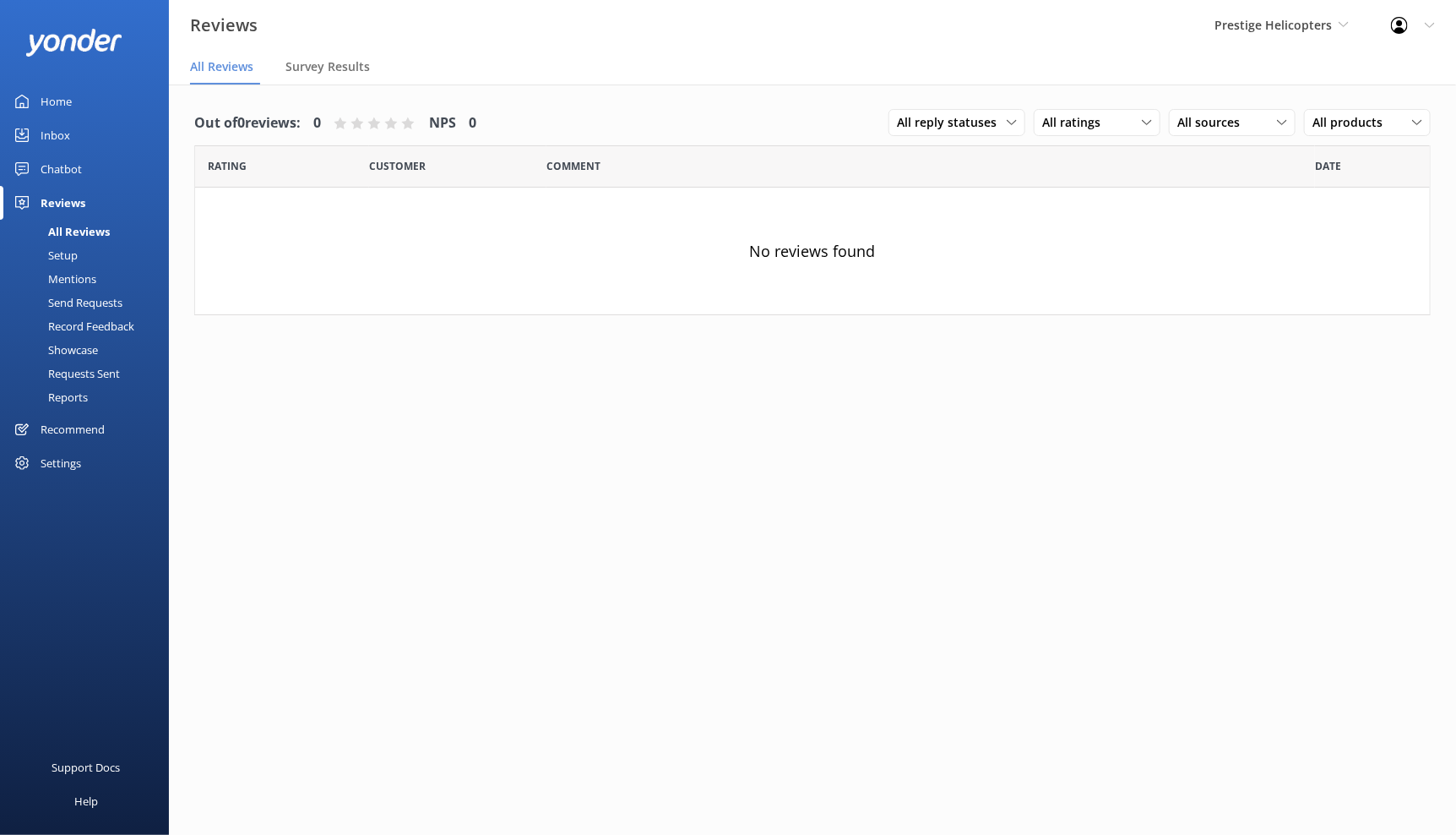
click at [74, 284] on div "Mentions" at bounding box center [53, 279] width 87 height 24
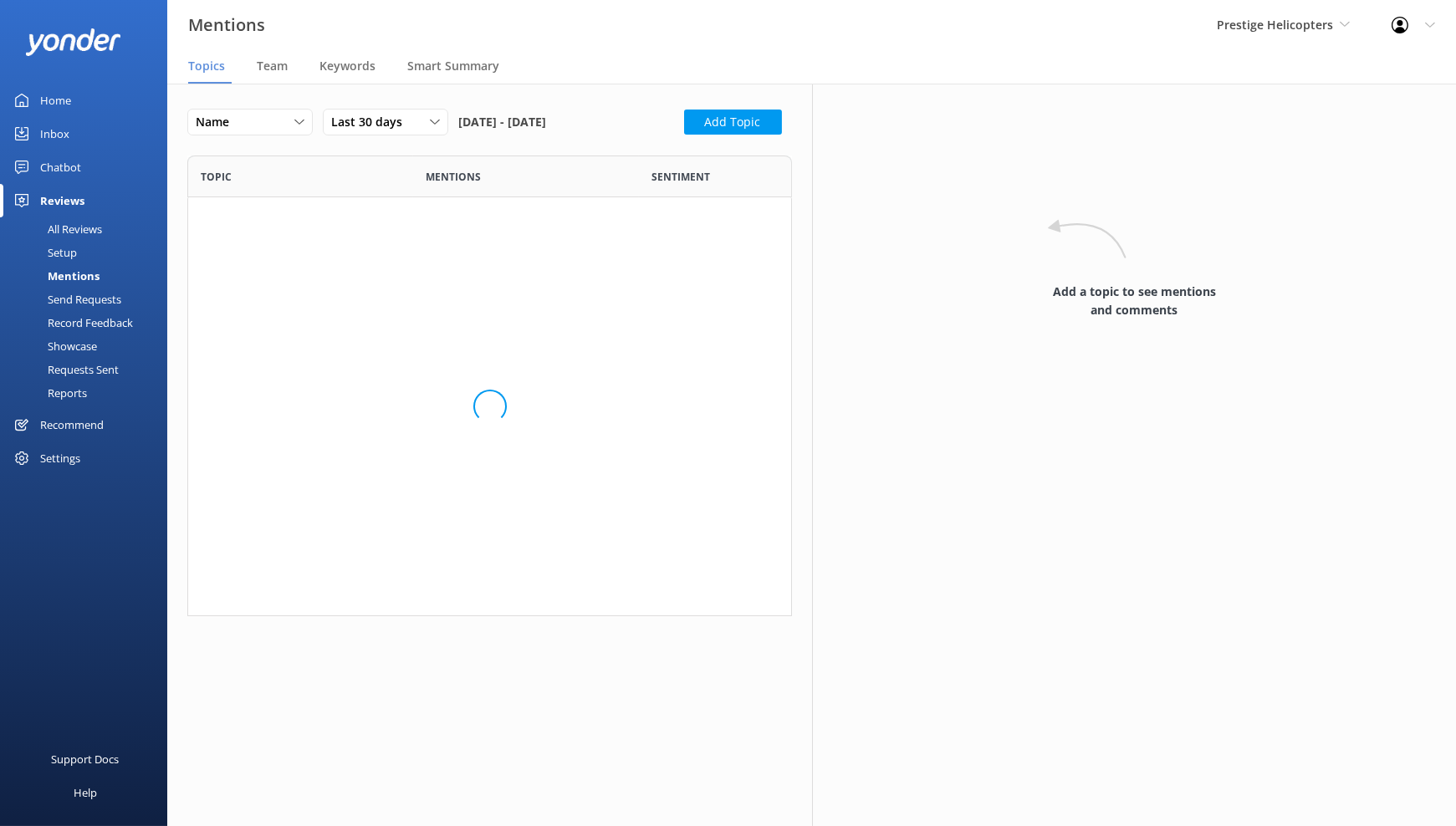
scroll to position [446, 590]
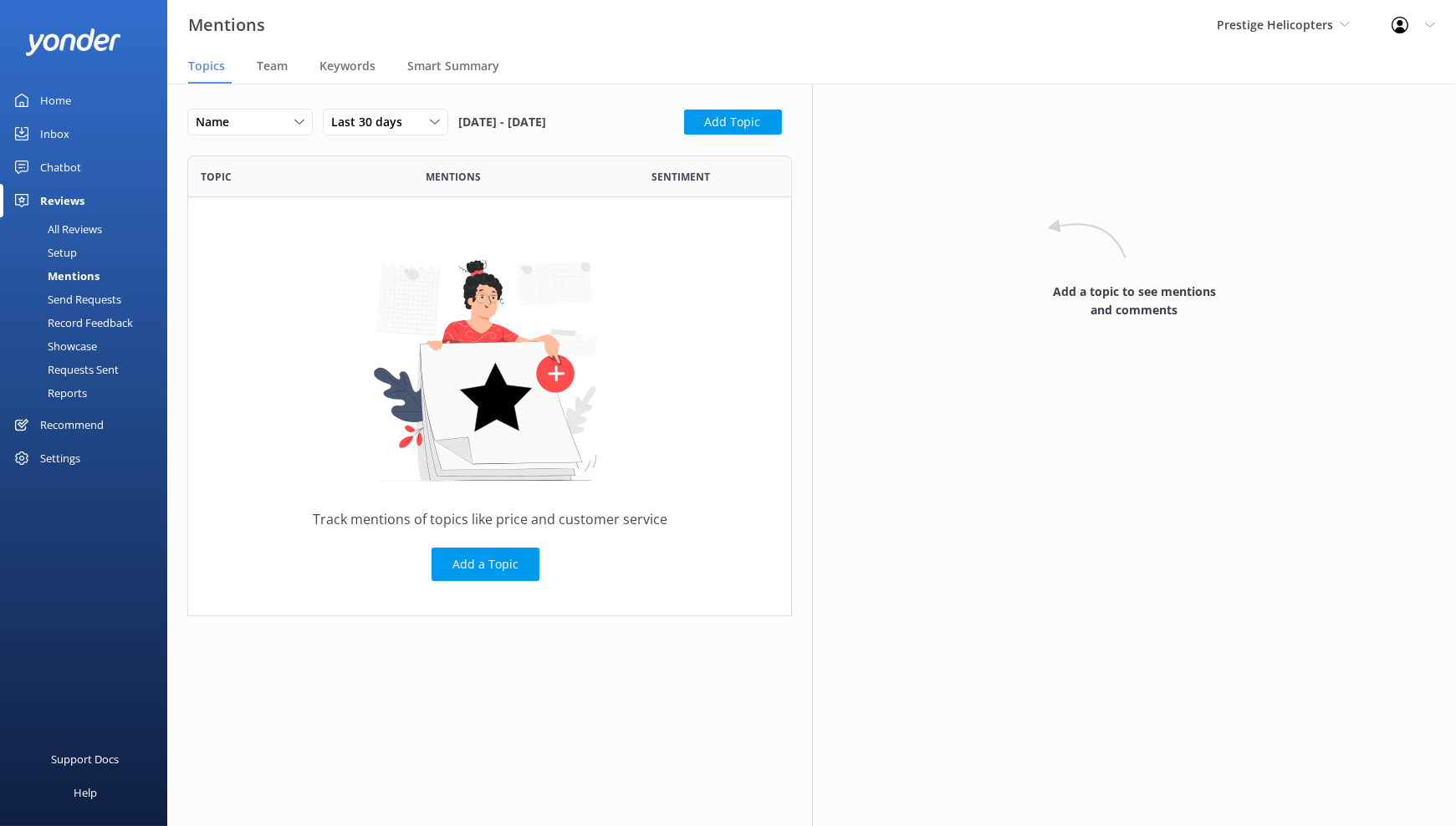
click at [84, 298] on div "Send Requests" at bounding box center [65, 299] width 111 height 23
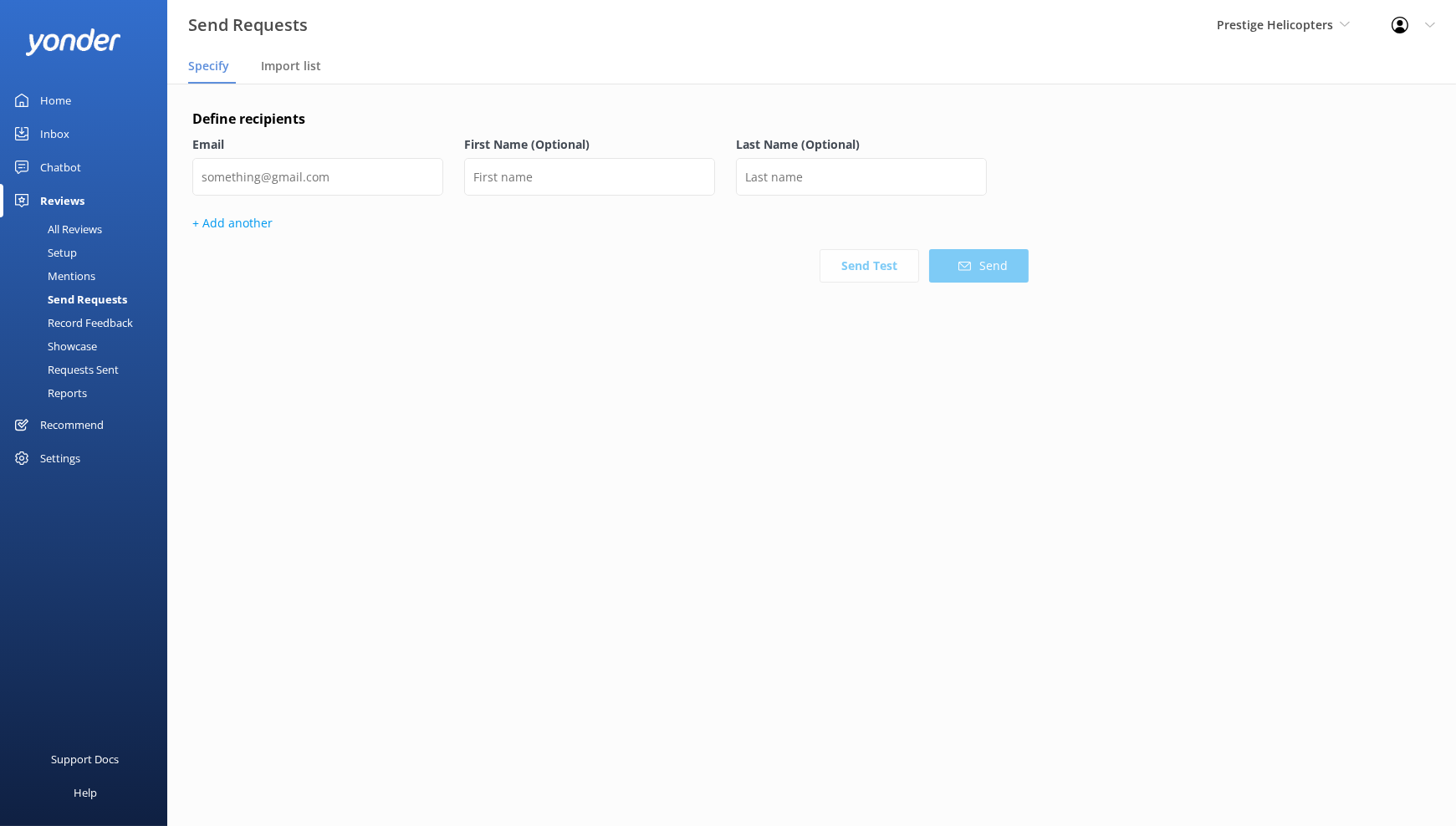
click at [112, 326] on div "Record Feedback" at bounding box center [71, 323] width 123 height 23
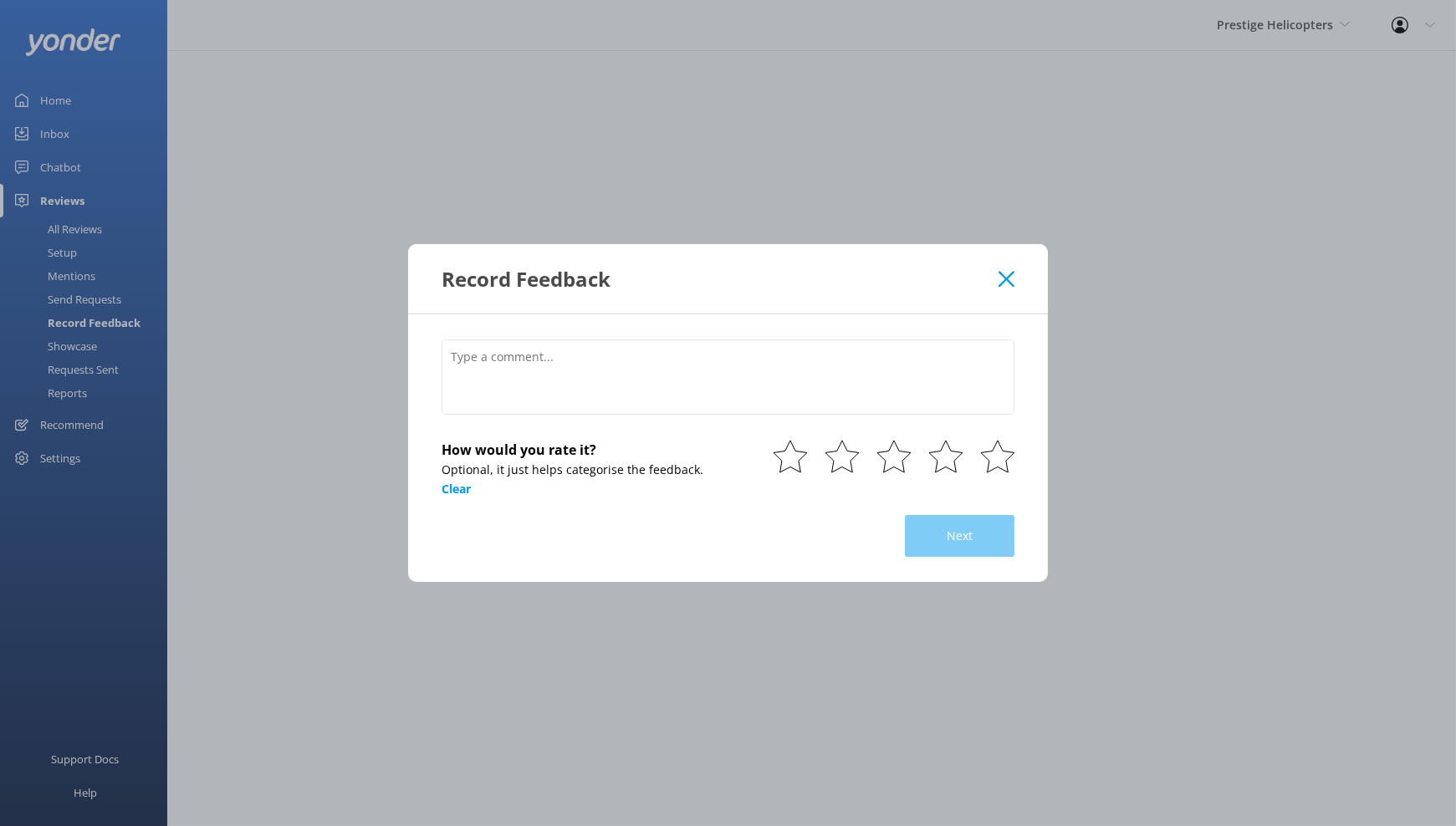
click at [999, 281] on icon at bounding box center [1007, 279] width 16 height 17
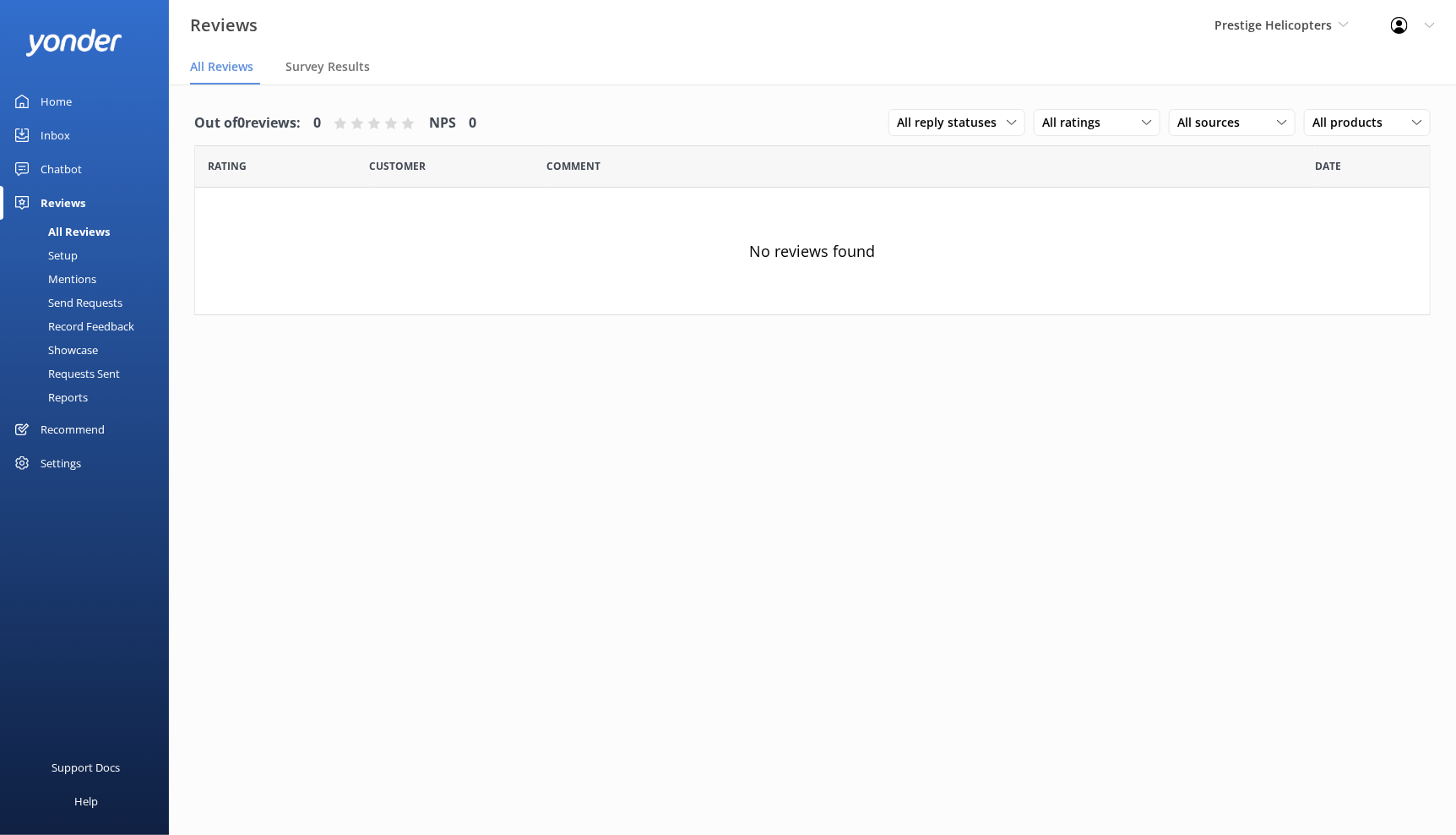
click at [84, 349] on div "Showcase" at bounding box center [54, 350] width 87 height 24
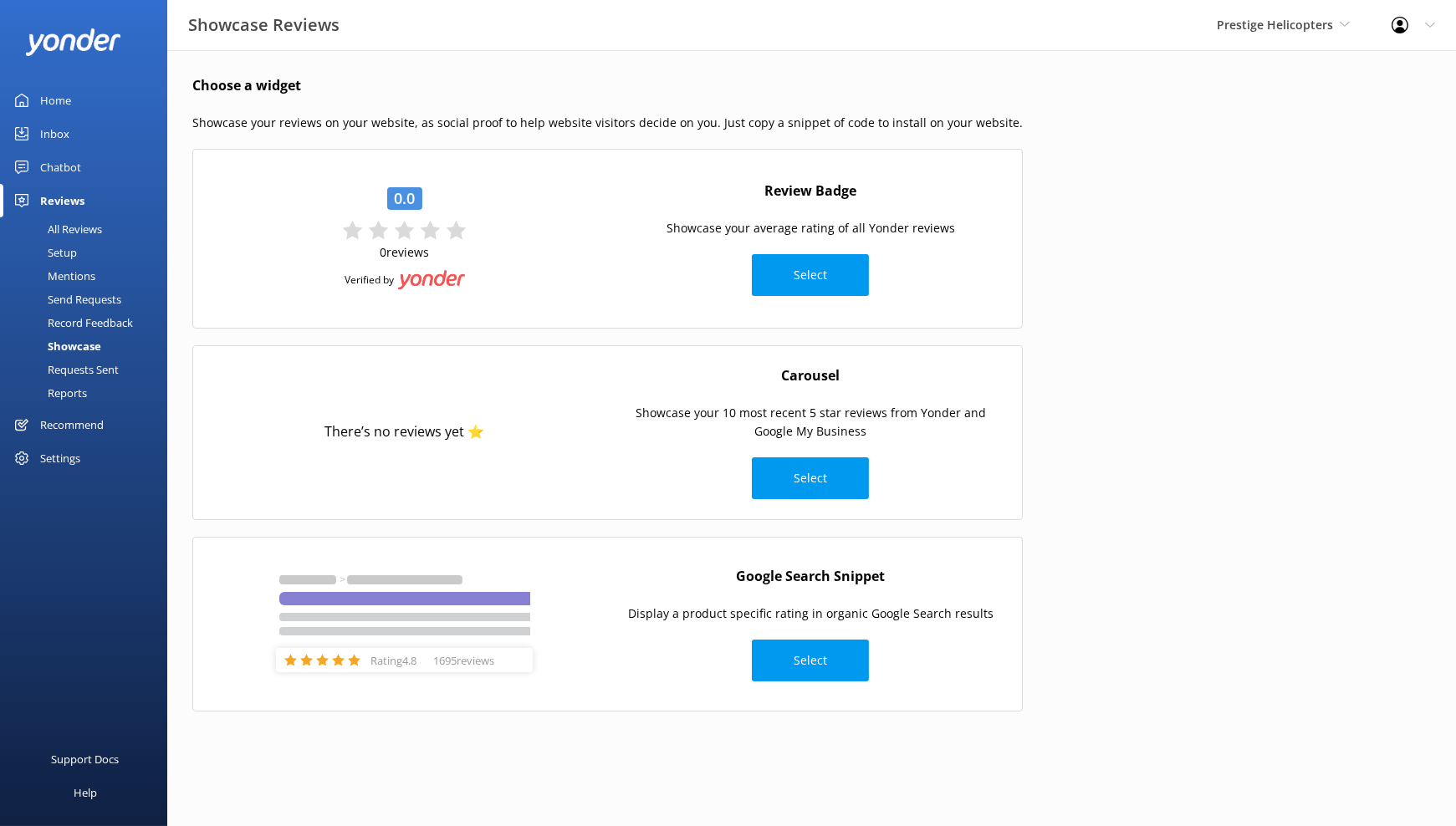
click at [84, 365] on div "Requests Sent" at bounding box center [64, 370] width 109 height 23
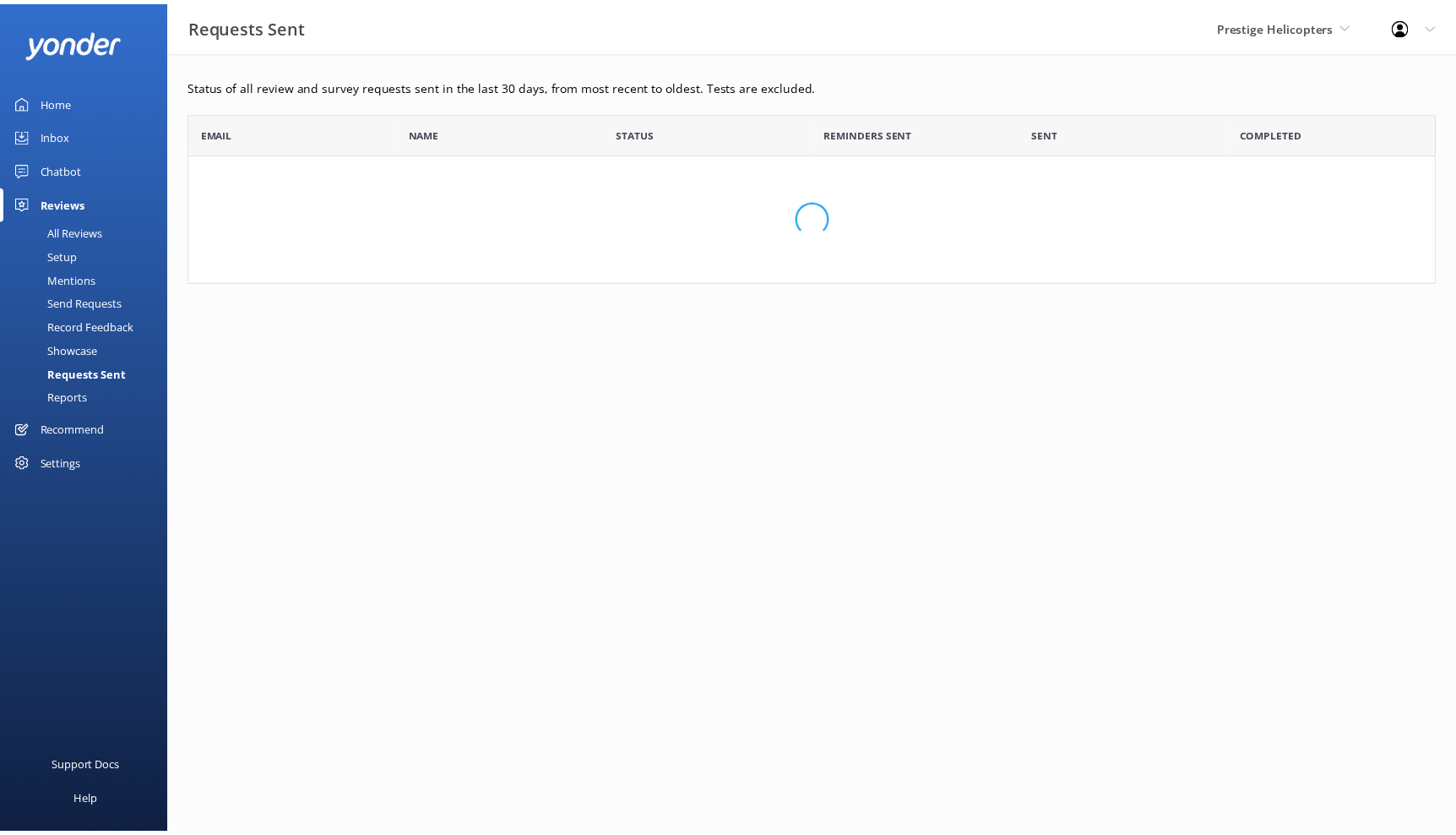
scroll to position [156, 1246]
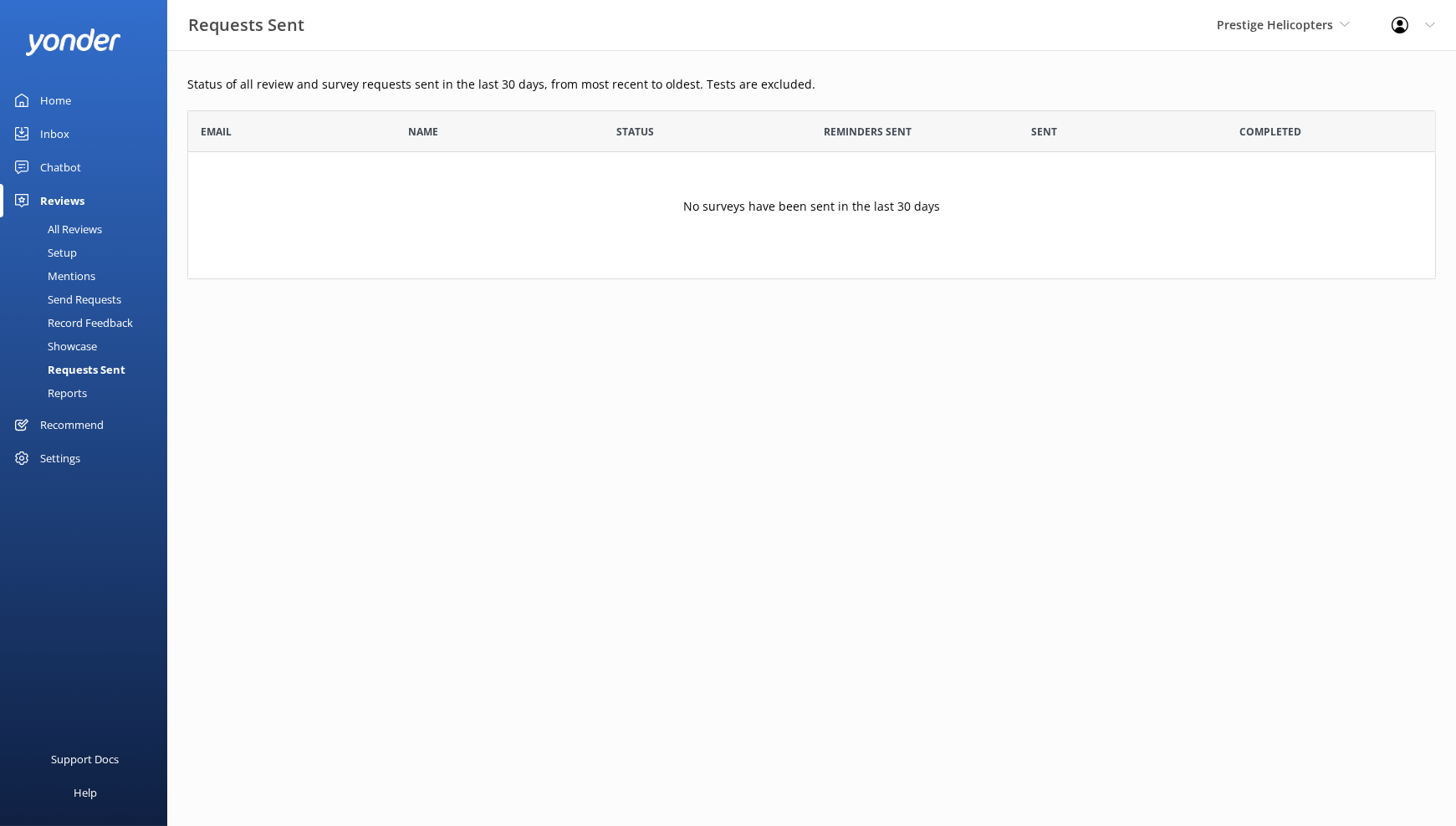
click at [76, 388] on div "Reports" at bounding box center [48, 393] width 77 height 23
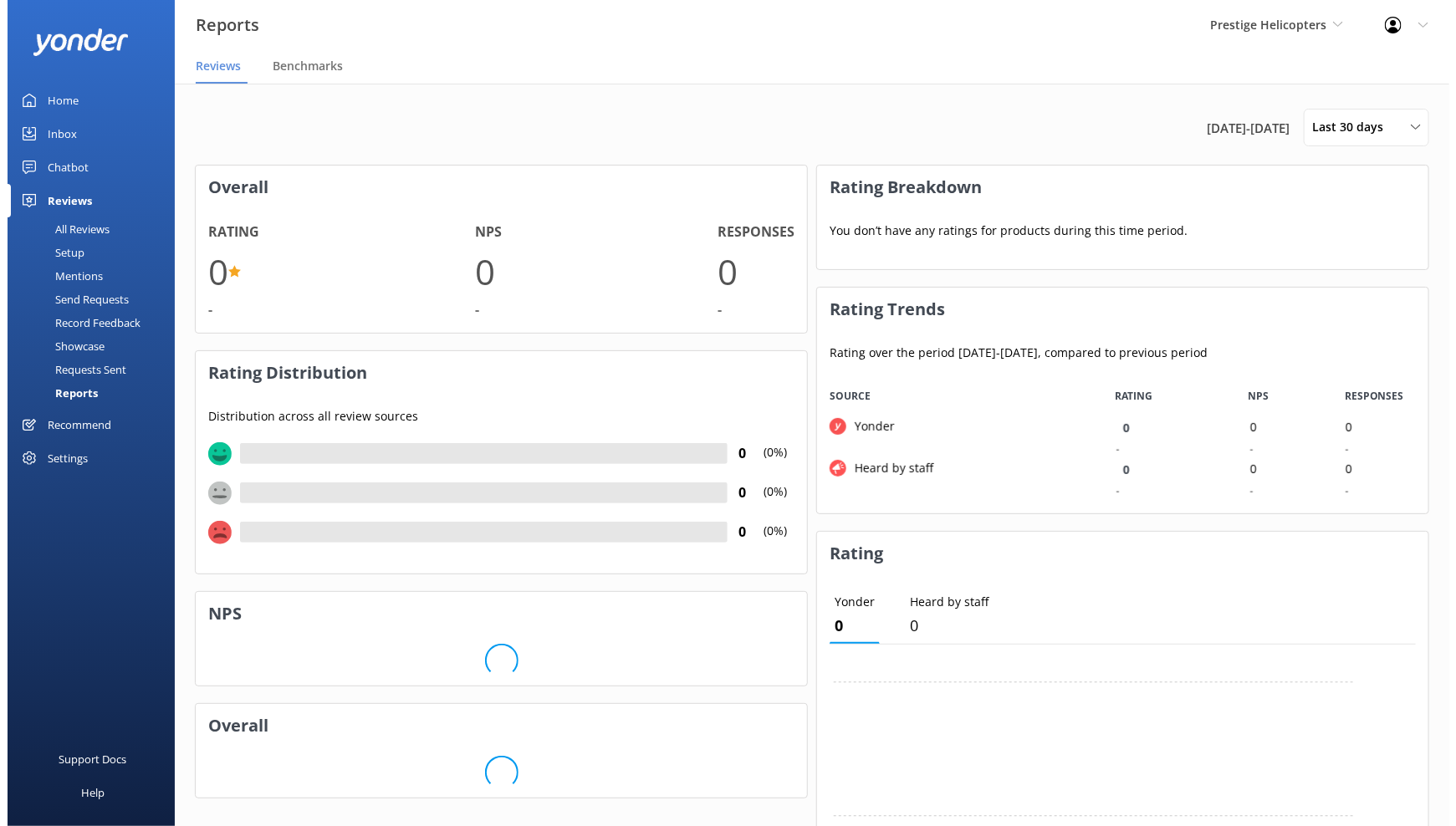
scroll to position [123, 597]
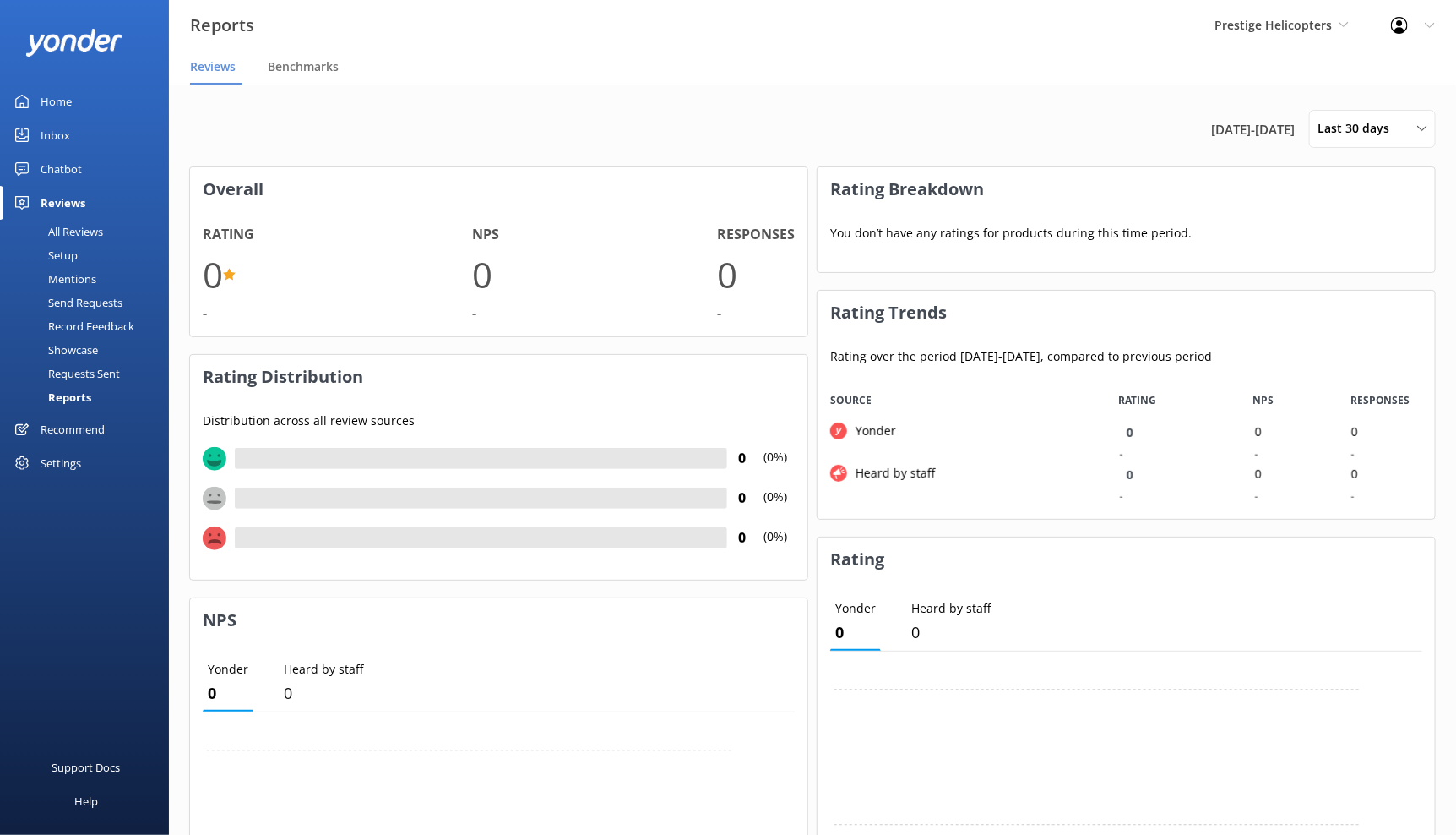
click at [87, 235] on div "All Reviews" at bounding box center [56, 232] width 93 height 24
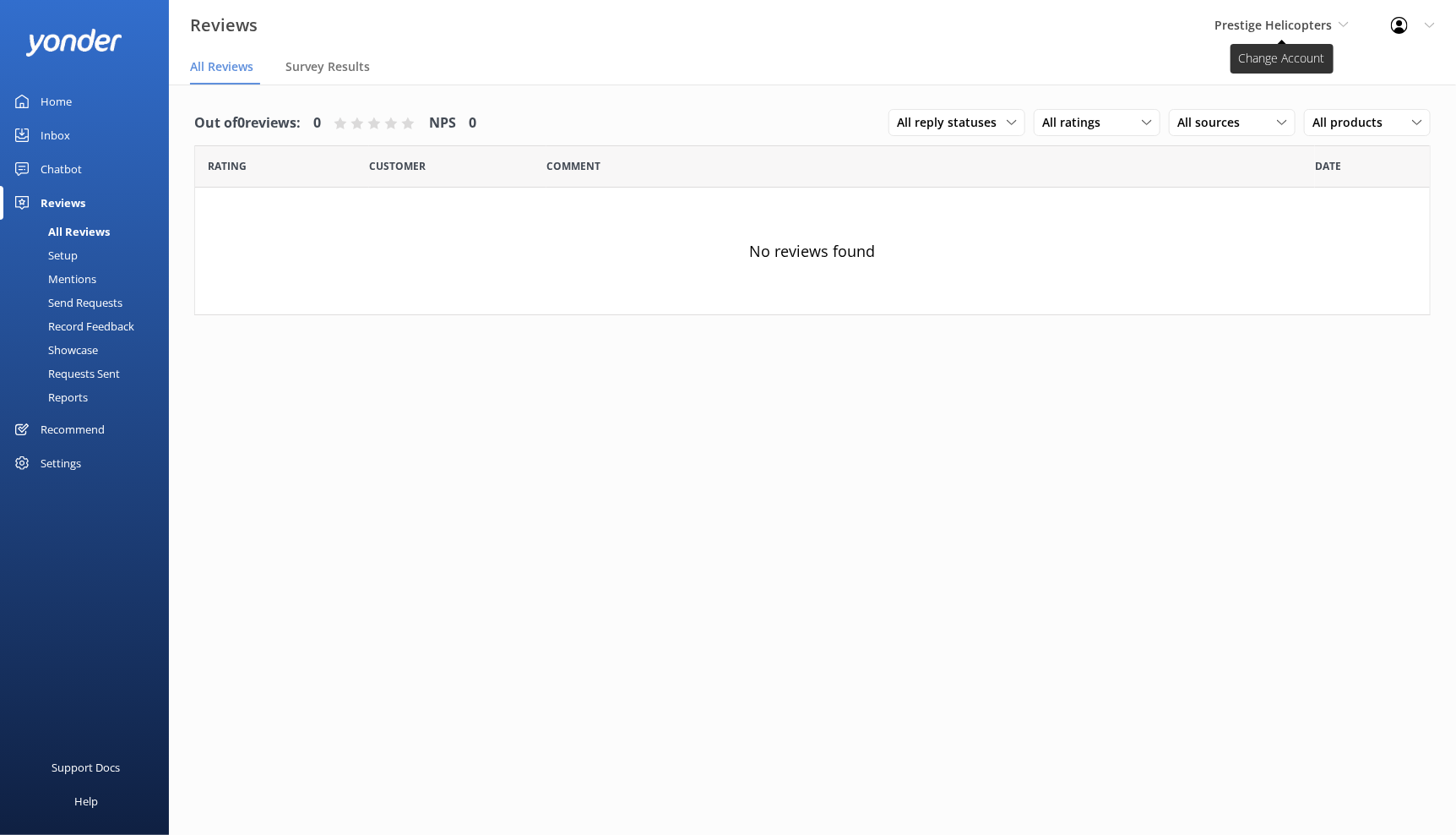
click at [1337, 22] on span "Prestige Helicopters" at bounding box center [1281, 26] width 134 height 18
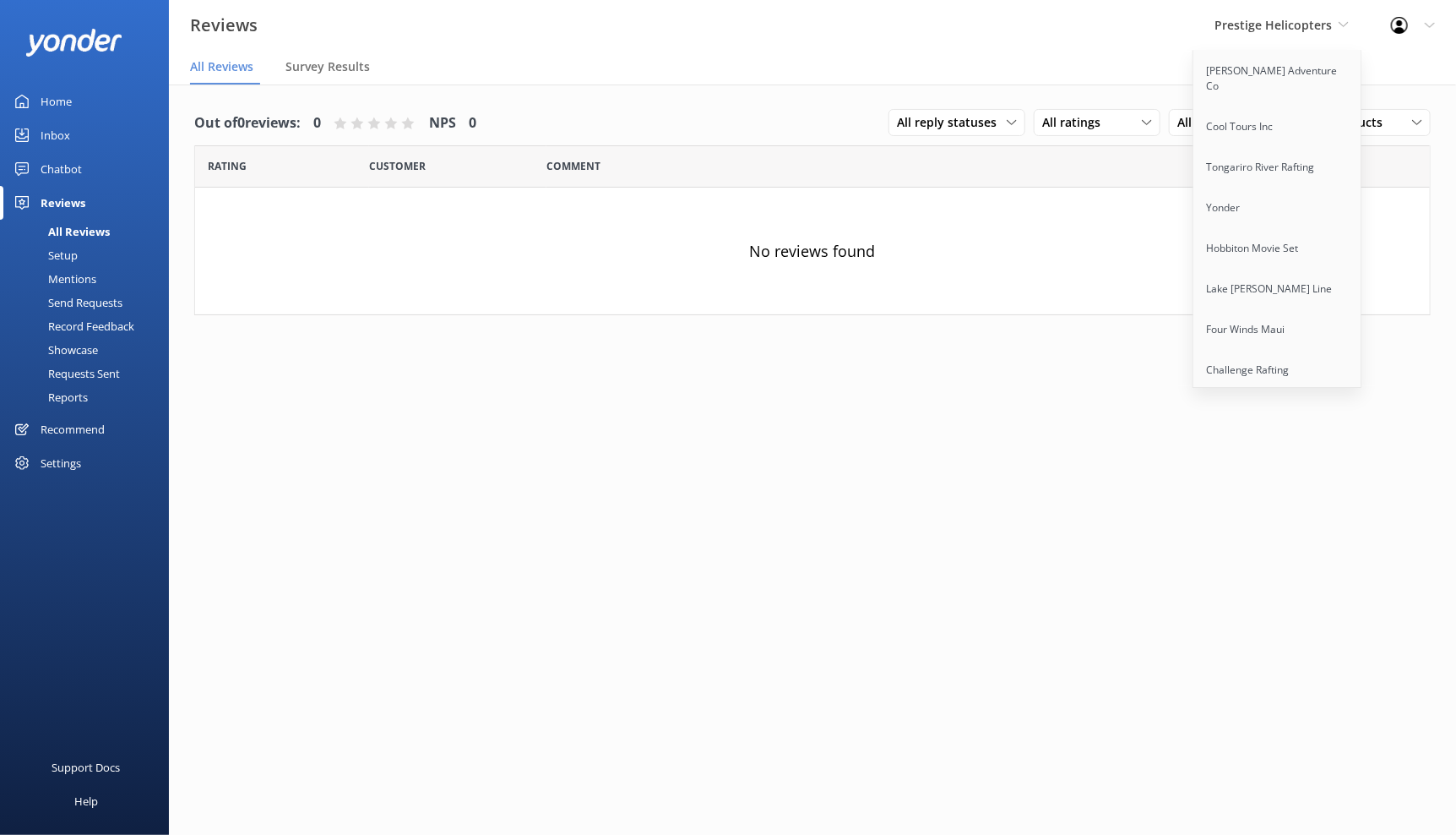
click at [1418, 24] on div "Profile Settings Logout" at bounding box center [1413, 26] width 87 height 51
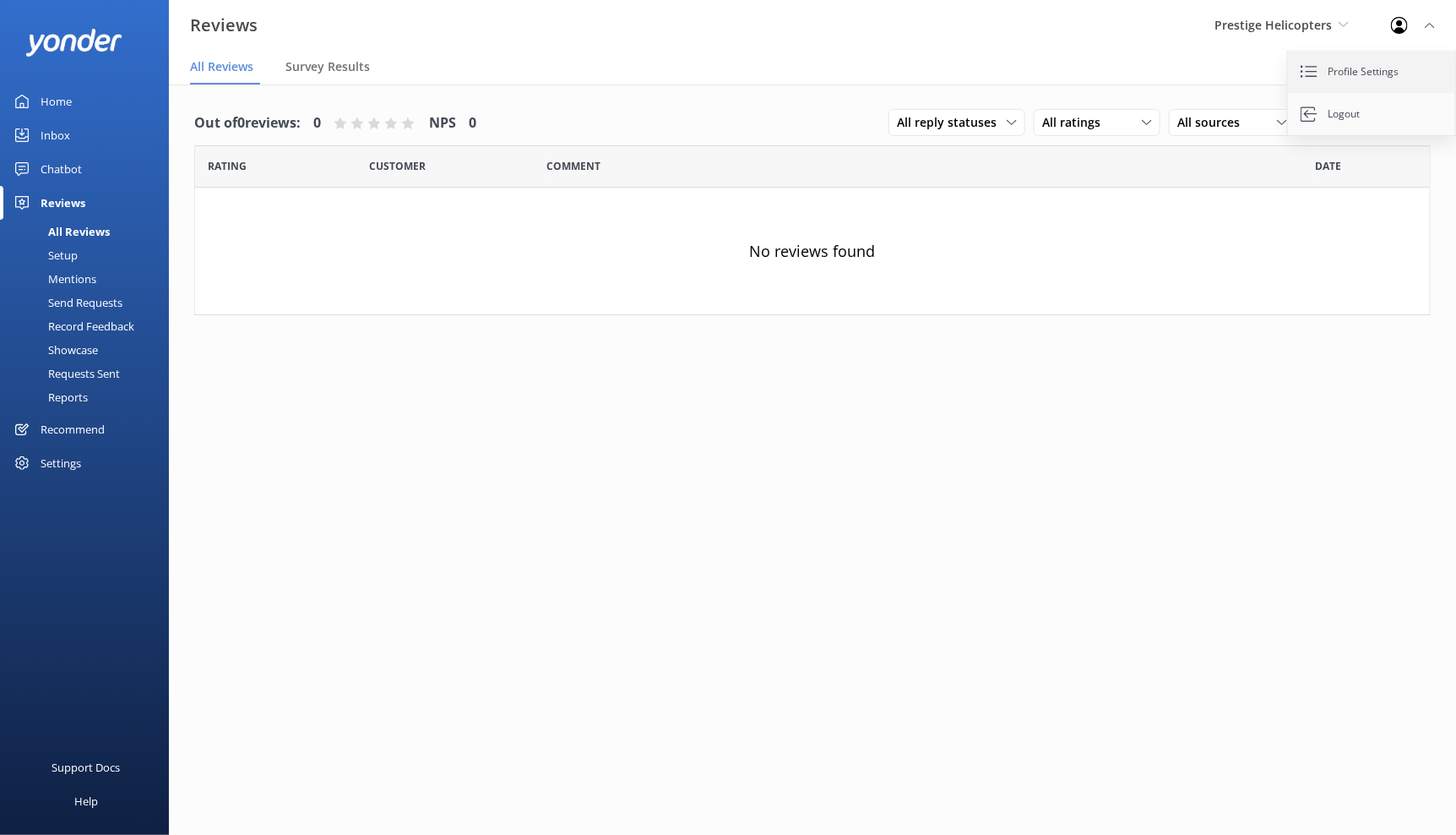
click at [1401, 77] on link "Profile Settings" at bounding box center [1372, 72] width 169 height 42
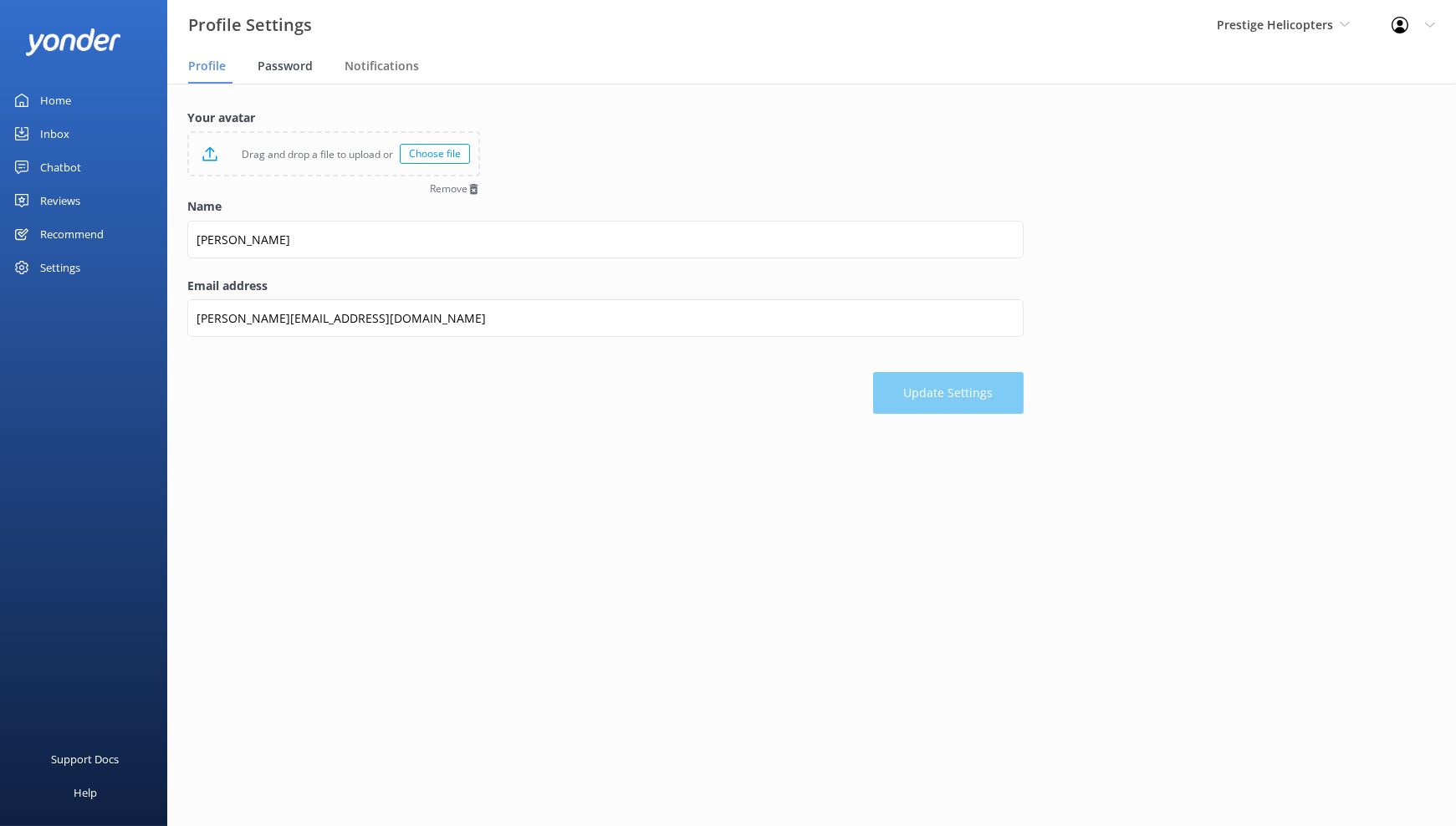
click at [295, 64] on span "Password" at bounding box center [285, 66] width 55 height 17
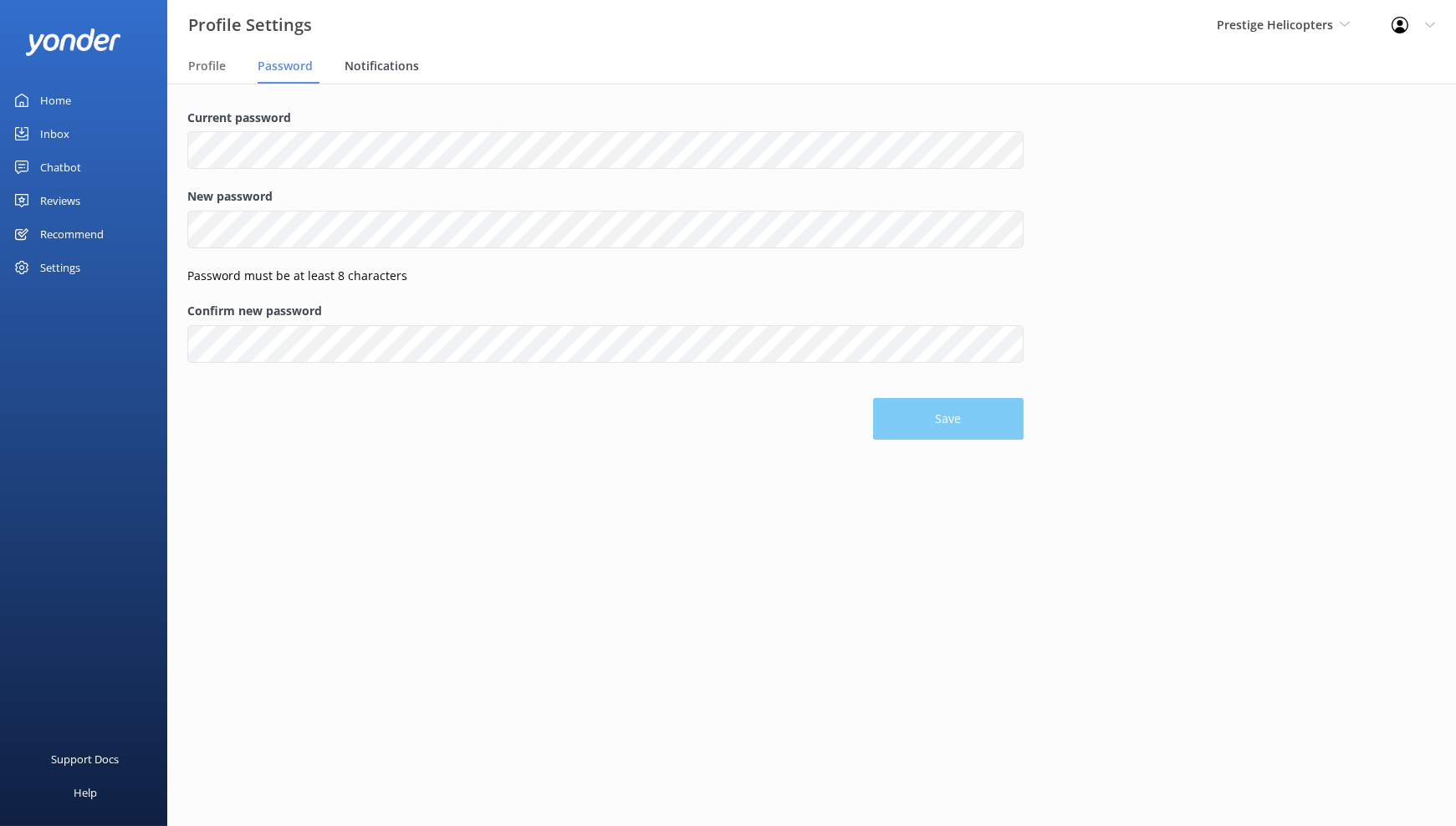
click at [410, 60] on span "Notifications" at bounding box center [382, 66] width 75 height 17
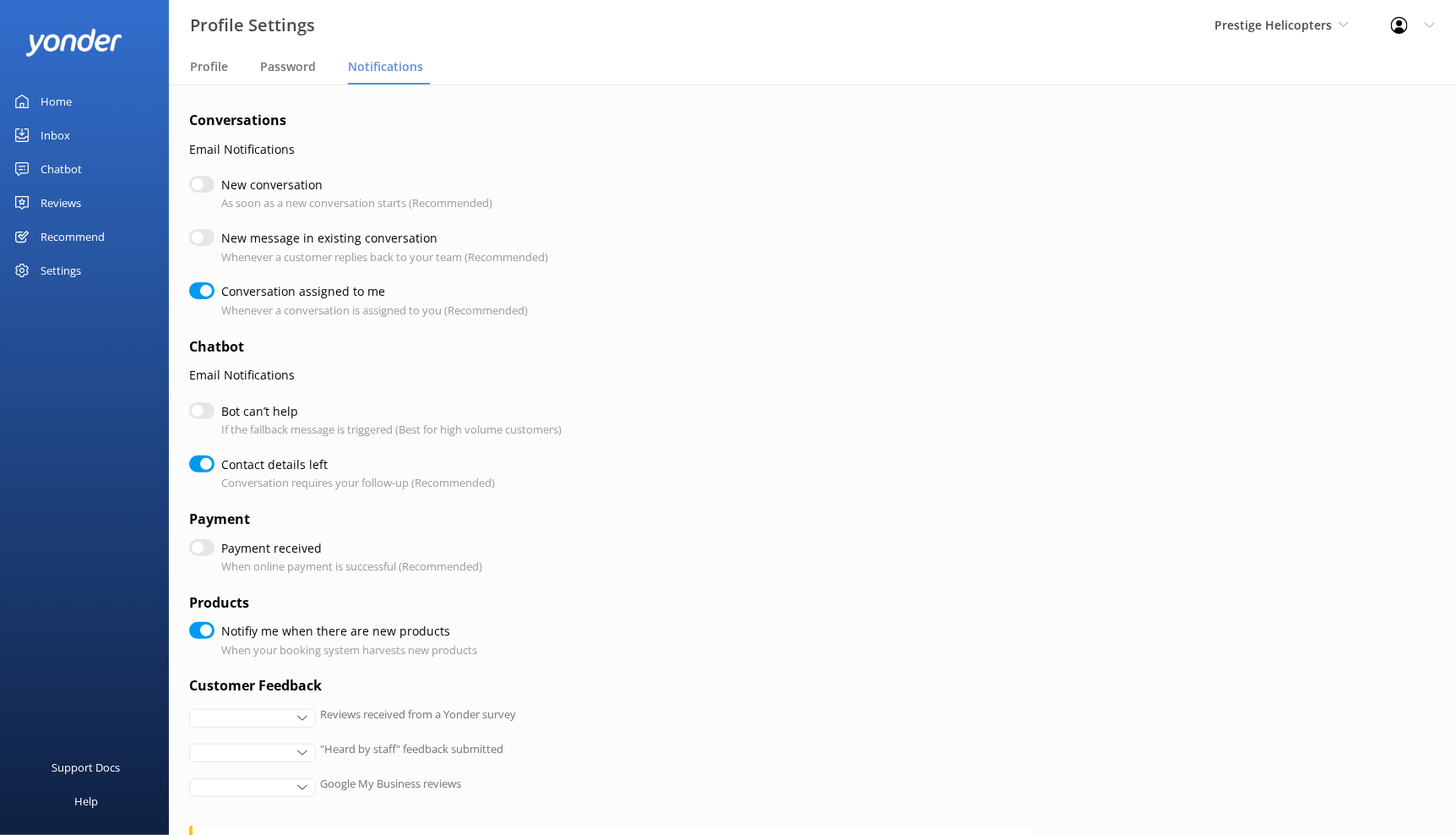
checkbox input "true"
click at [85, 264] on div "Settings" at bounding box center [84, 270] width 169 height 34
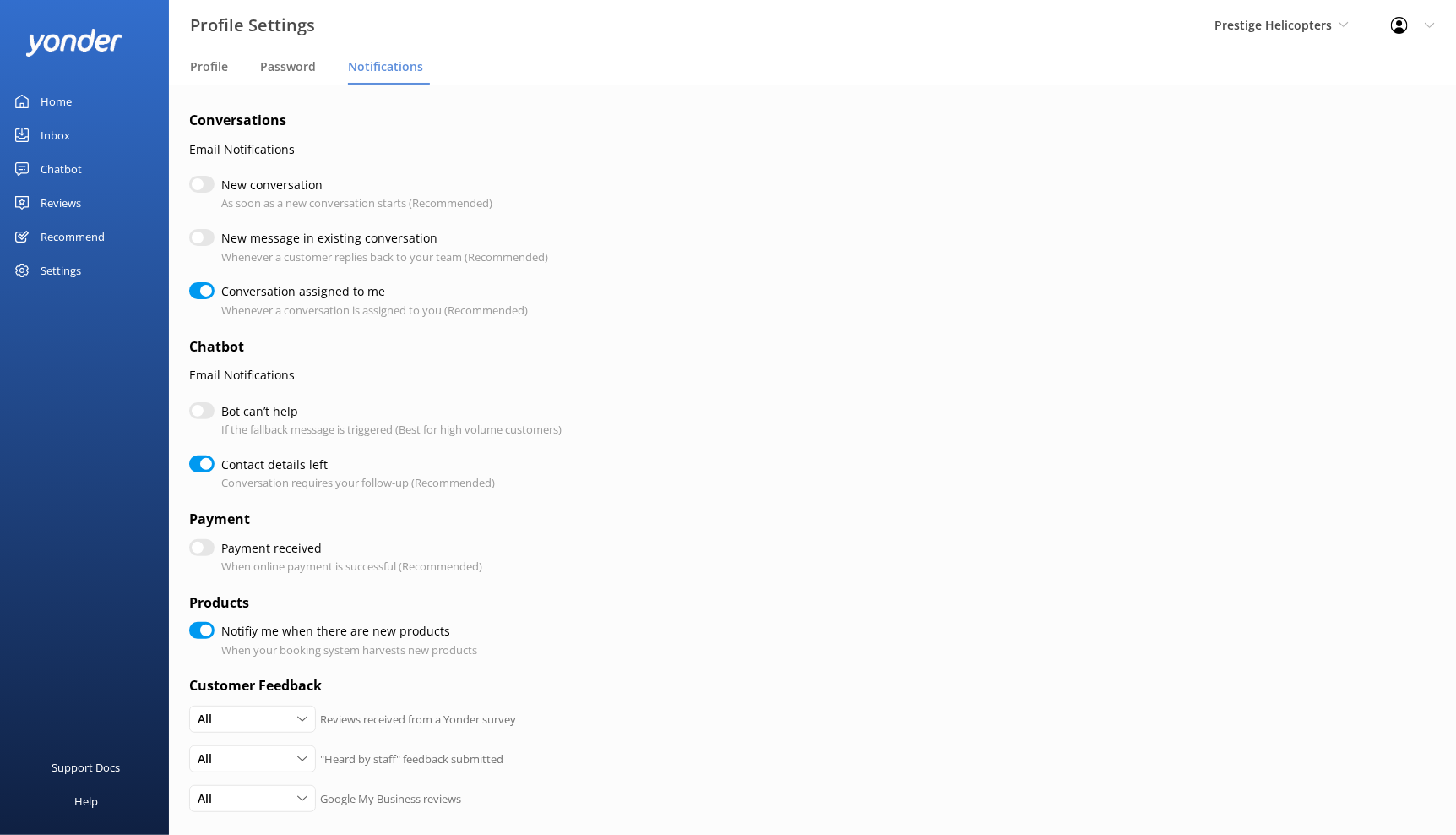
checkbox input "true"
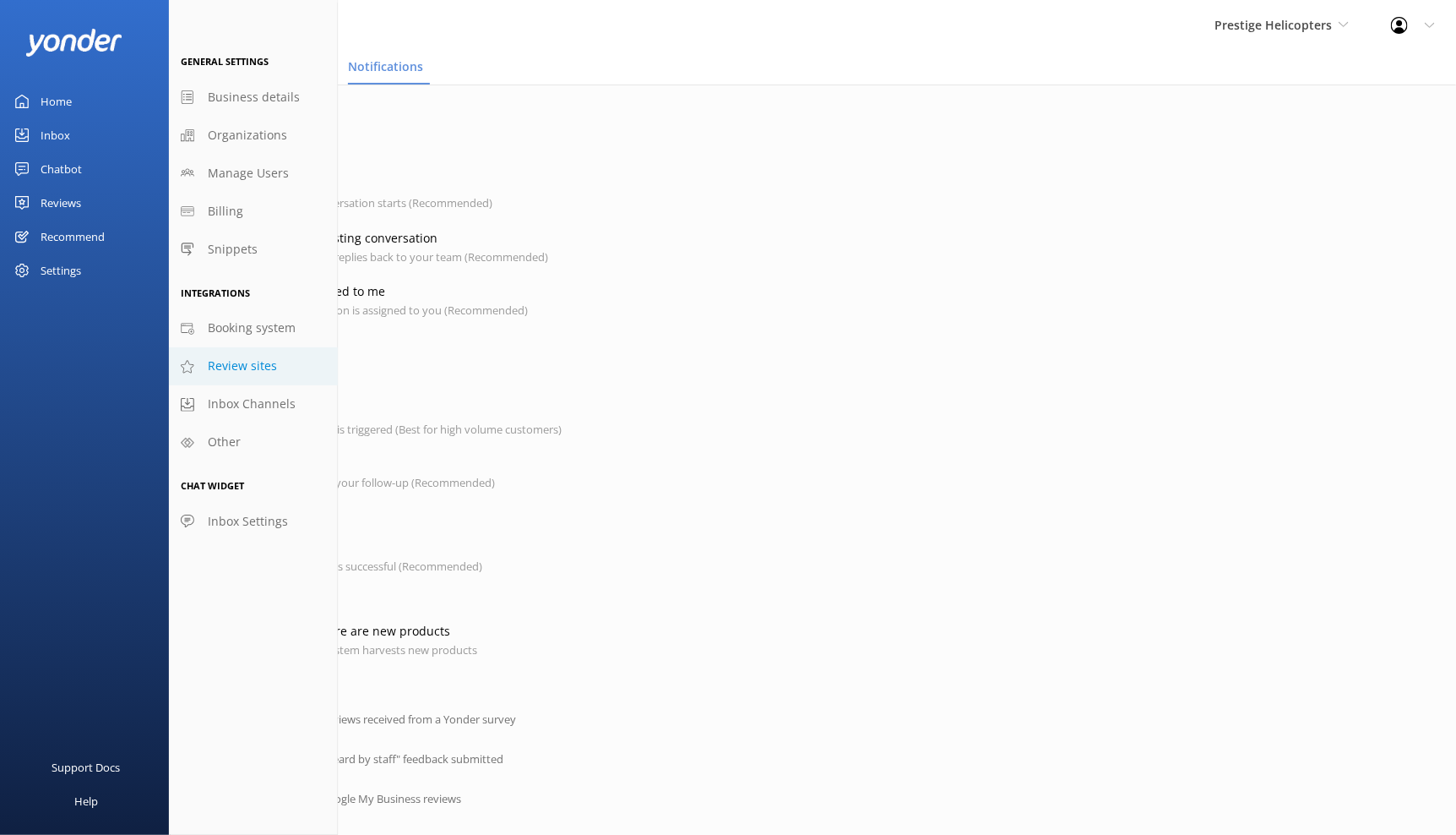
click at [272, 366] on span "Review sites" at bounding box center [242, 366] width 69 height 18
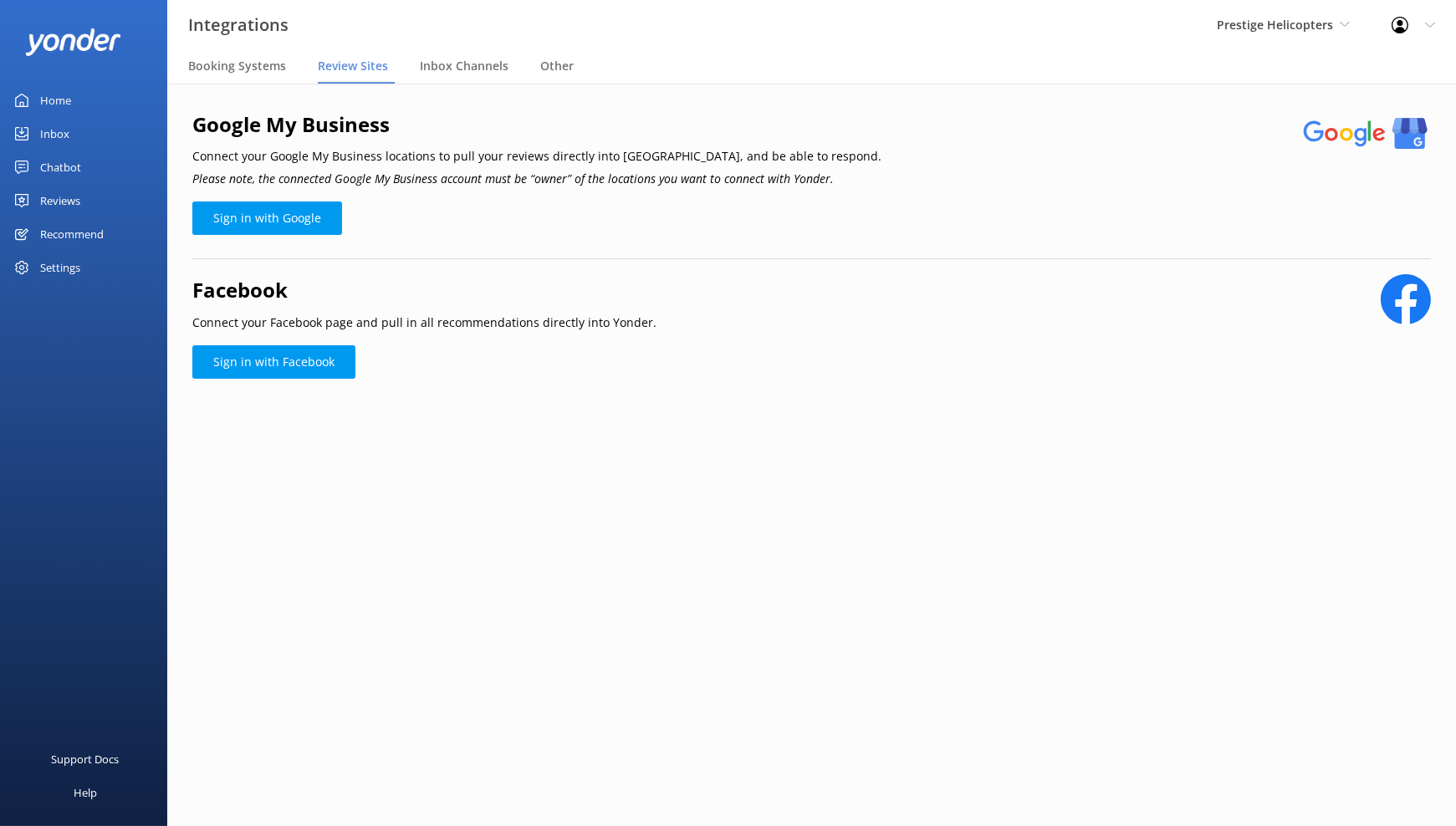
click at [51, 97] on div "Home" at bounding box center [55, 100] width 31 height 33
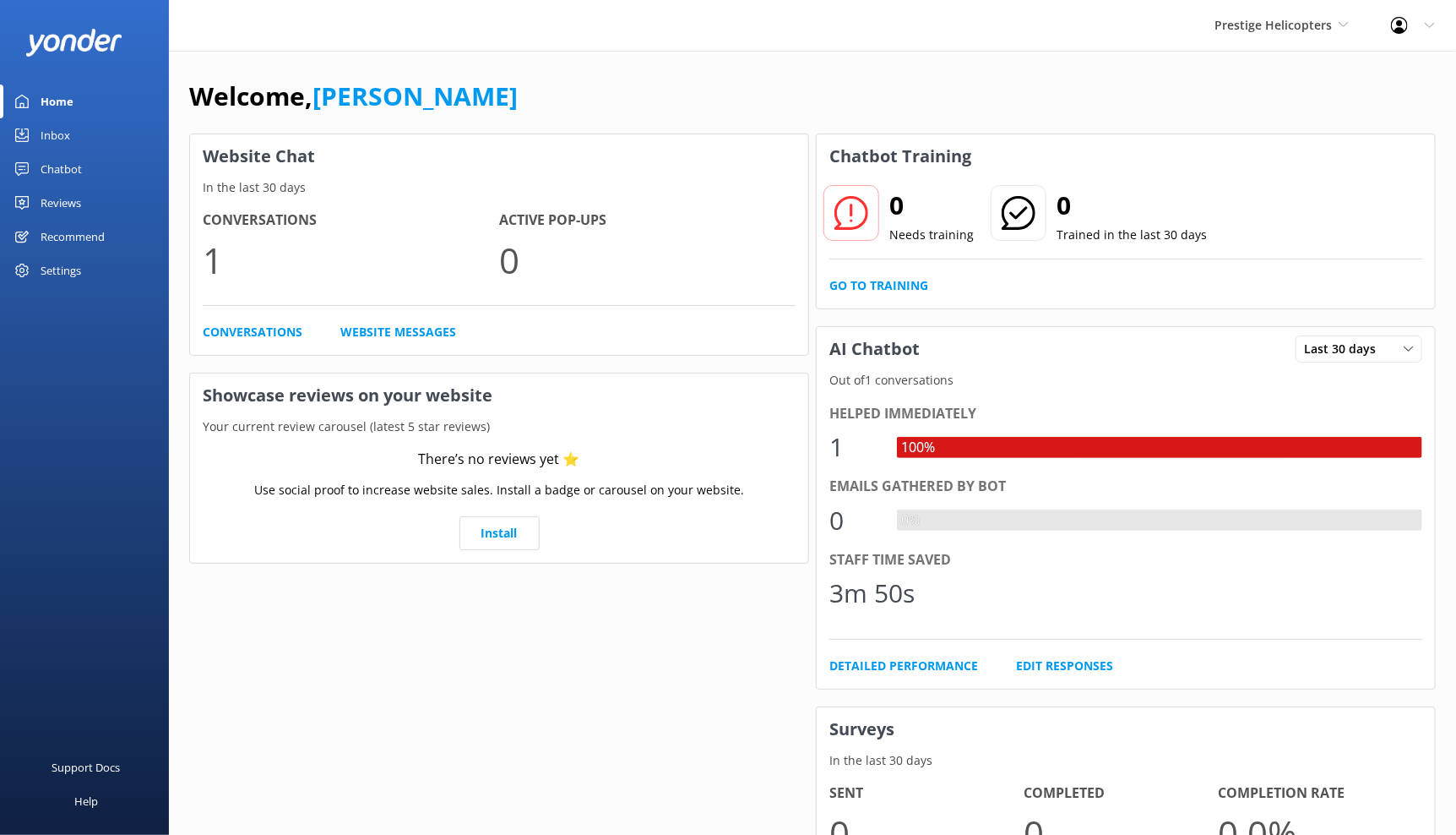
click at [75, 169] on div "Chatbot" at bounding box center [60, 169] width 41 height 34
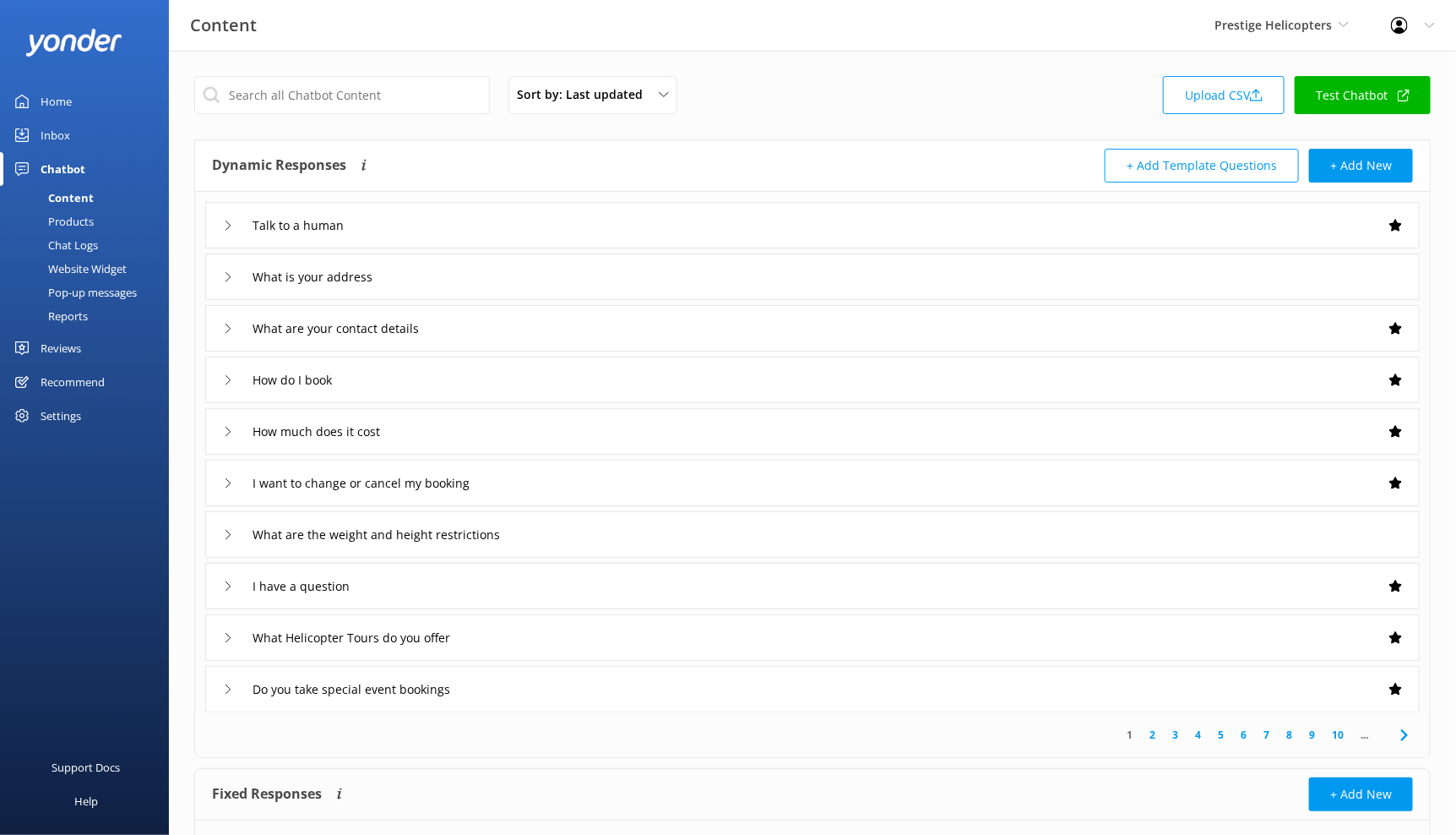
click at [116, 292] on div "Pop-up messages" at bounding box center [73, 293] width 127 height 24
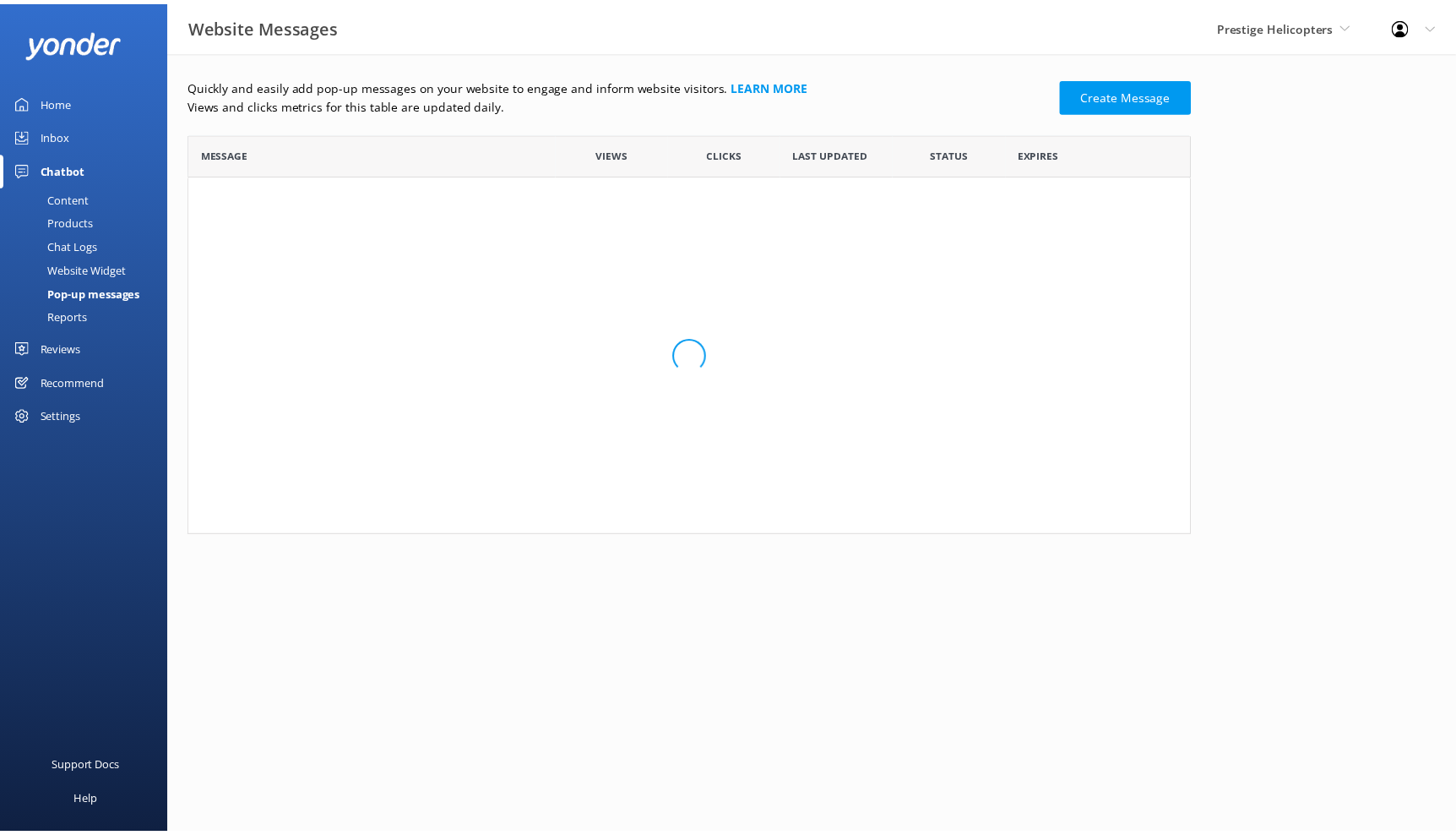
scroll to position [387, 1000]
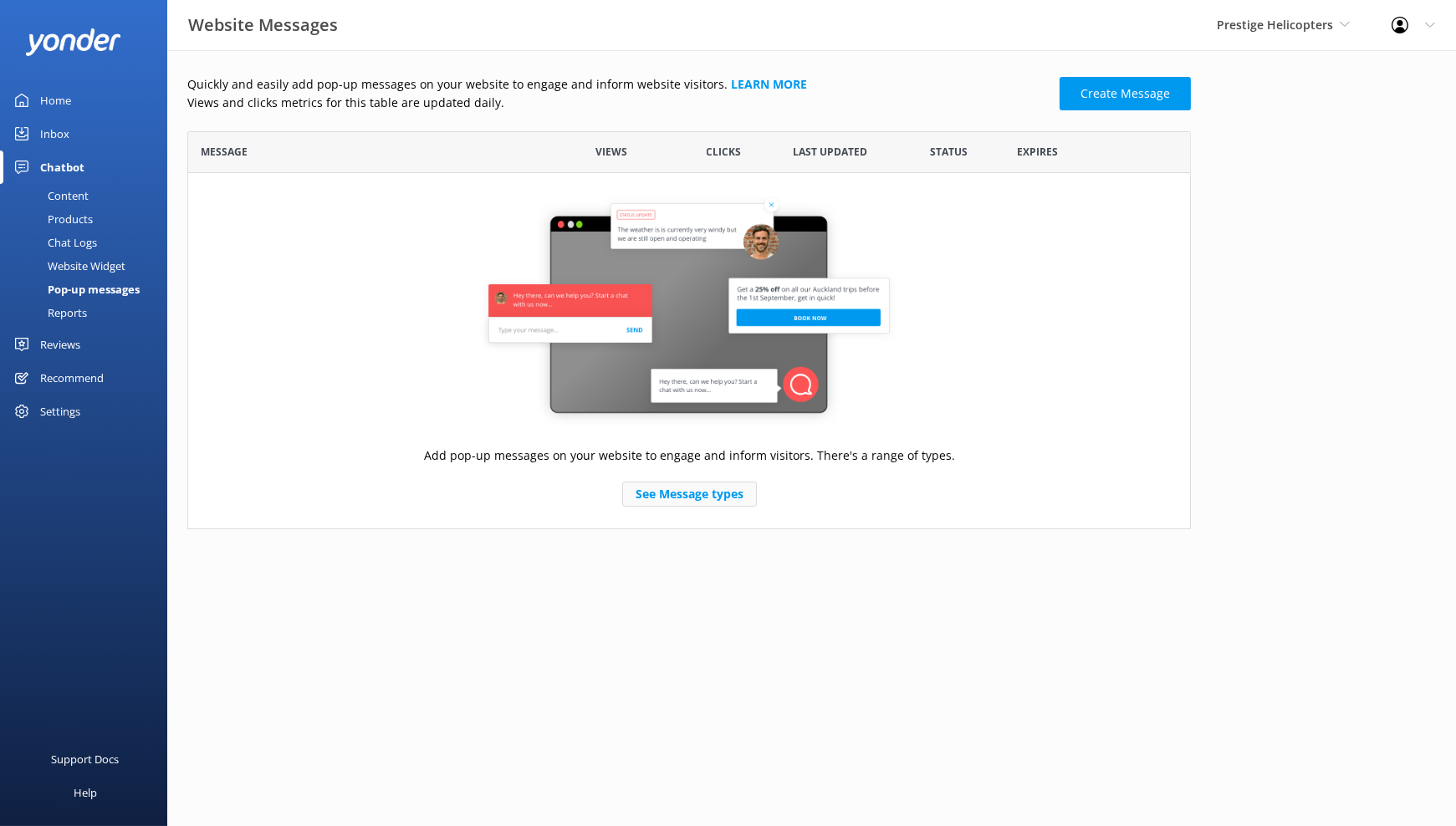
click at [705, 496] on link "See Message types" at bounding box center [689, 494] width 134 height 25
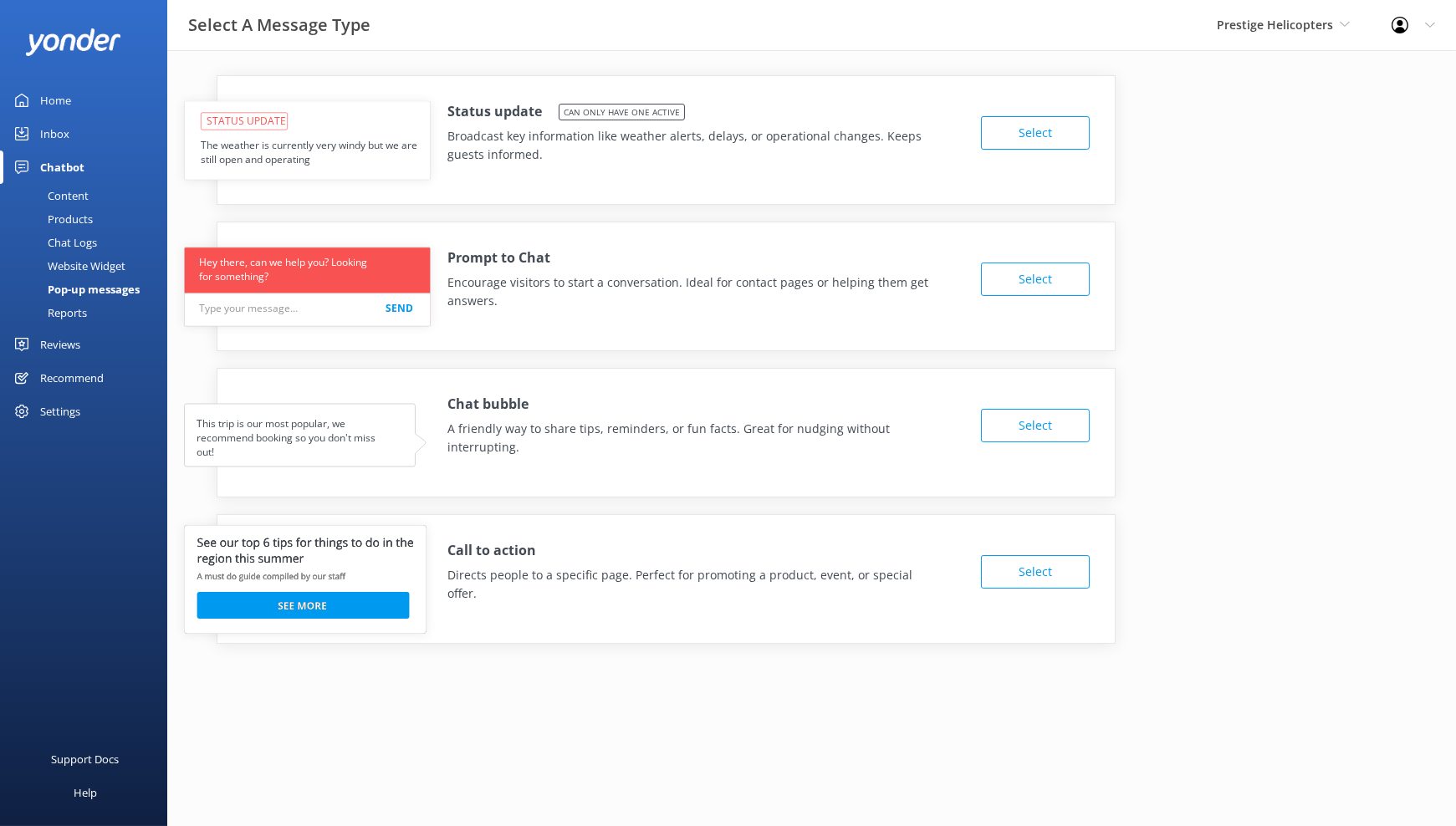
click at [69, 102] on div "Home" at bounding box center [55, 100] width 31 height 33
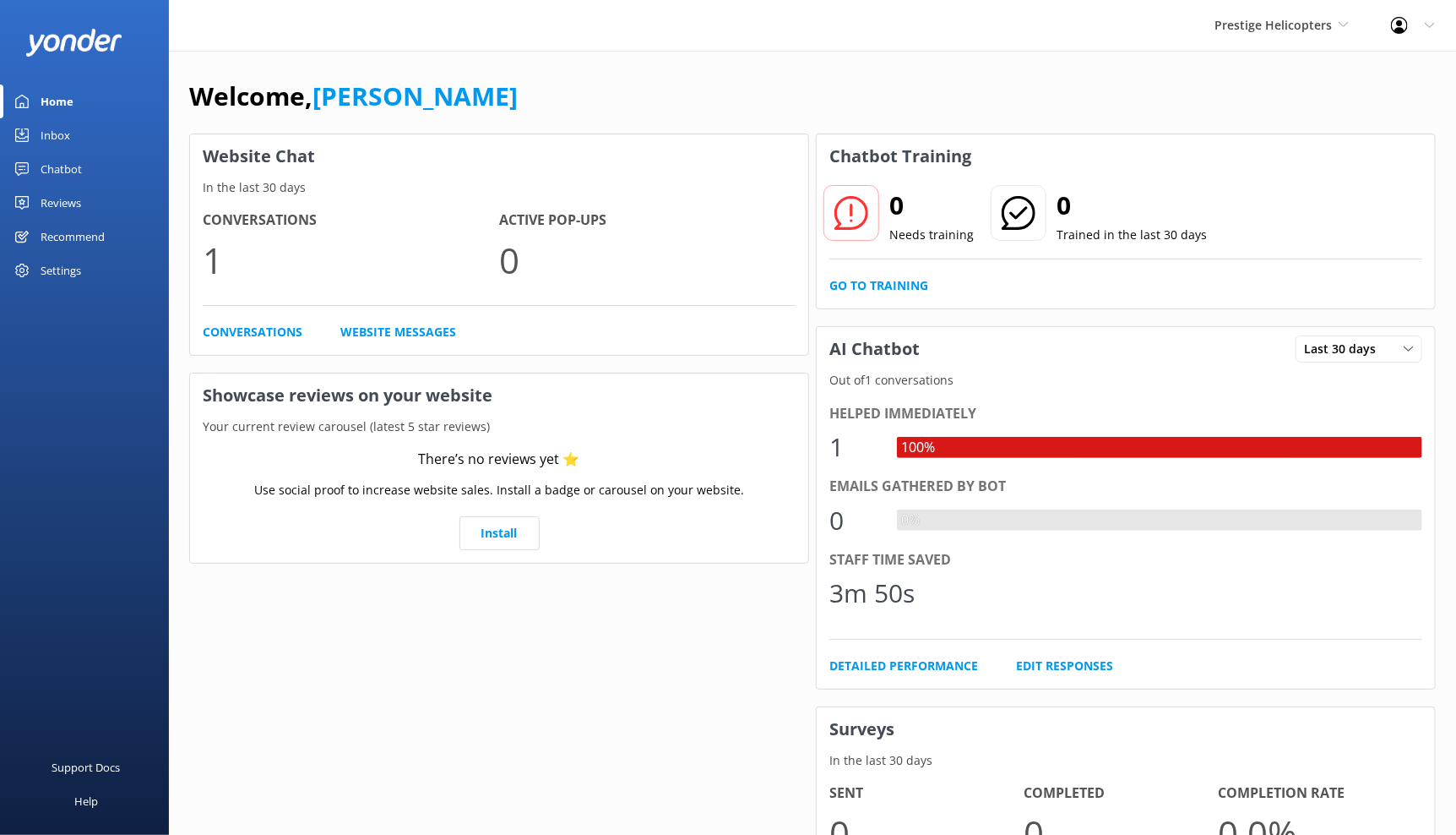
click at [913, 86] on div "Welcome, [PERSON_NAME]" at bounding box center [813, 104] width 1246 height 57
